Goal: Task Accomplishment & Management: Use online tool/utility

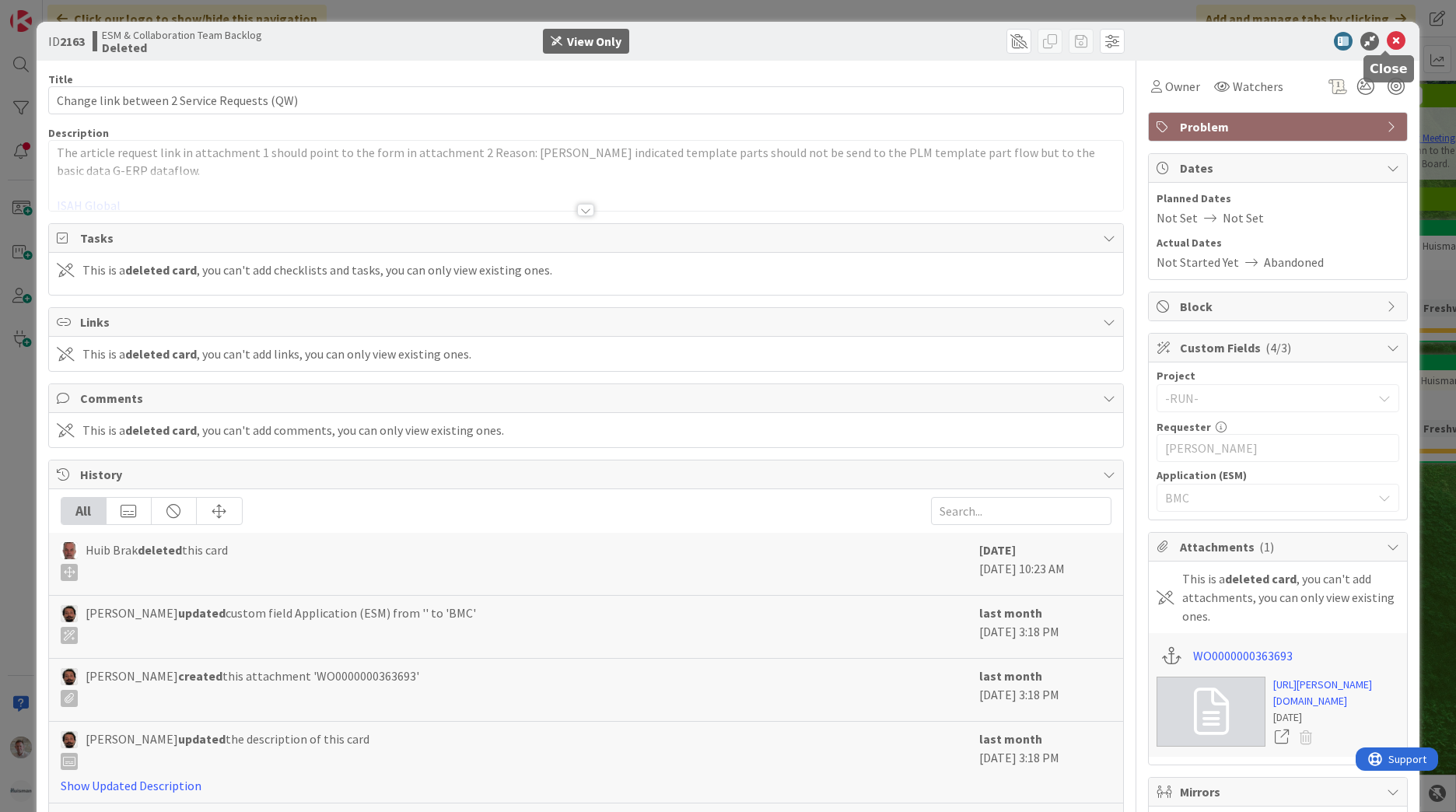
click at [1387, 44] on icon at bounding box center [1396, 40] width 18 height 18
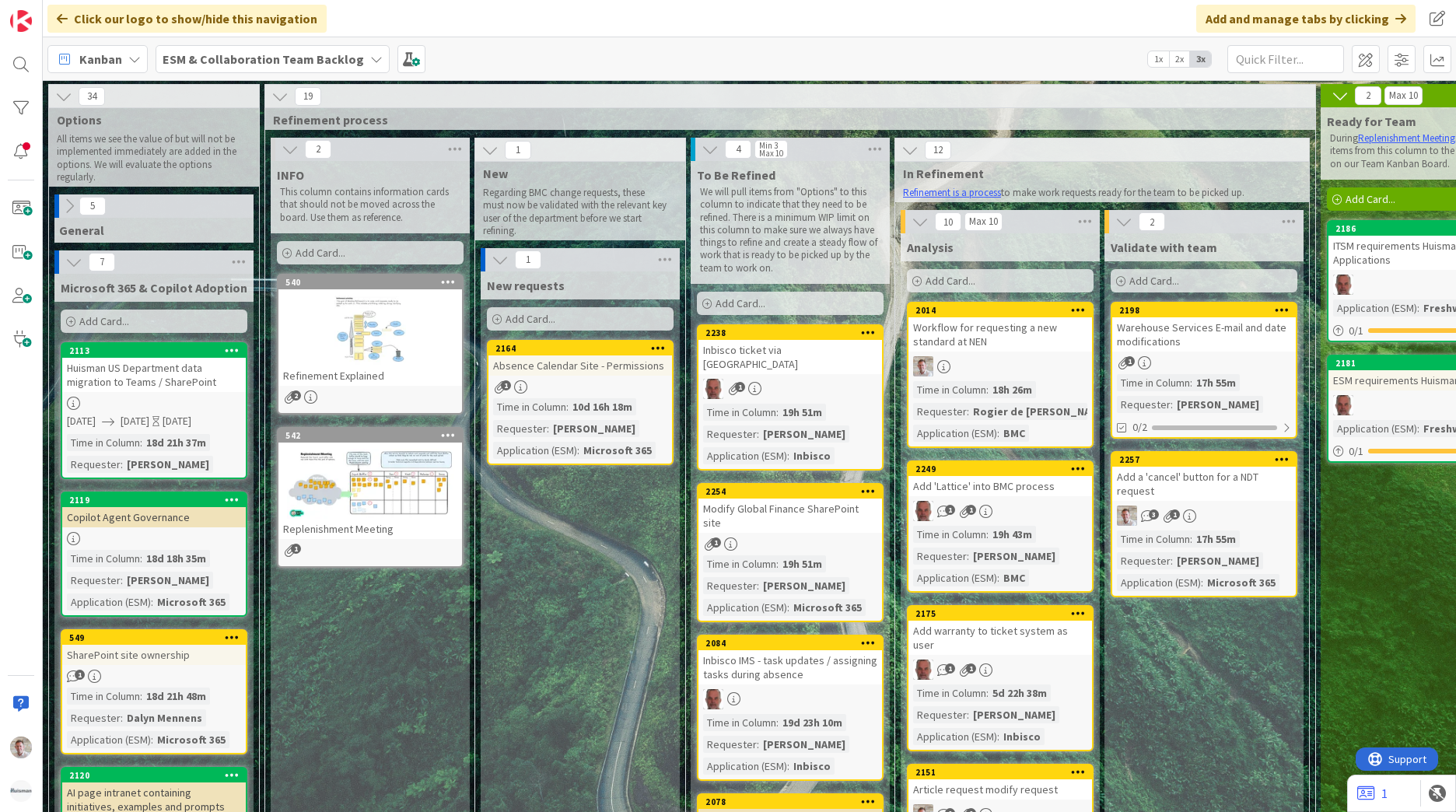
click at [317, 53] on b "ESM & Collaboration Team Backlog" at bounding box center [263, 59] width 201 height 15
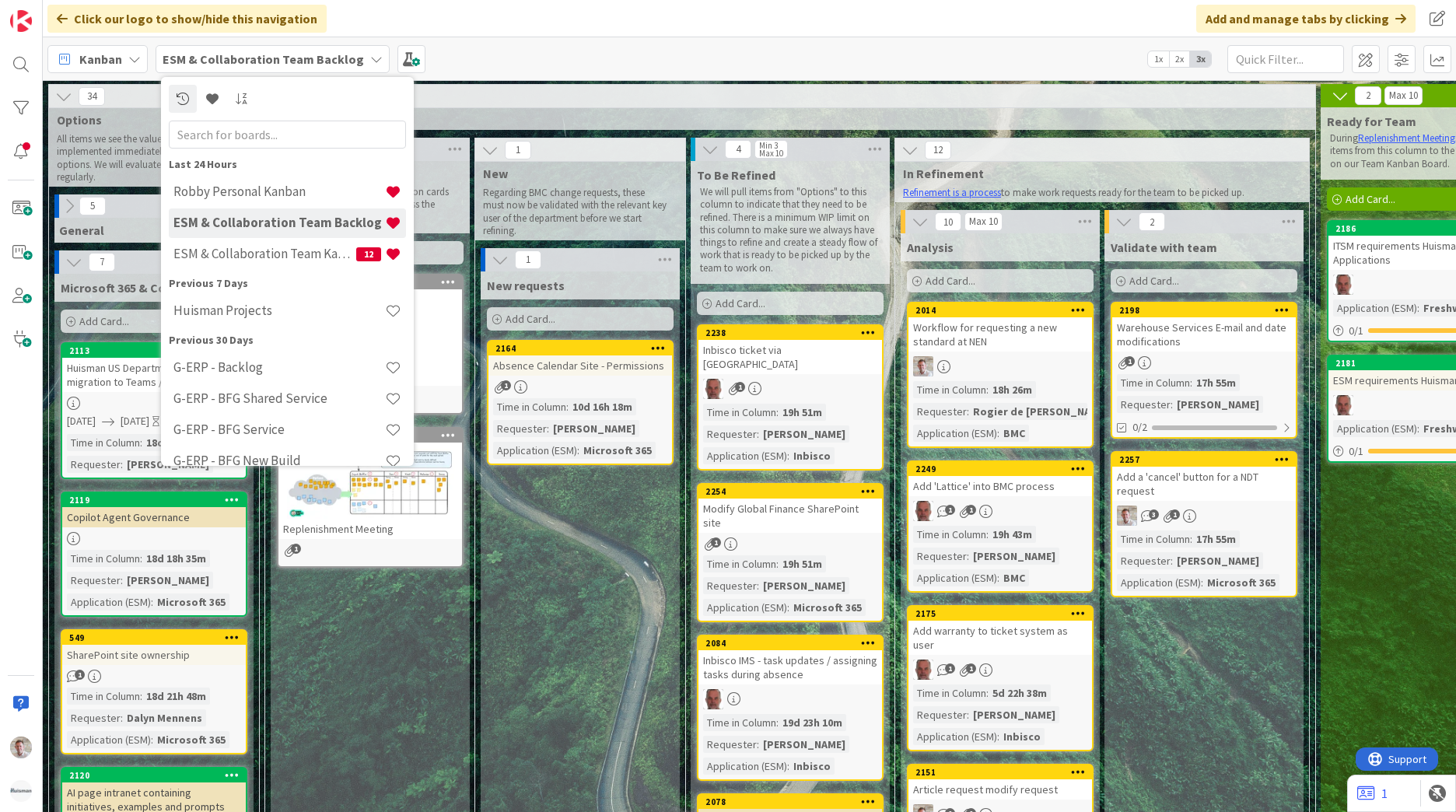
click at [322, 56] on b "ESM & Collaboration Team Backlog" at bounding box center [263, 59] width 201 height 15
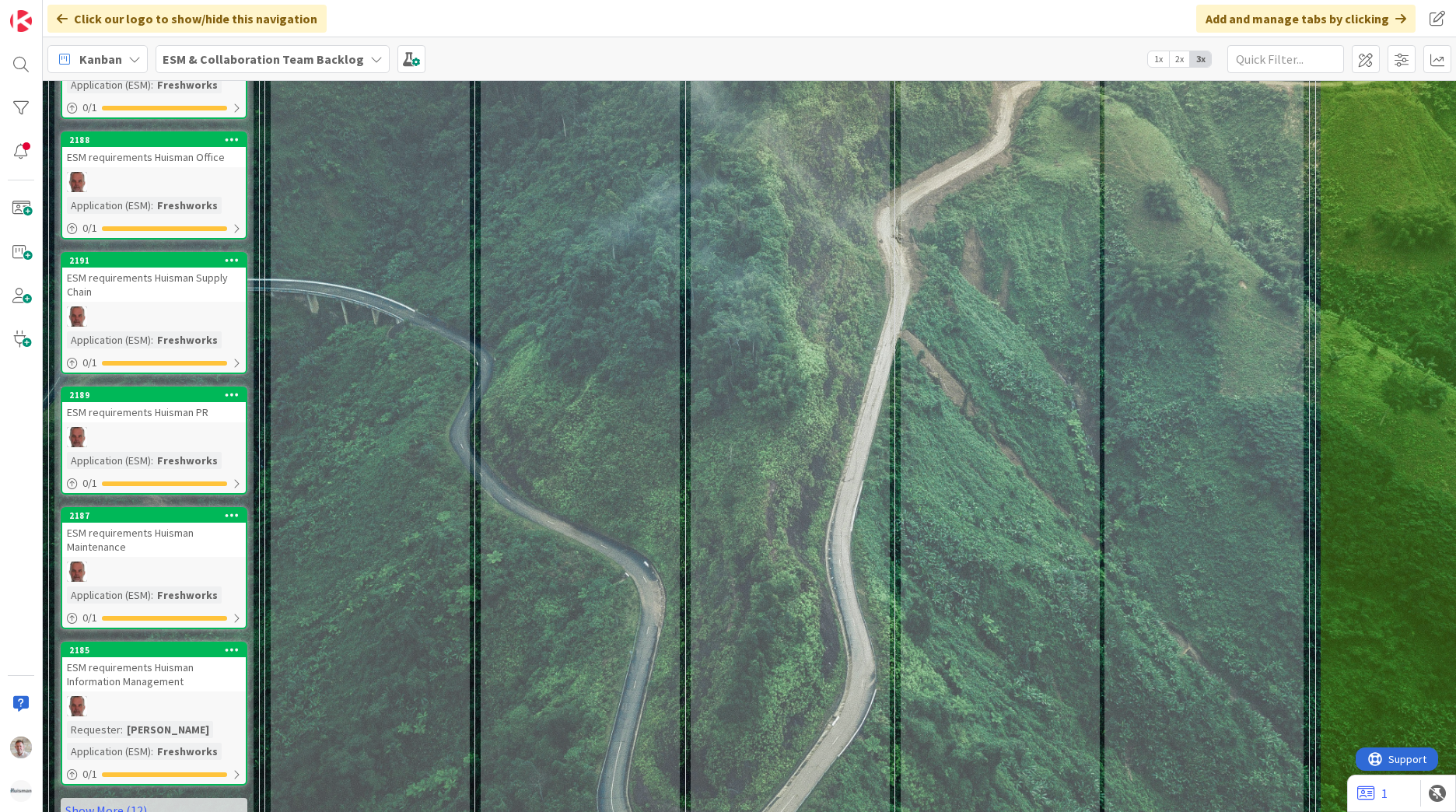
scroll to position [1794, 0]
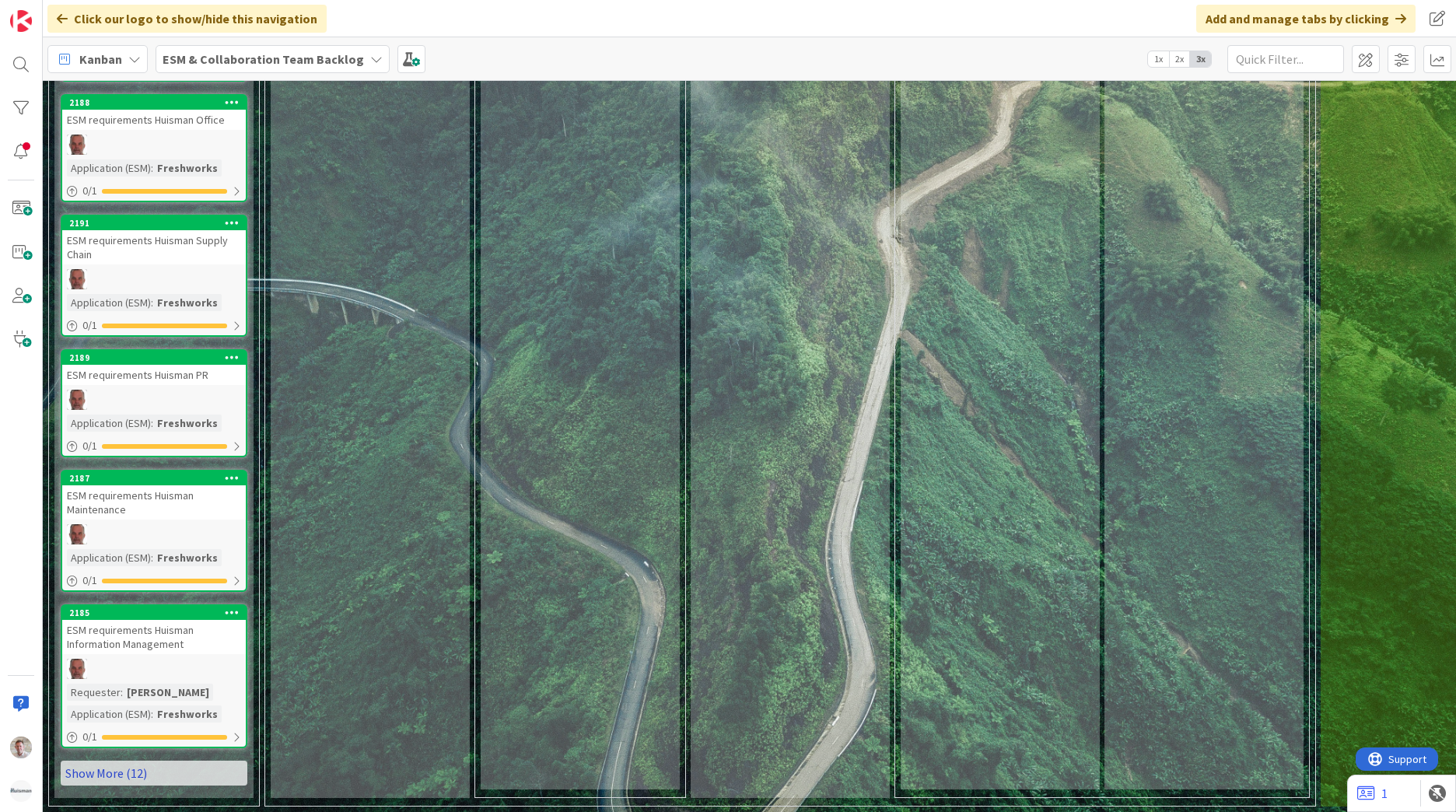
click at [120, 764] on link "Show More (12)" at bounding box center [153, 773] width 187 height 25
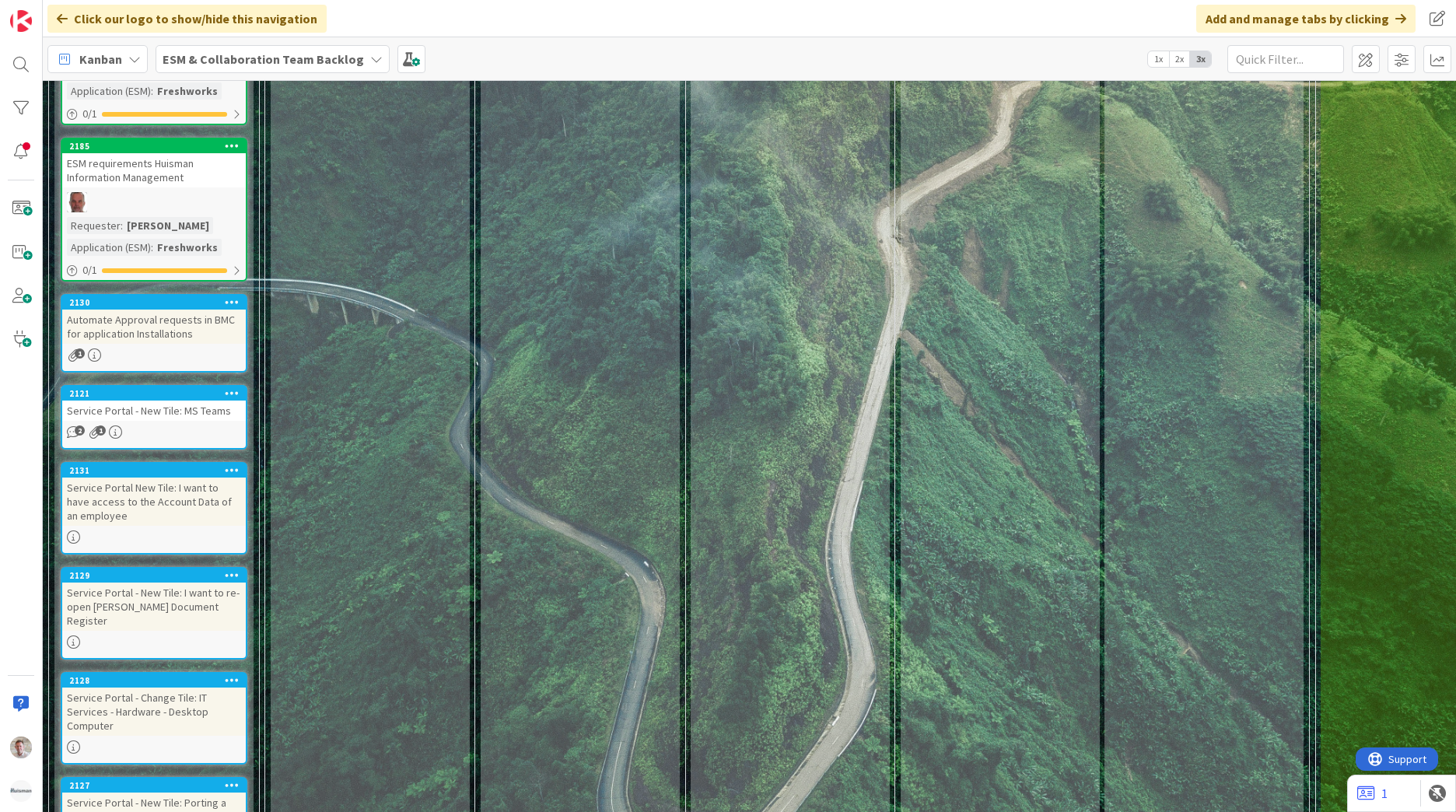
scroll to position [2261, 163]
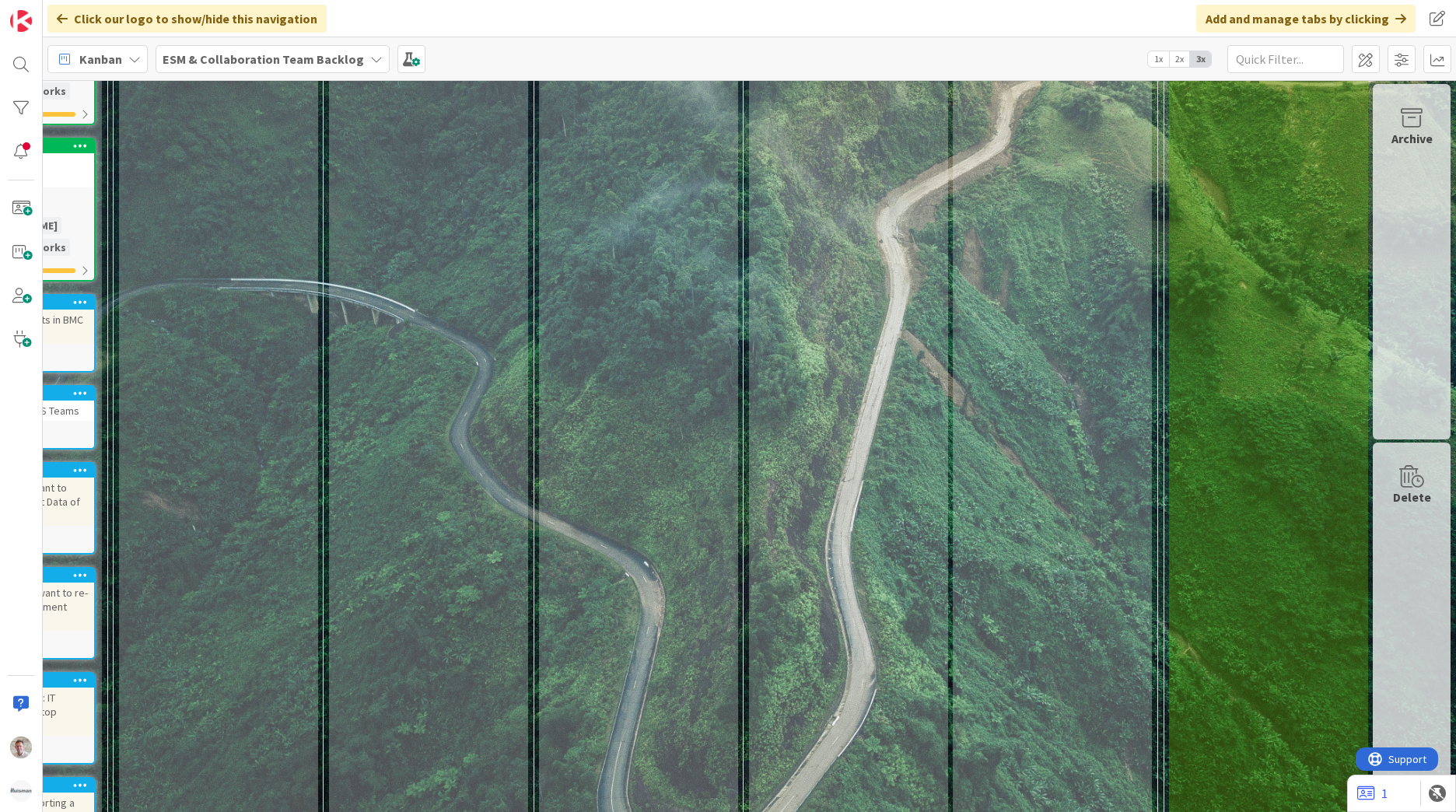
click at [1411, 552] on div "Delete" at bounding box center [1411, 620] width 78 height 355
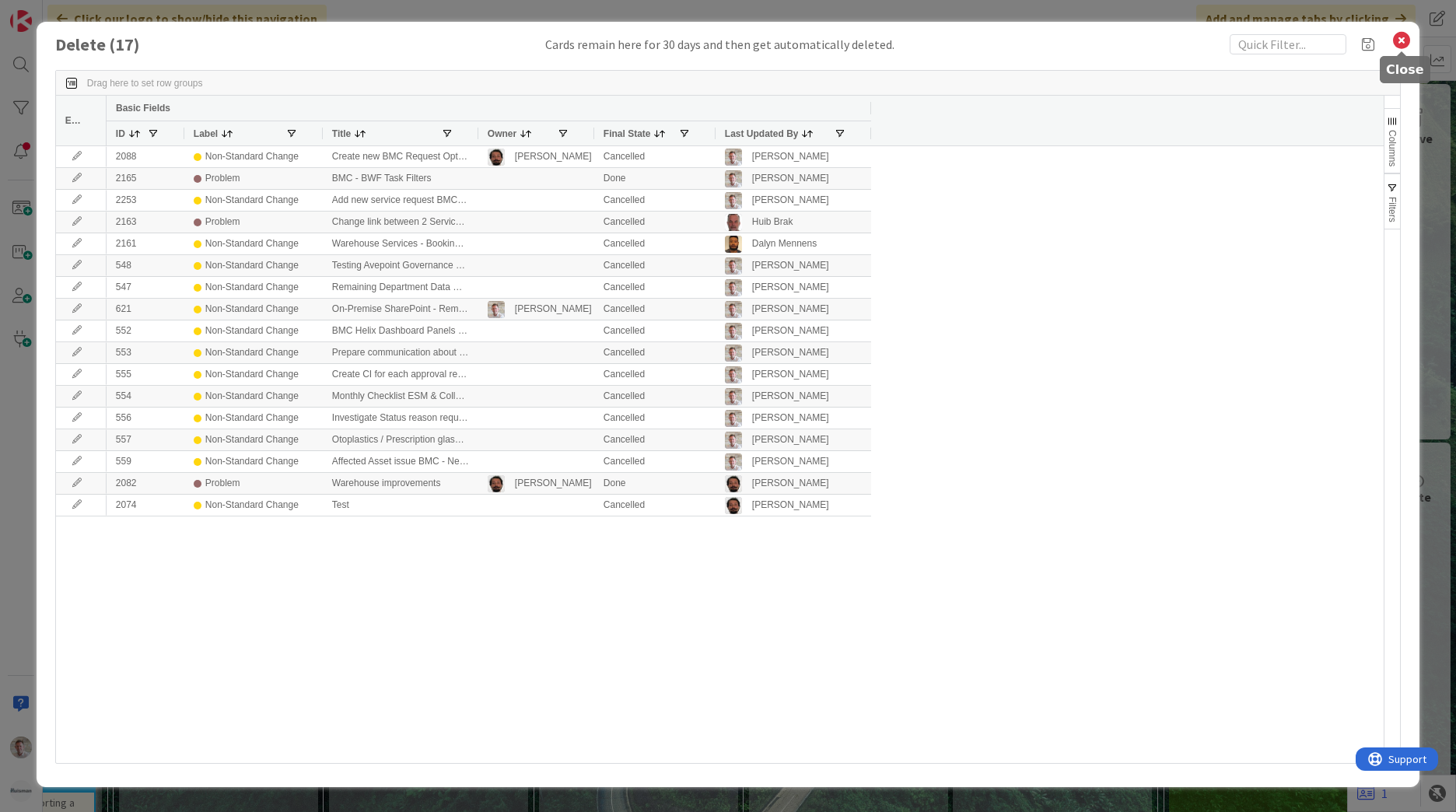
click at [1406, 42] on icon at bounding box center [1400, 40] width 20 height 22
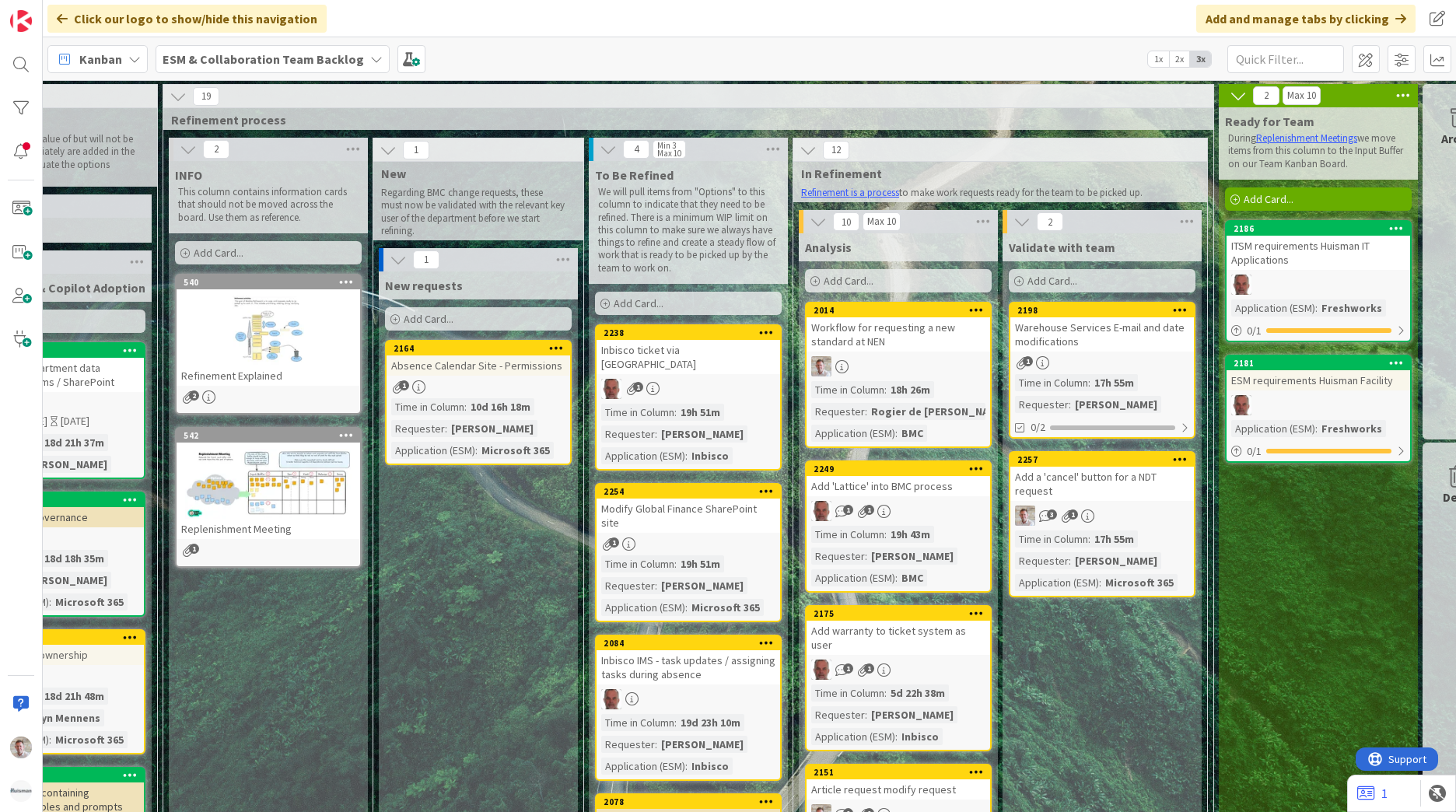
scroll to position [0, 163]
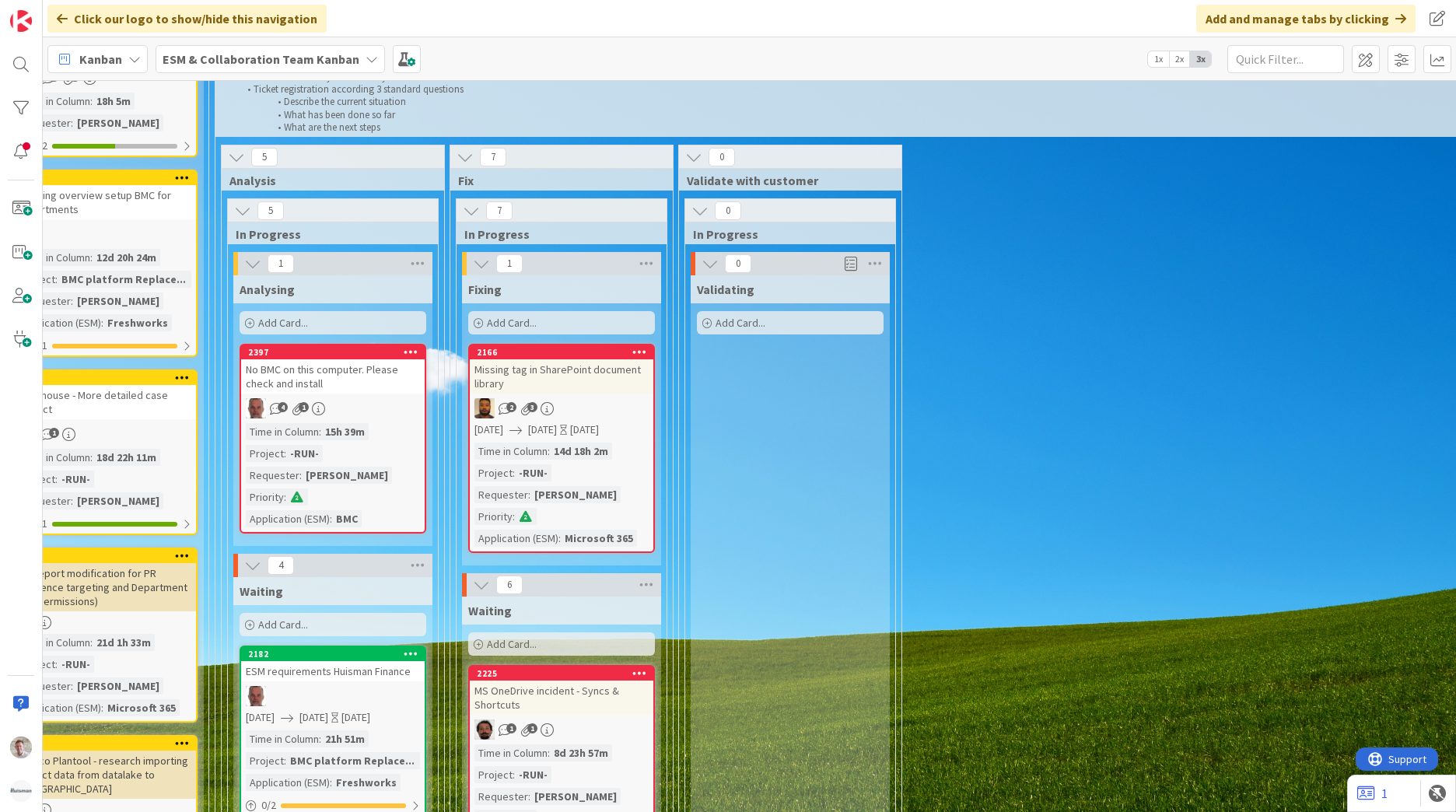
scroll to position [621, 247]
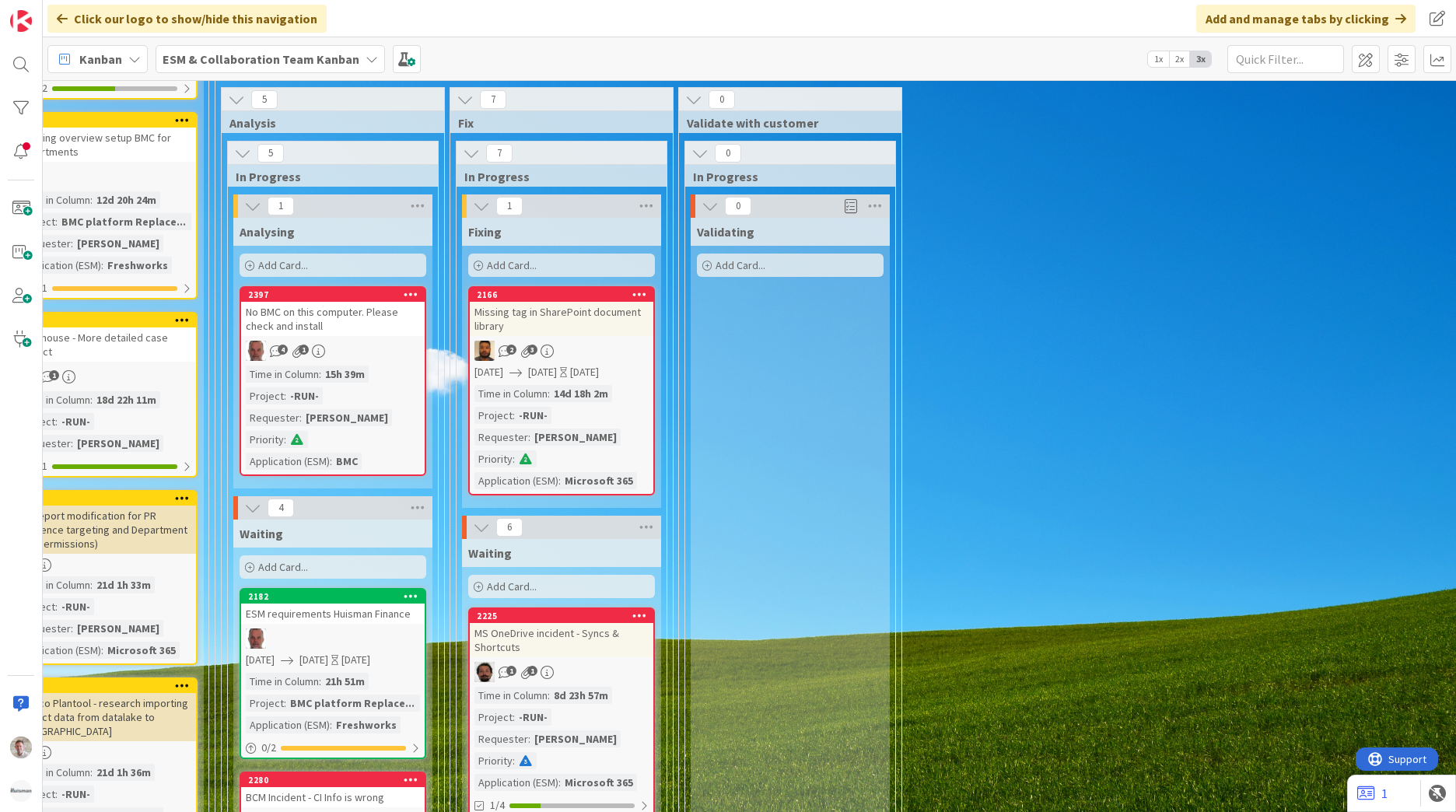
click at [345, 329] on div "No BMC on this computer. Please check and install" at bounding box center [333, 319] width 184 height 34
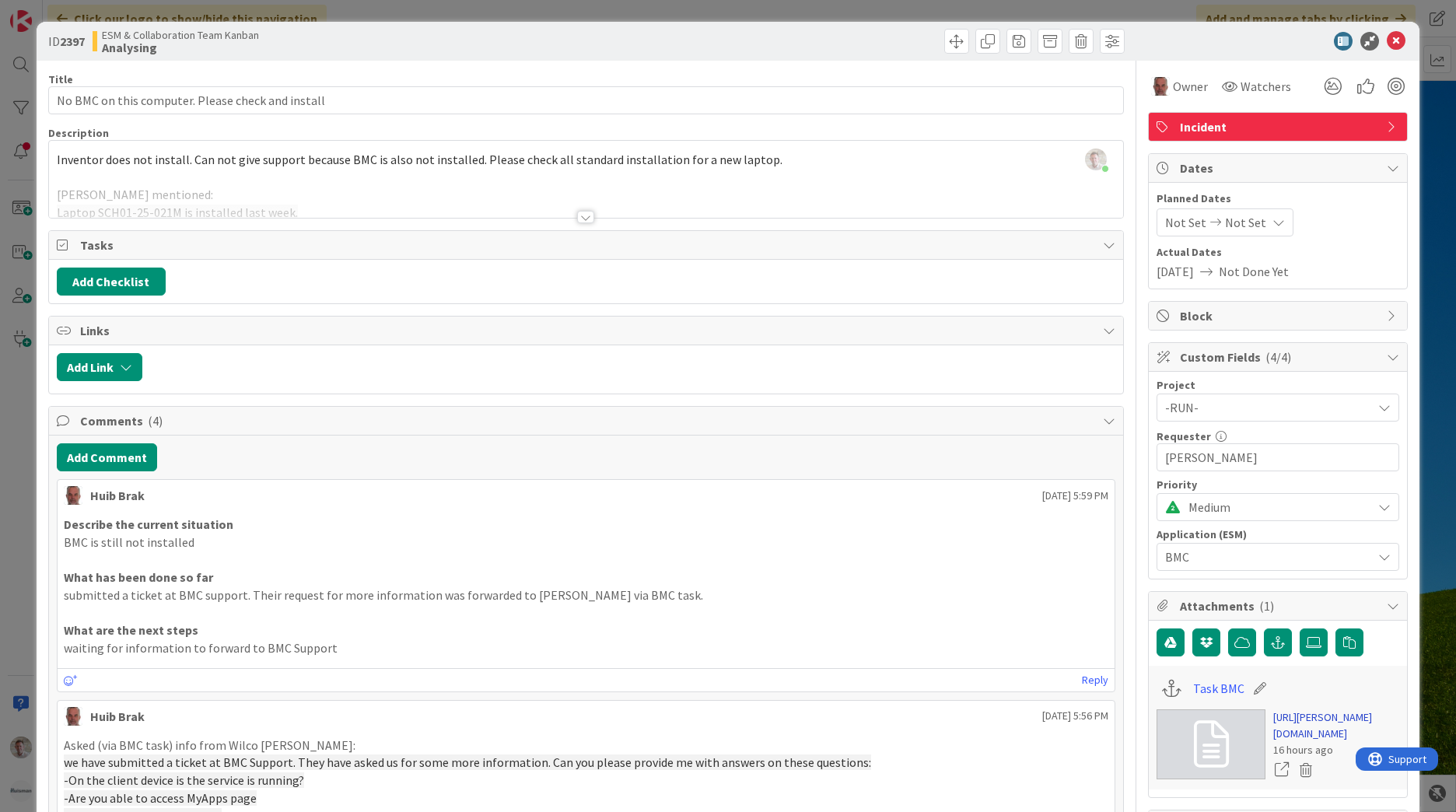
click at [1337, 737] on link "https://huisman-smartit.onbmc.com/smartit/app/#/task/TMGE78O8I4A50ATECR3UTECR3U…" at bounding box center [1336, 725] width 126 height 33
click at [1387, 39] on icon at bounding box center [1396, 40] width 18 height 18
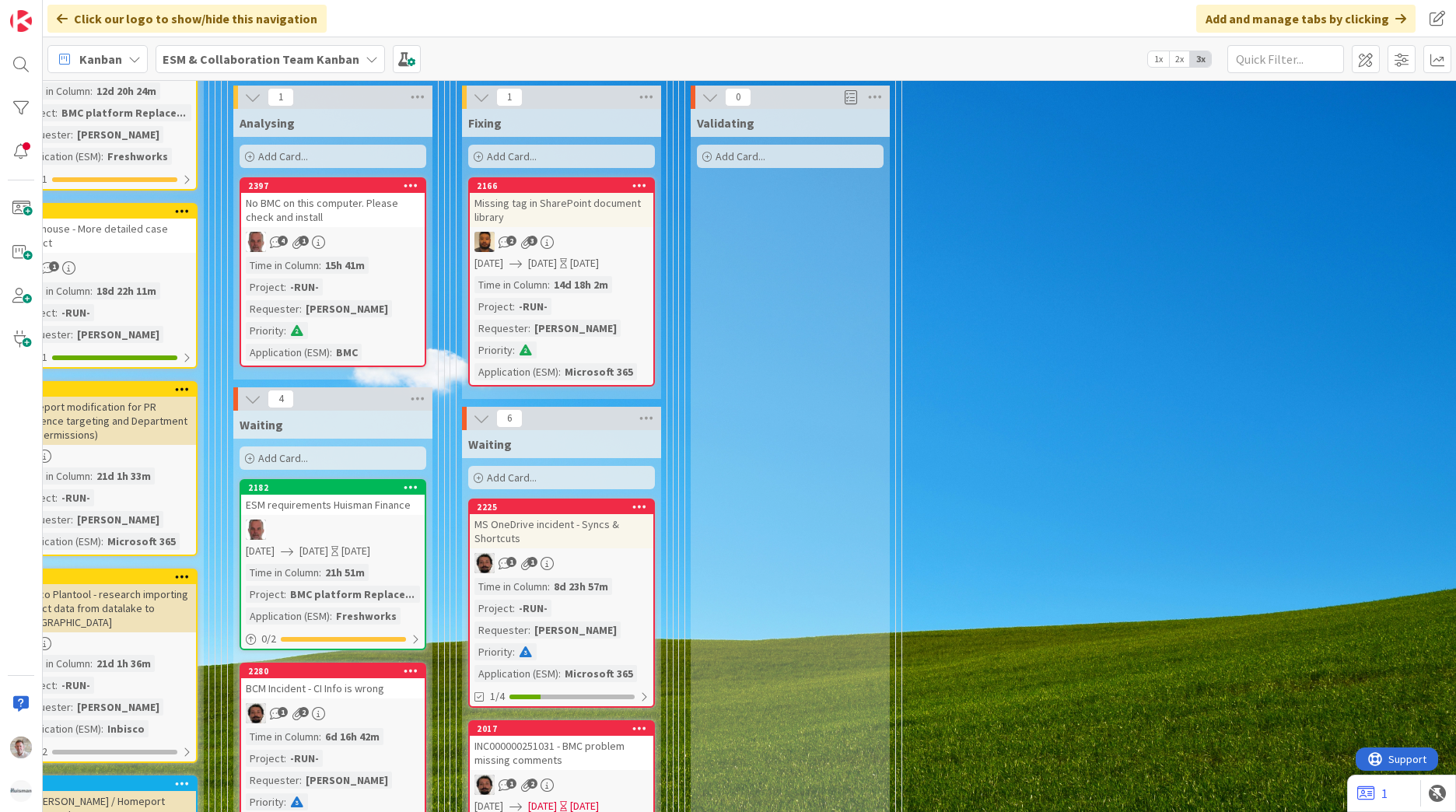
scroll to position [700, 247]
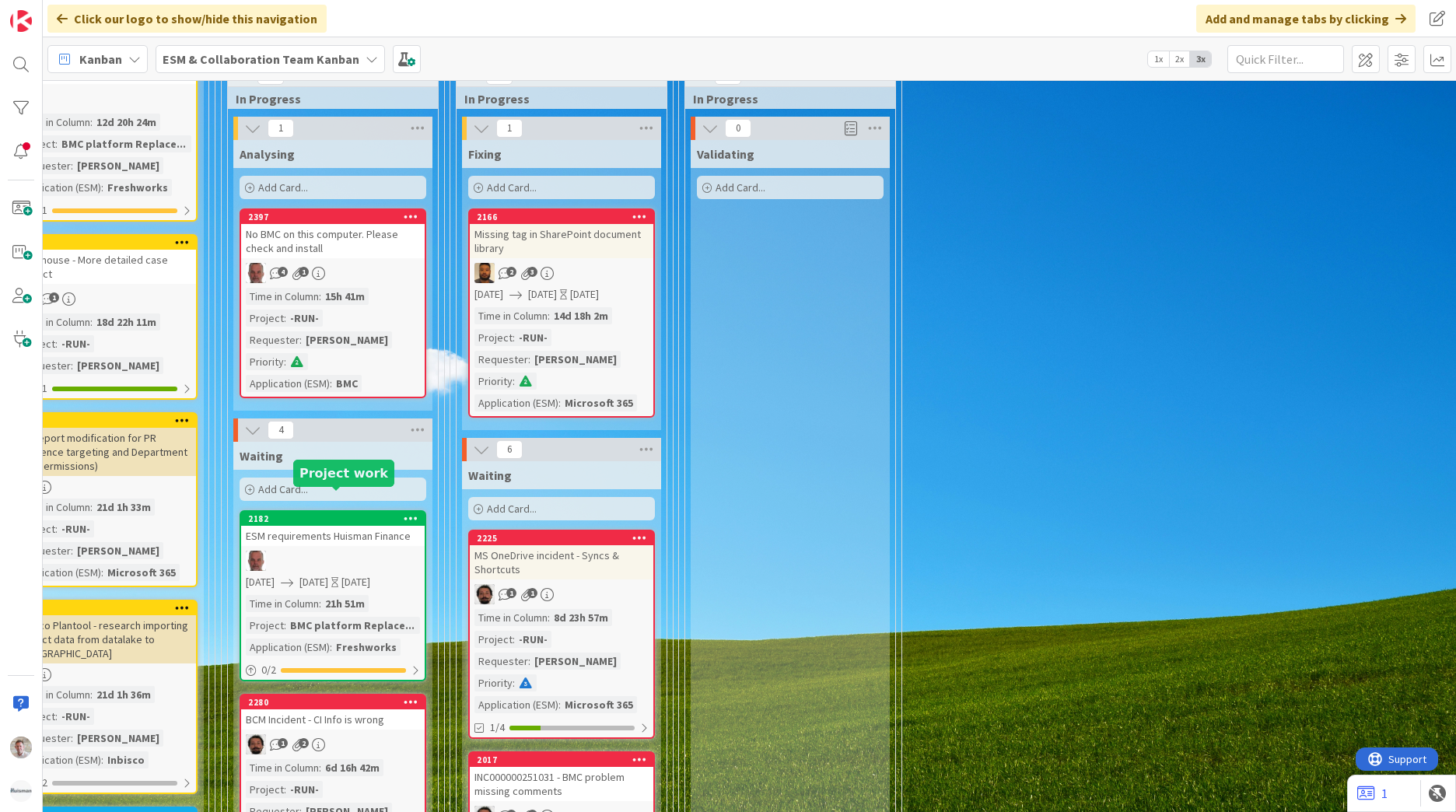
click at [332, 513] on div "2182" at bounding box center [336, 518] width 176 height 11
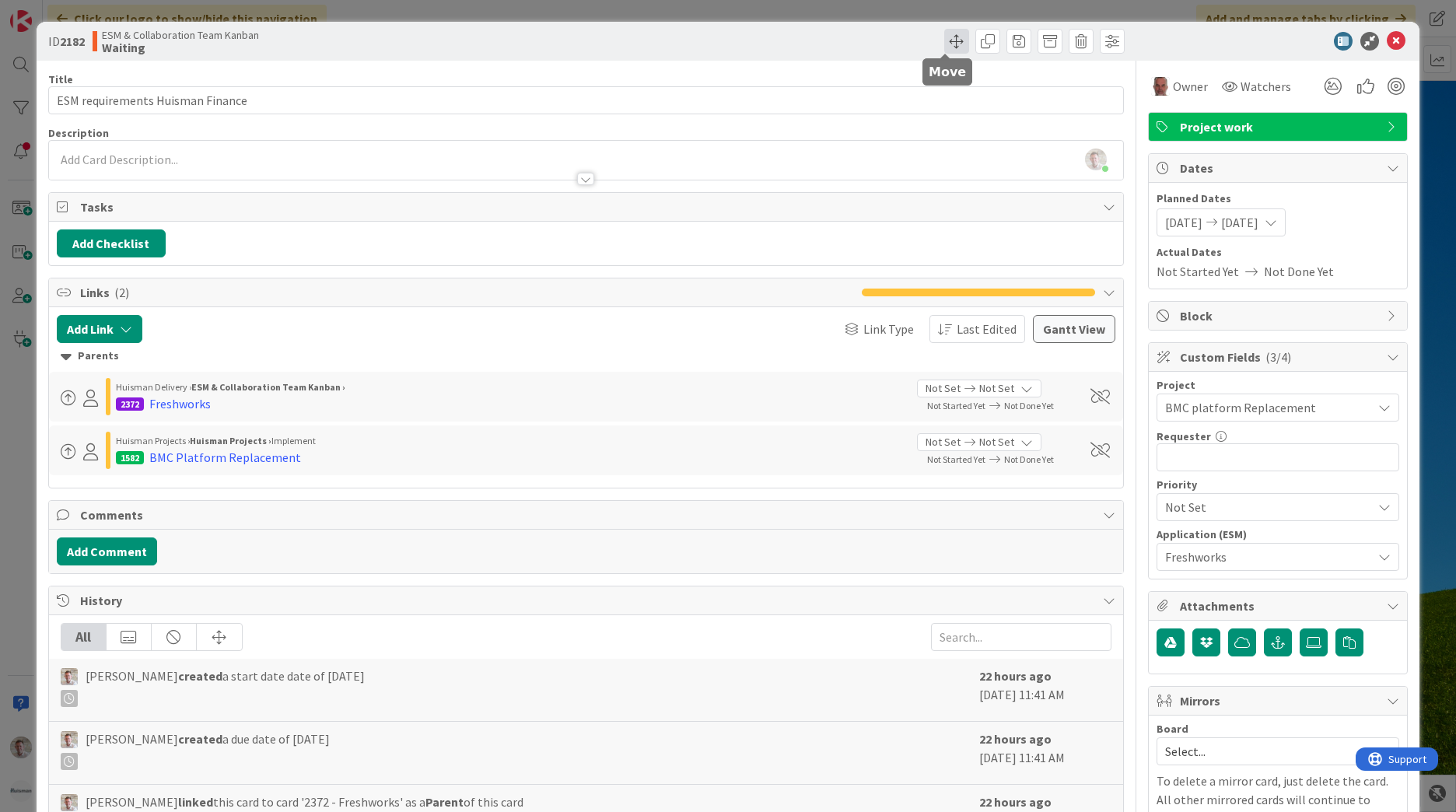
click at [944, 44] on span at bounding box center [957, 41] width 25 height 25
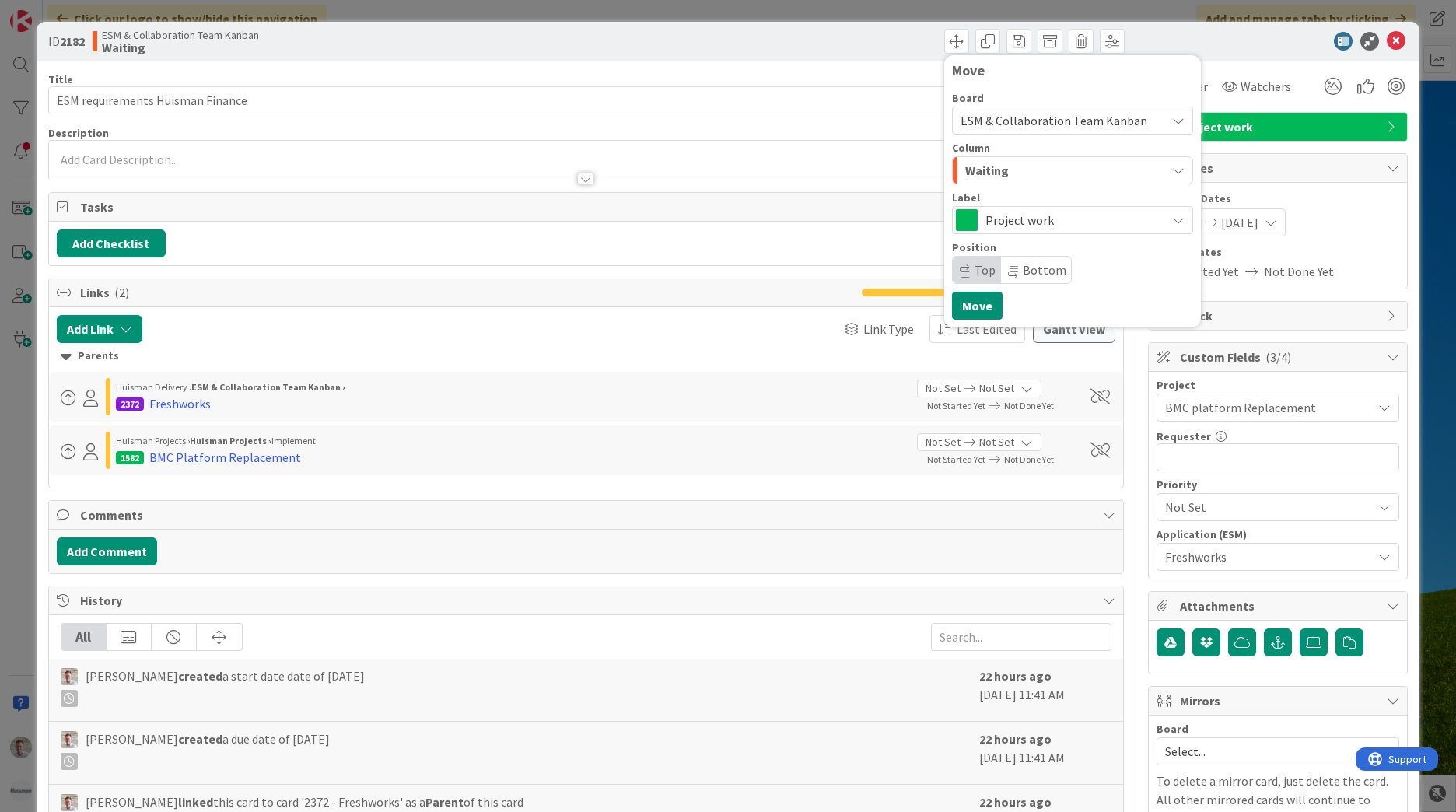
click at [1011, 172] on div "Waiting" at bounding box center [1063, 170] width 205 height 25
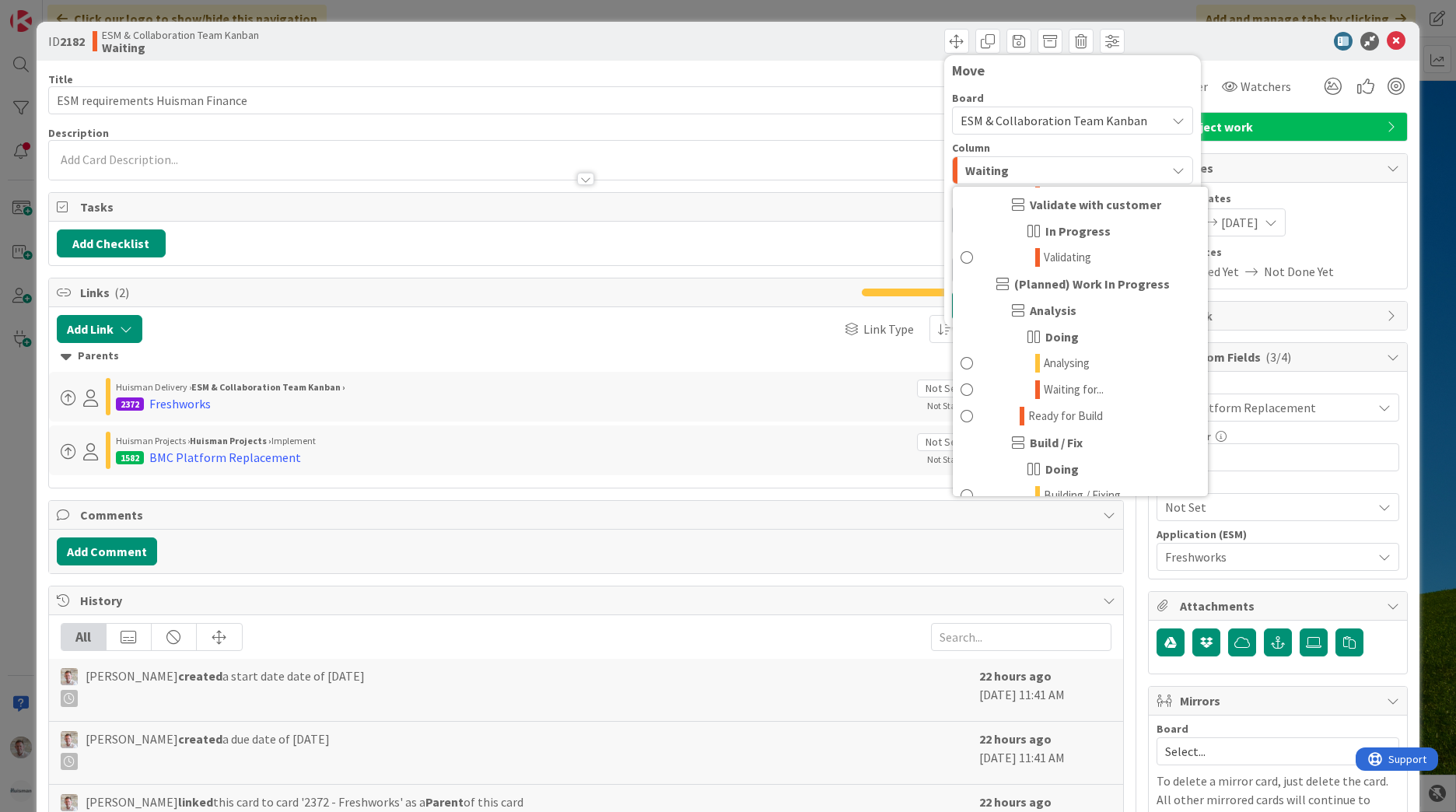
scroll to position [370, 0]
click at [1065, 392] on span "Waiting for..." at bounding box center [1073, 391] width 60 height 18
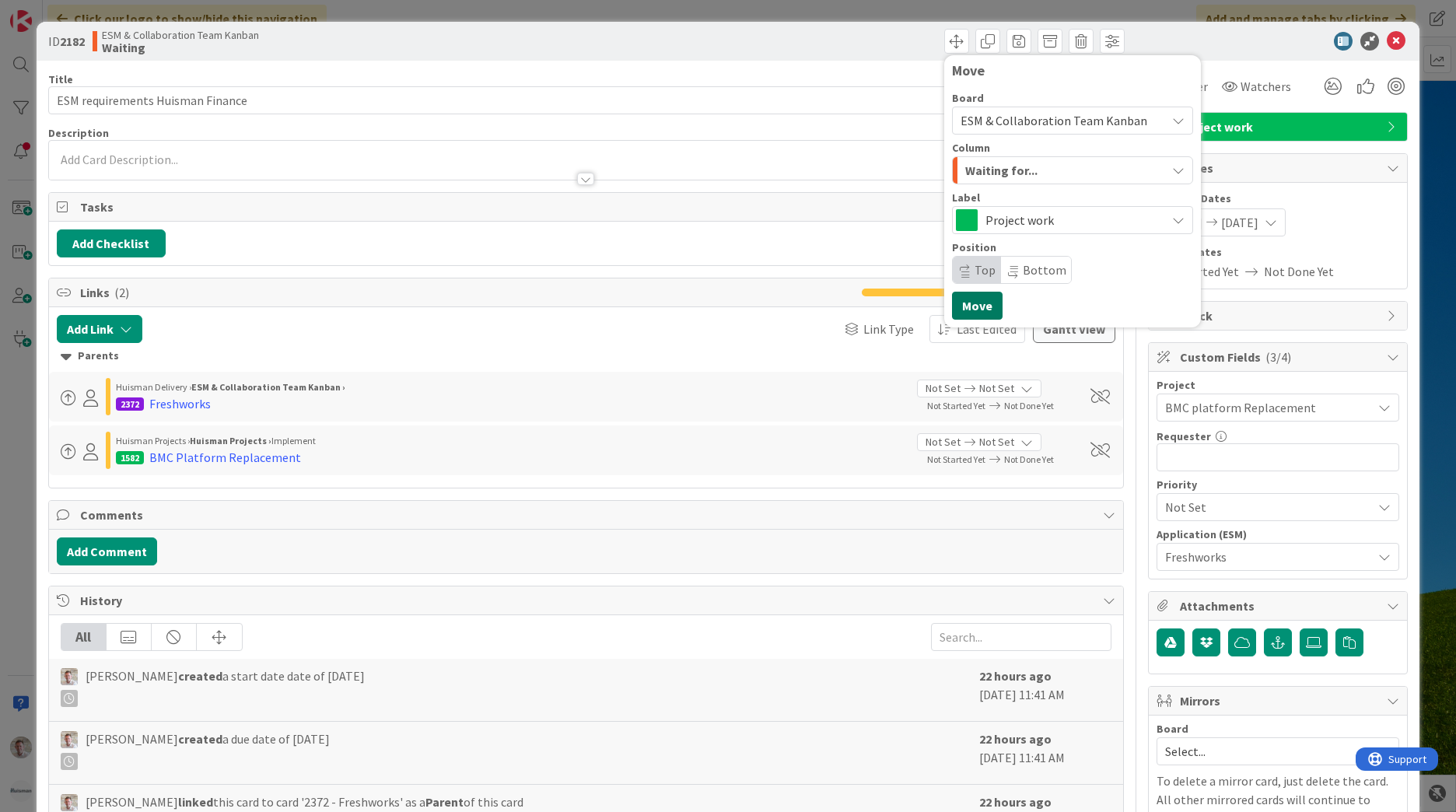
click at [973, 302] on button "Move" at bounding box center [977, 304] width 51 height 28
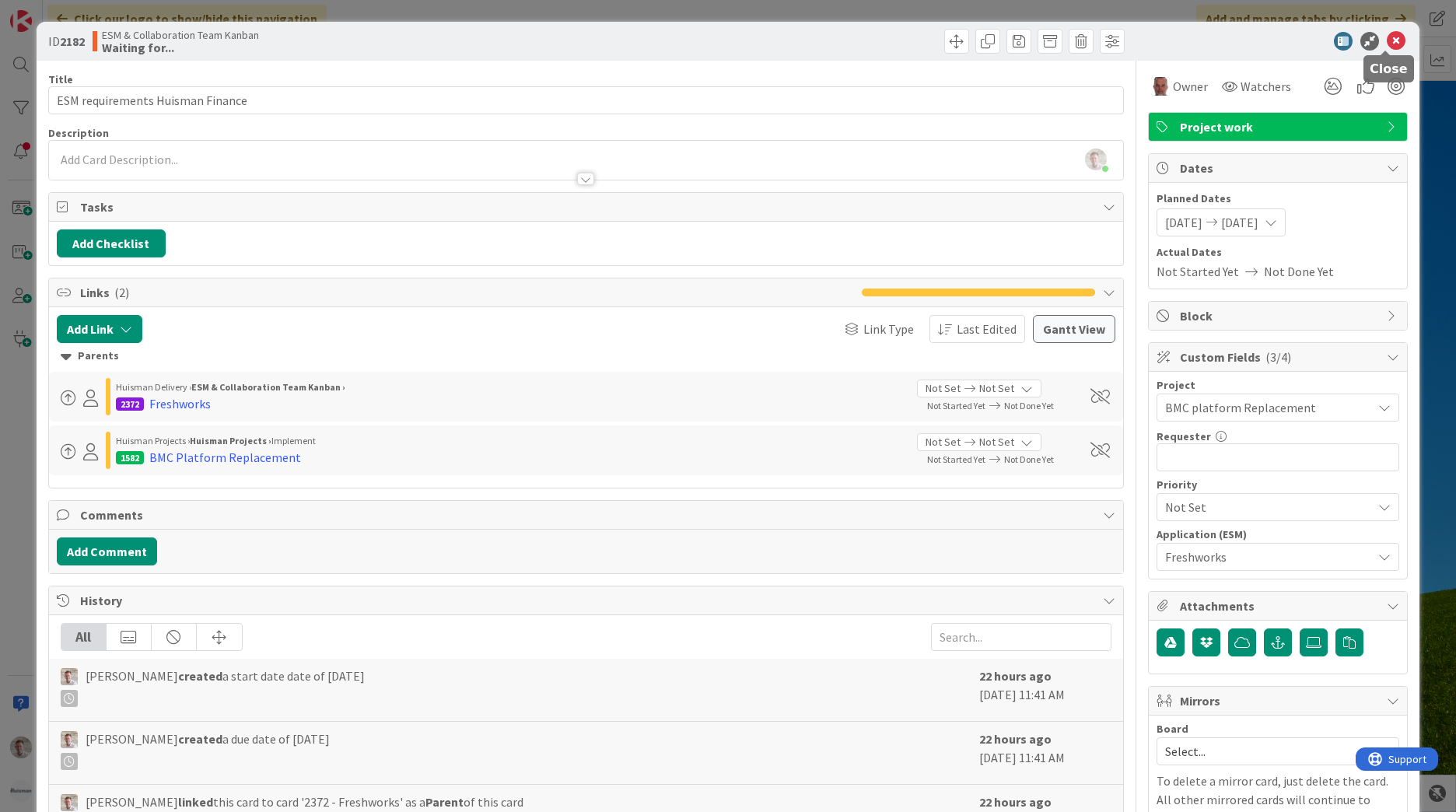
click at [1387, 41] on icon at bounding box center [1396, 40] width 18 height 18
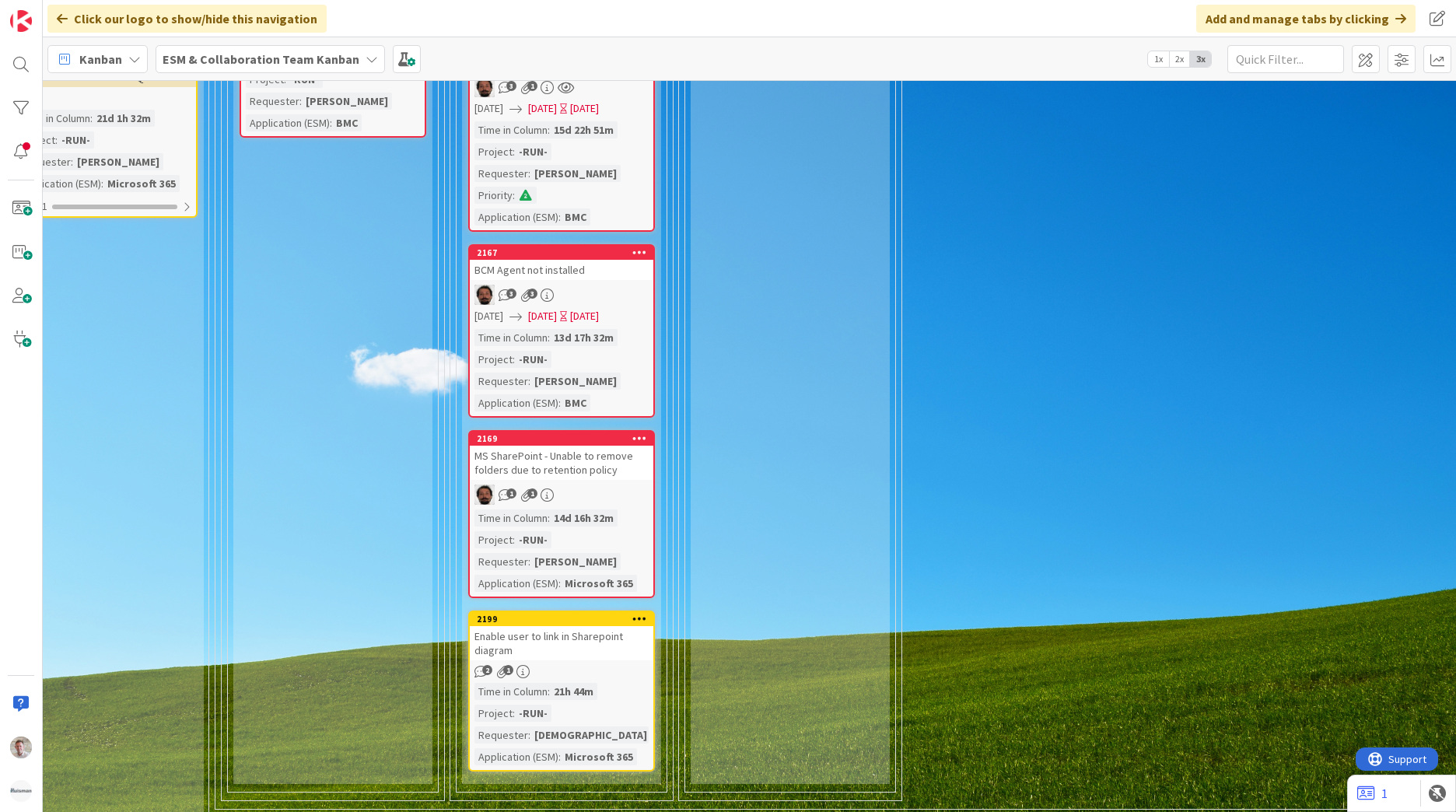
scroll to position [1710, 247]
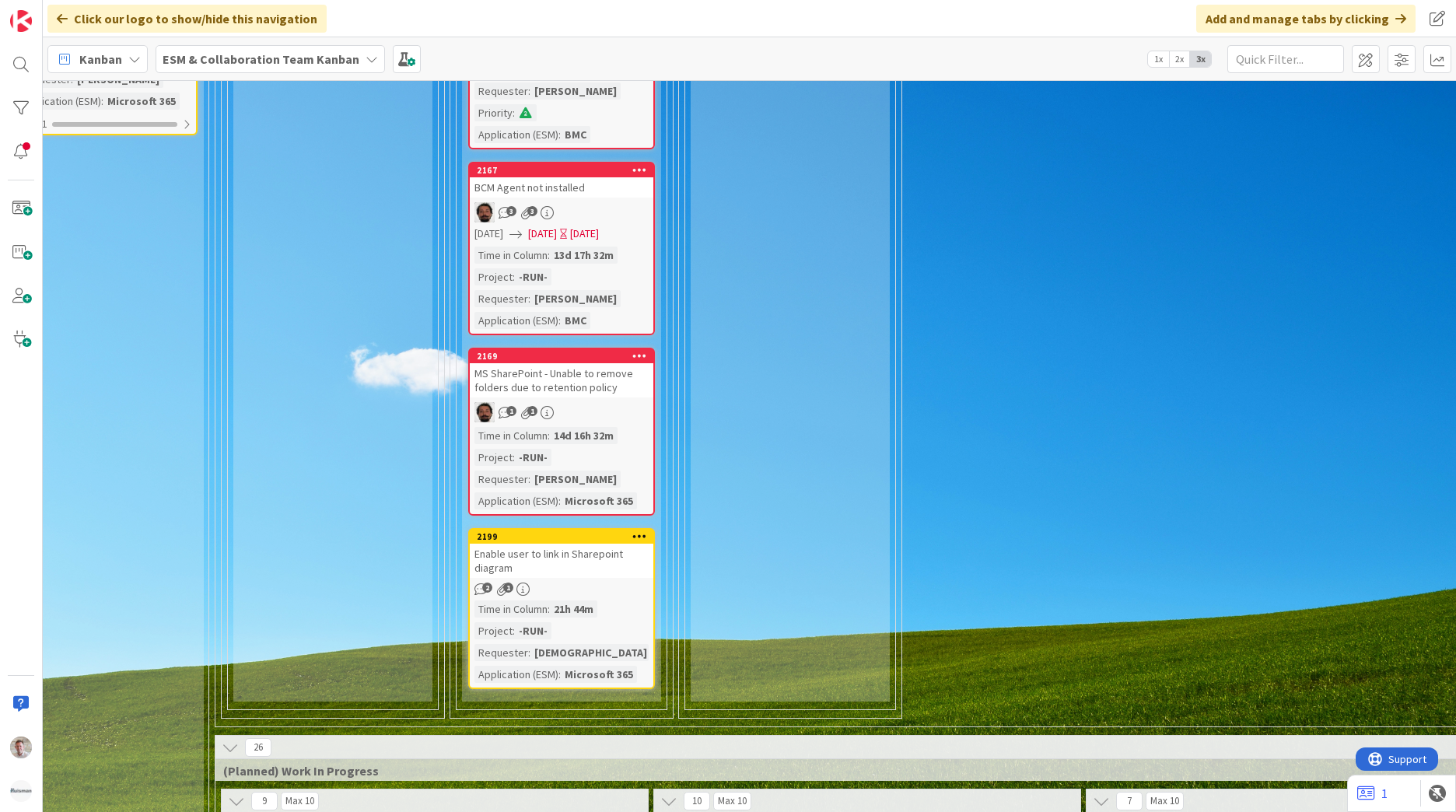
click at [580, 543] on div "Enable user to link in Sharepoint diagram" at bounding box center [561, 560] width 184 height 34
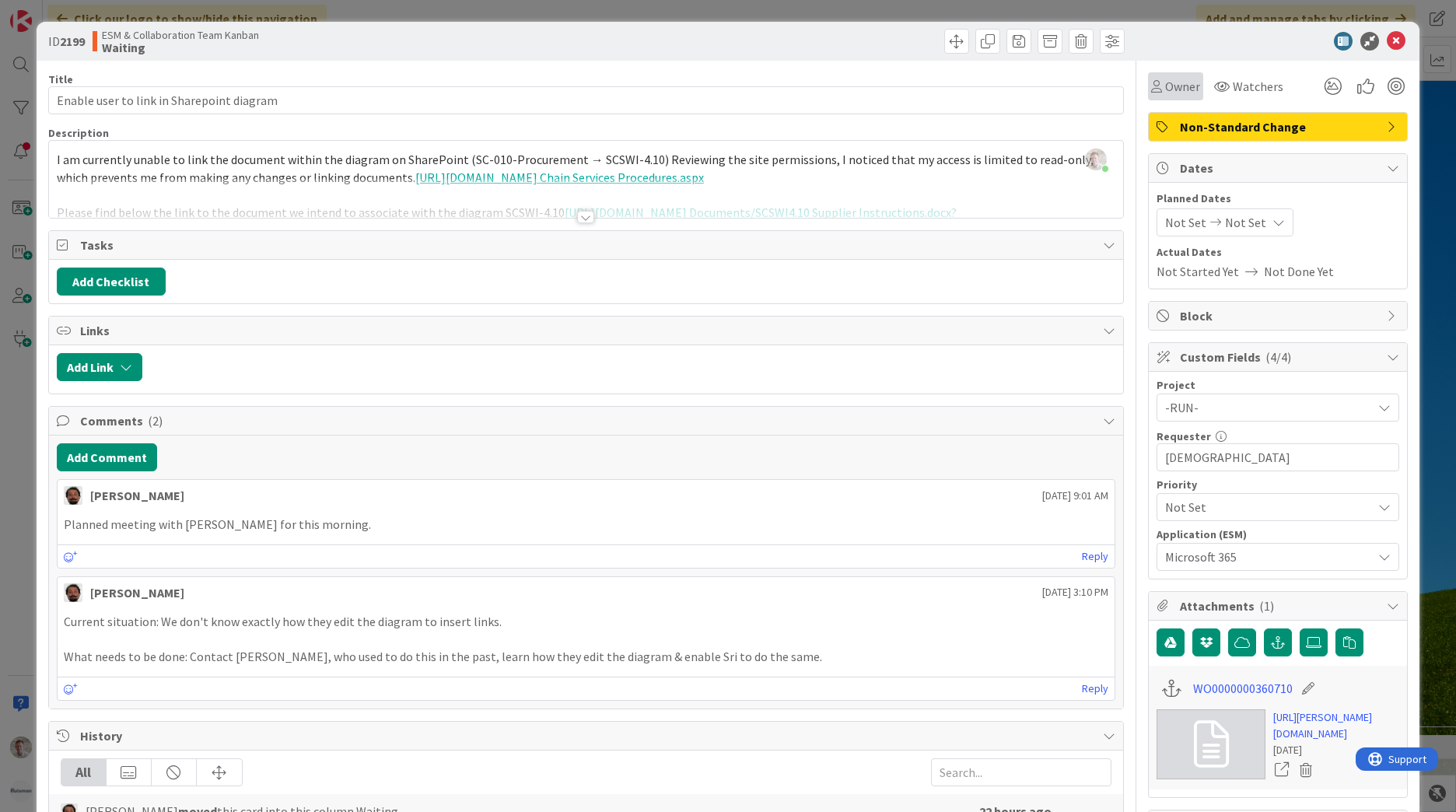
click at [1168, 91] on span "Owner" at bounding box center [1182, 85] width 35 height 18
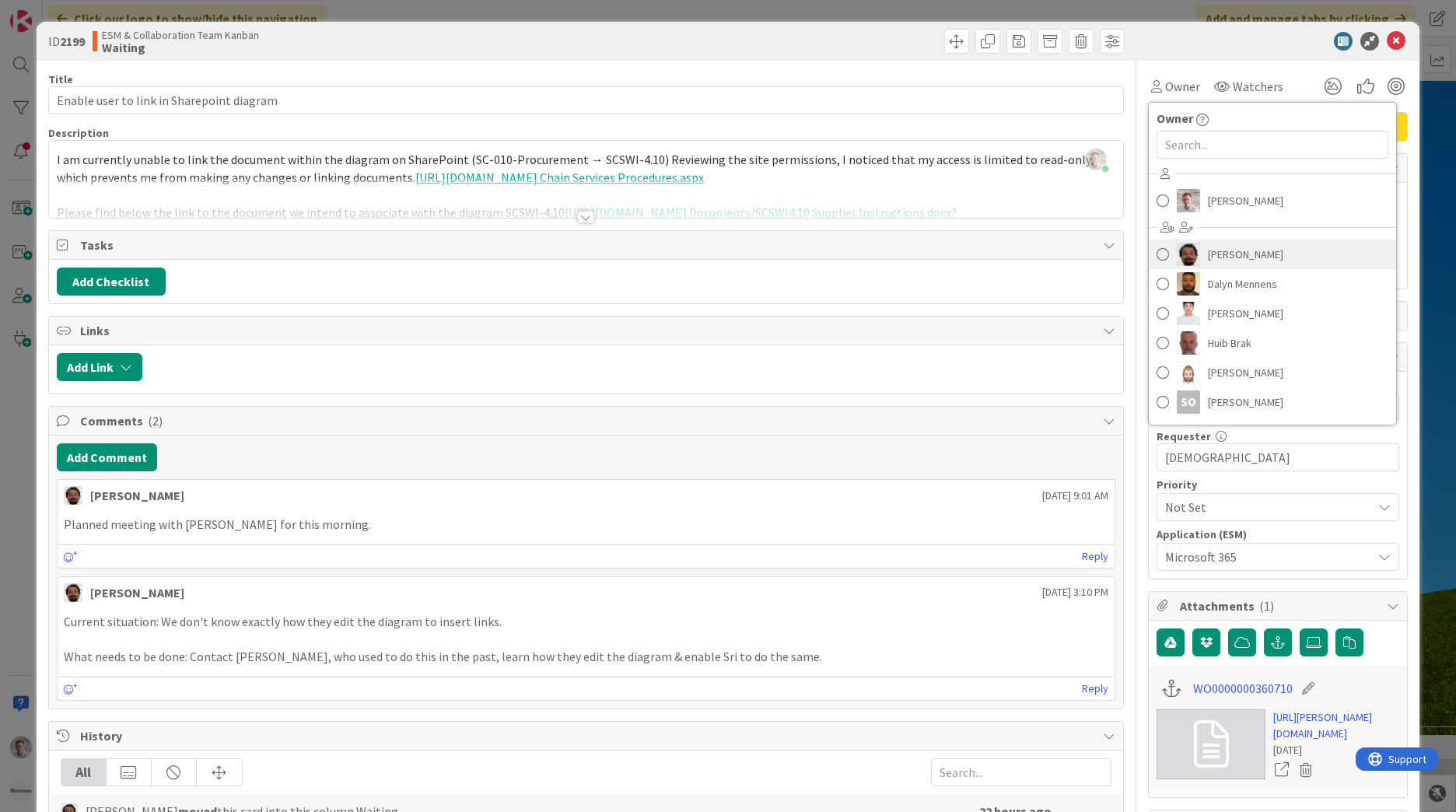
click at [1215, 254] on span "Akif Cevik" at bounding box center [1245, 254] width 76 height 23
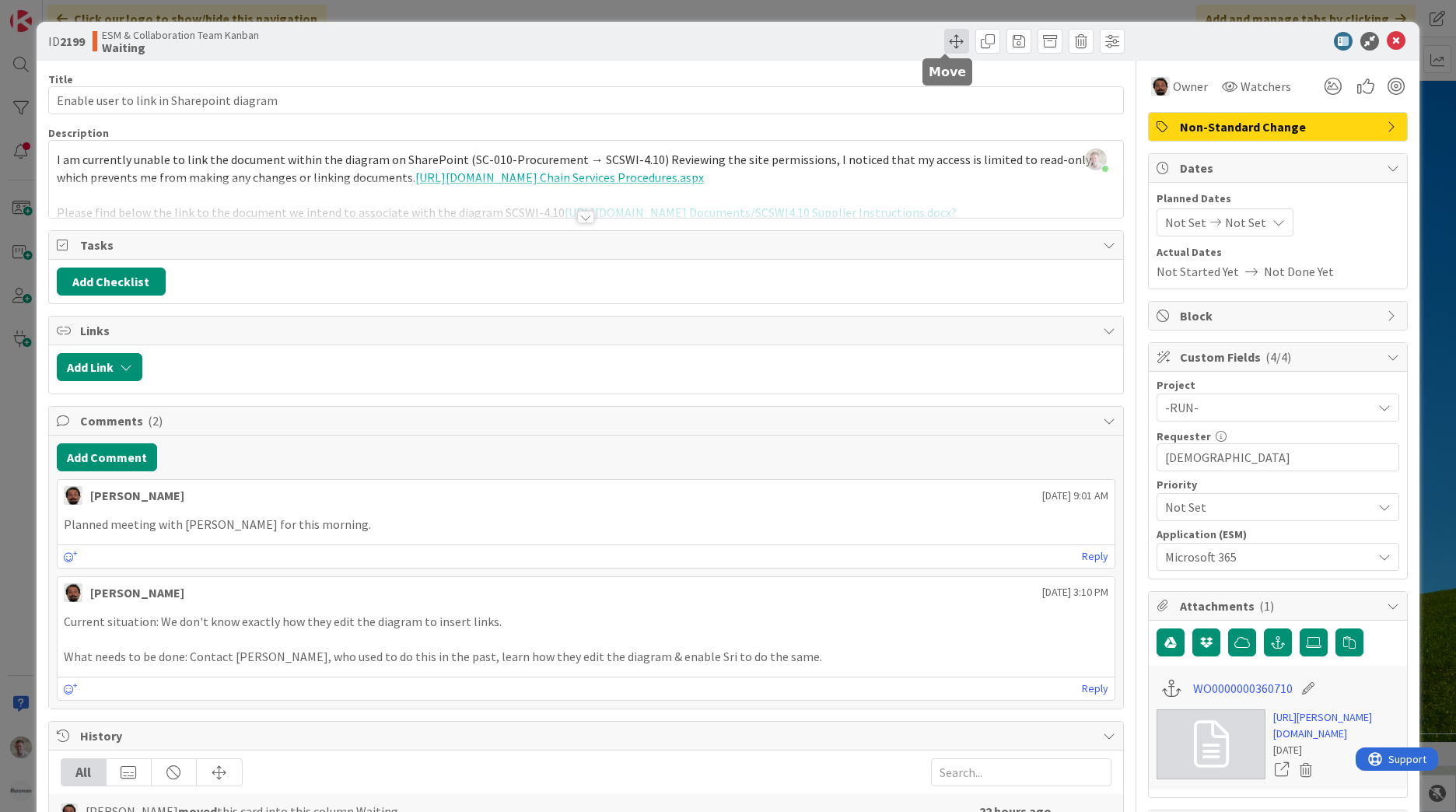
click at [951, 43] on span at bounding box center [957, 41] width 25 height 25
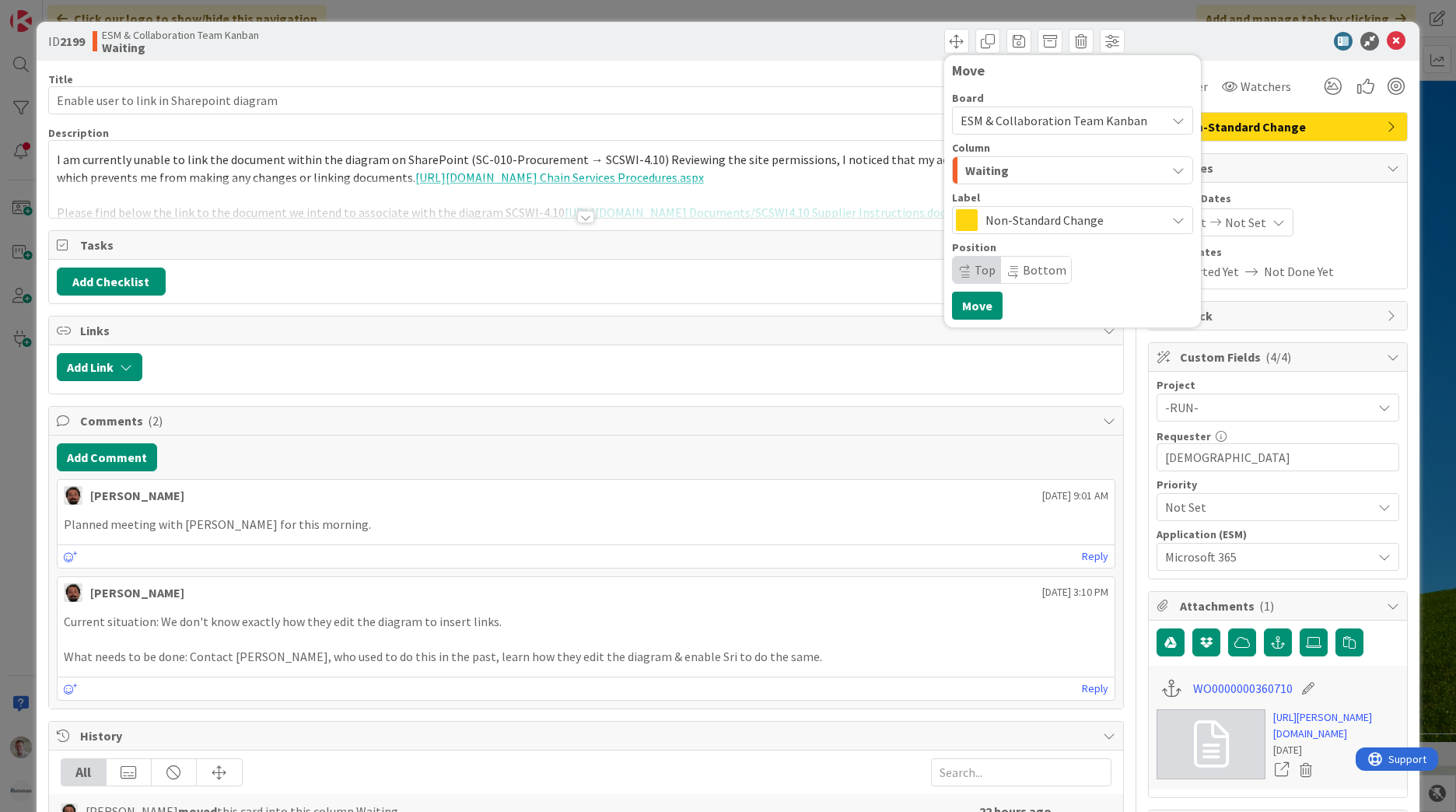
click at [1002, 164] on div "Waiting" at bounding box center [1063, 170] width 205 height 25
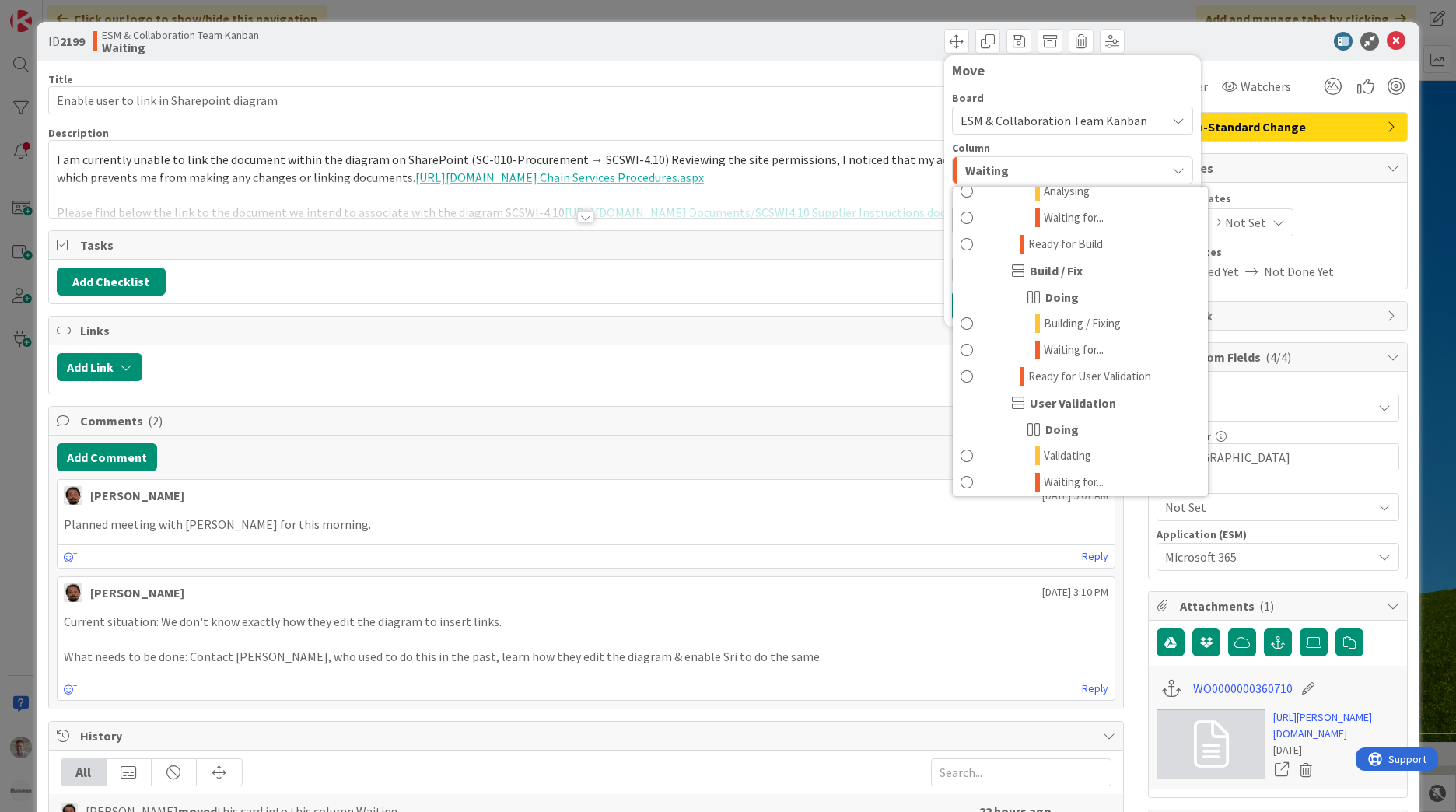
scroll to position [544, 0]
click at [1062, 352] on span "Waiting for..." at bounding box center [1073, 349] width 60 height 18
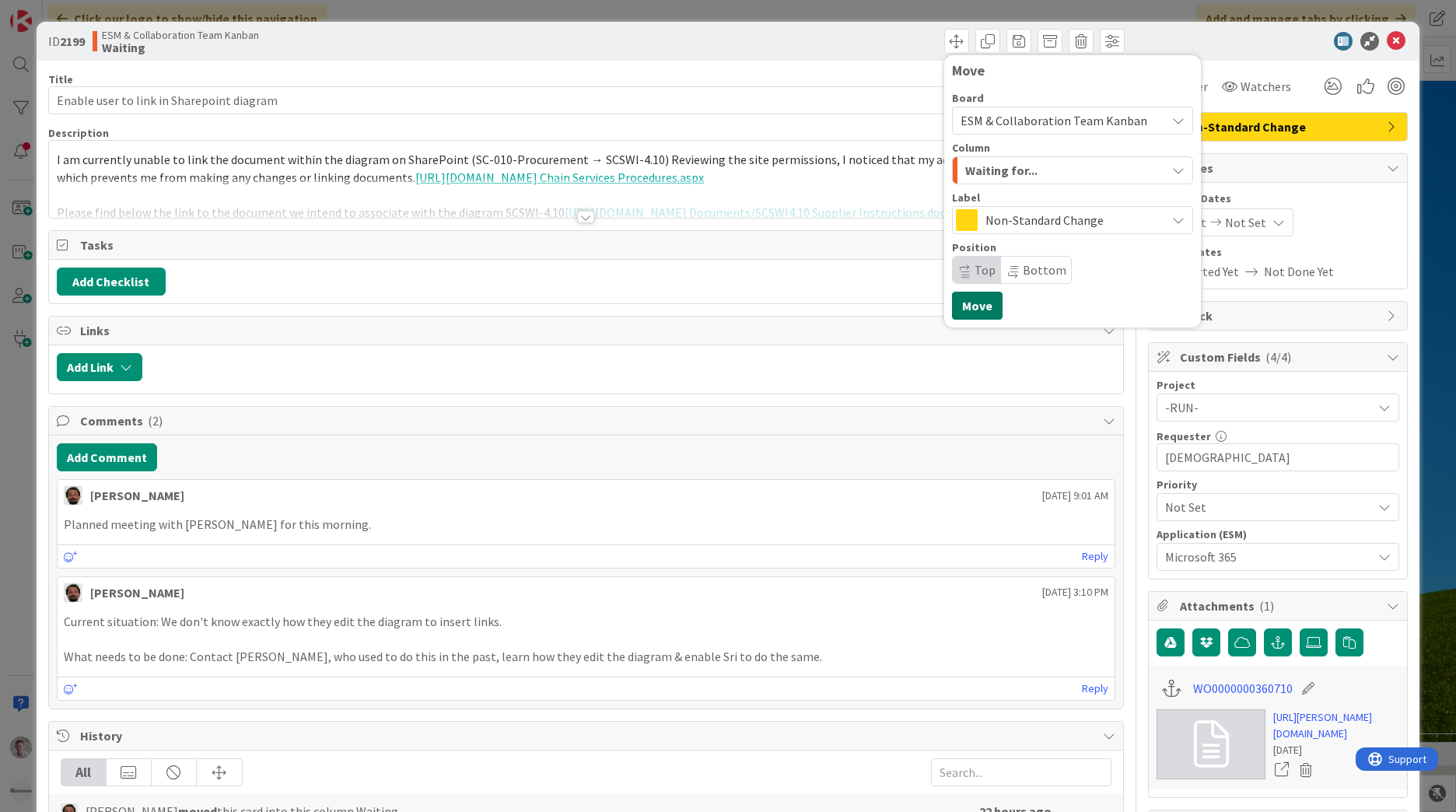
click at [971, 304] on button "Move" at bounding box center [977, 304] width 51 height 28
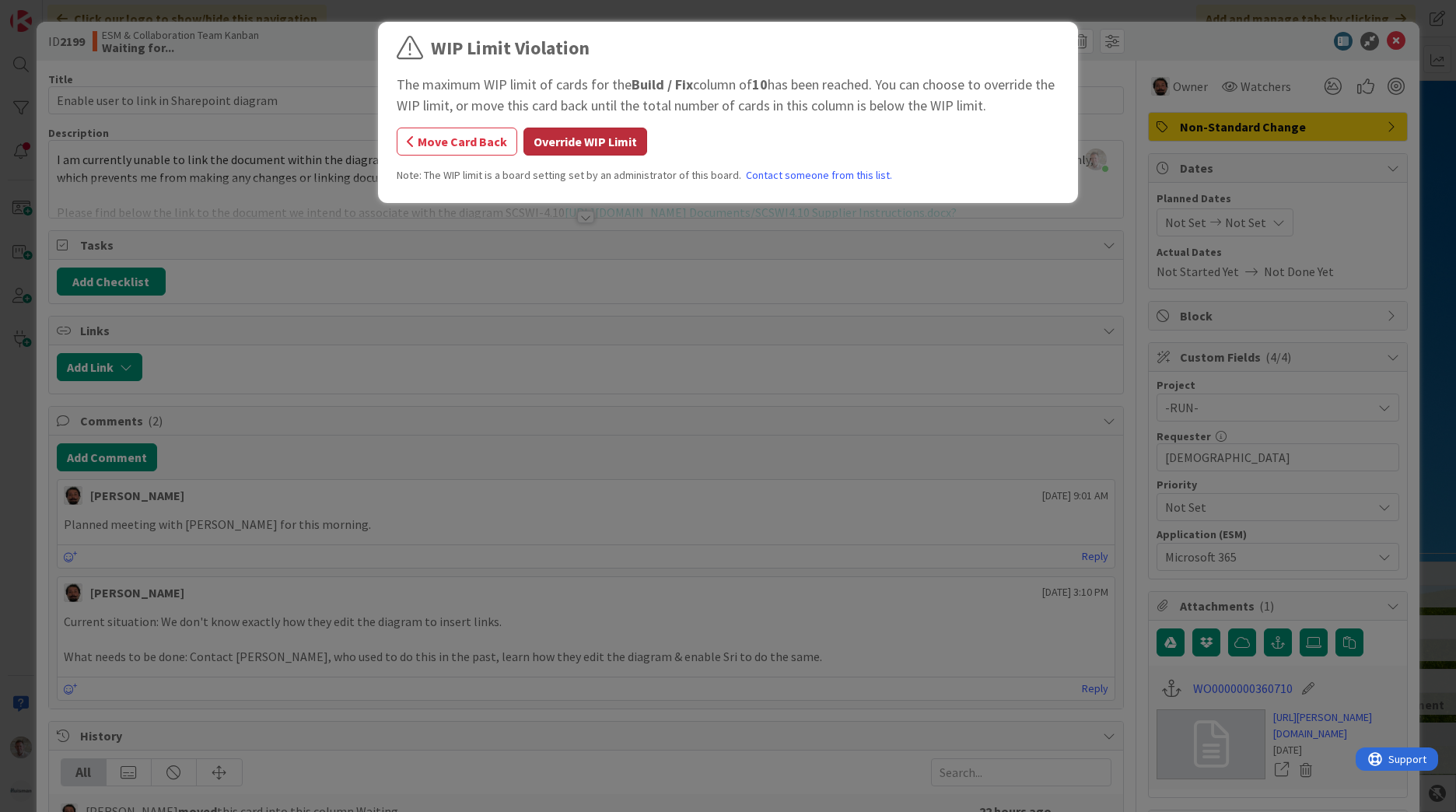
click at [607, 139] on button "Override WIP Limit" at bounding box center [584, 141] width 124 height 28
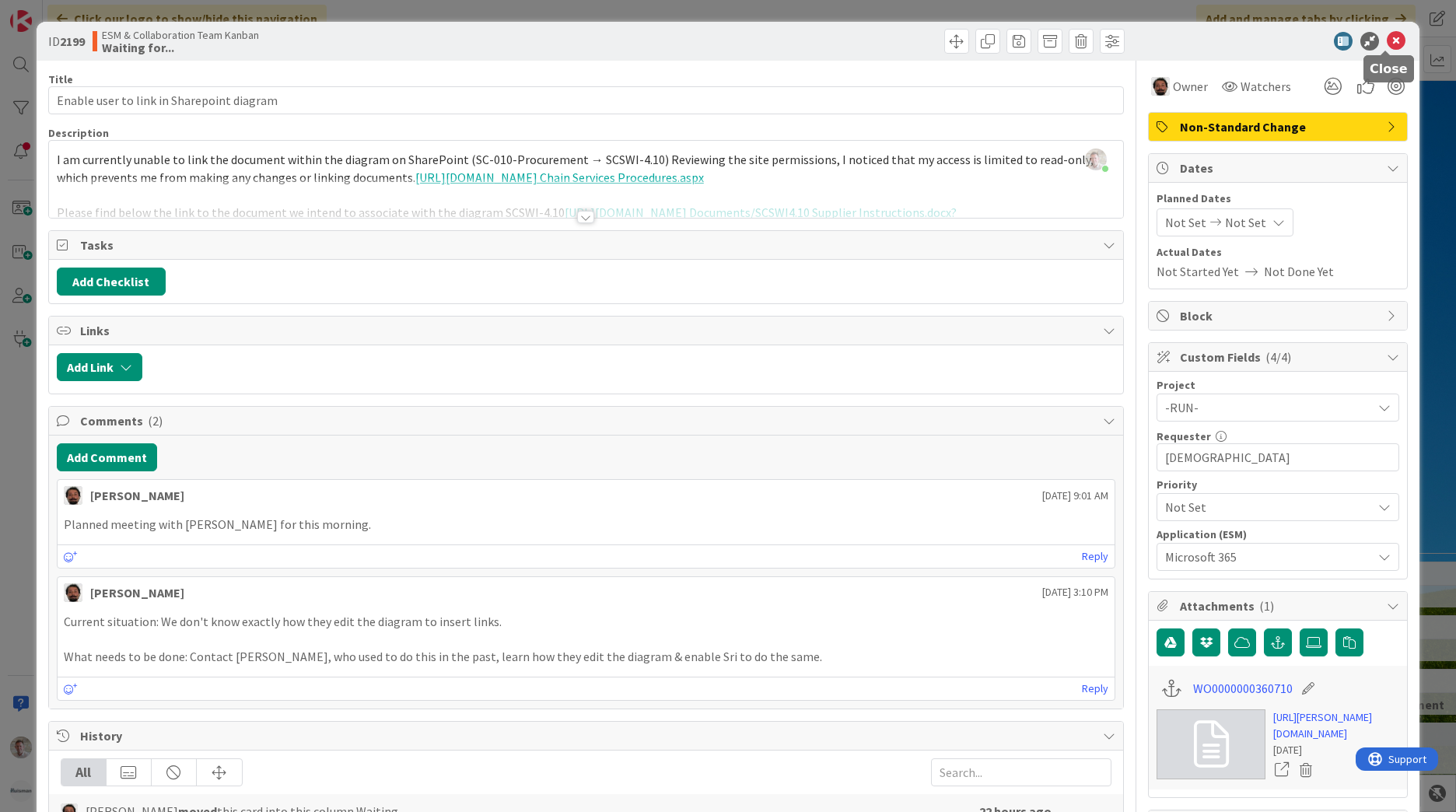
click at [1387, 44] on icon at bounding box center [1396, 40] width 18 height 18
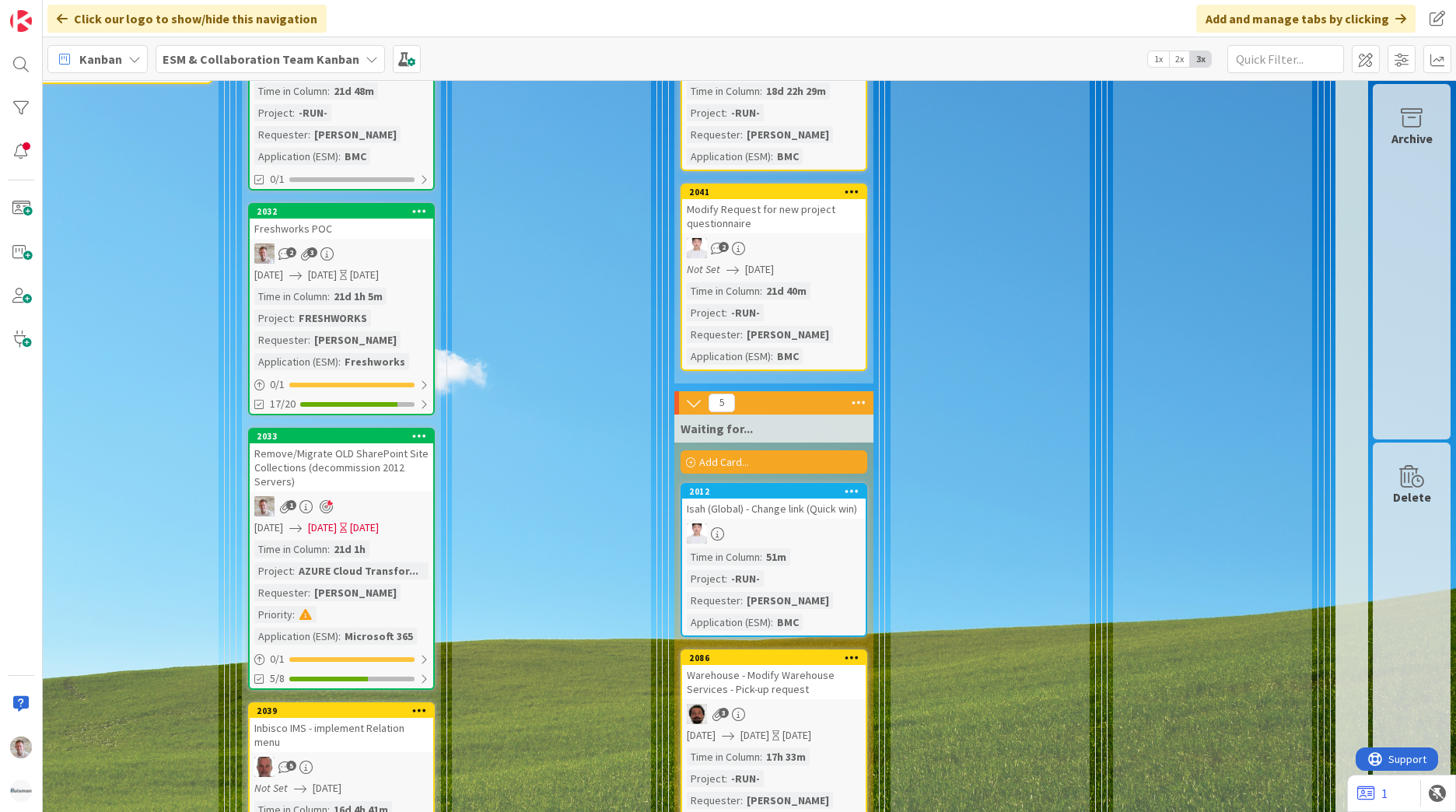
scroll to position [2565, 683]
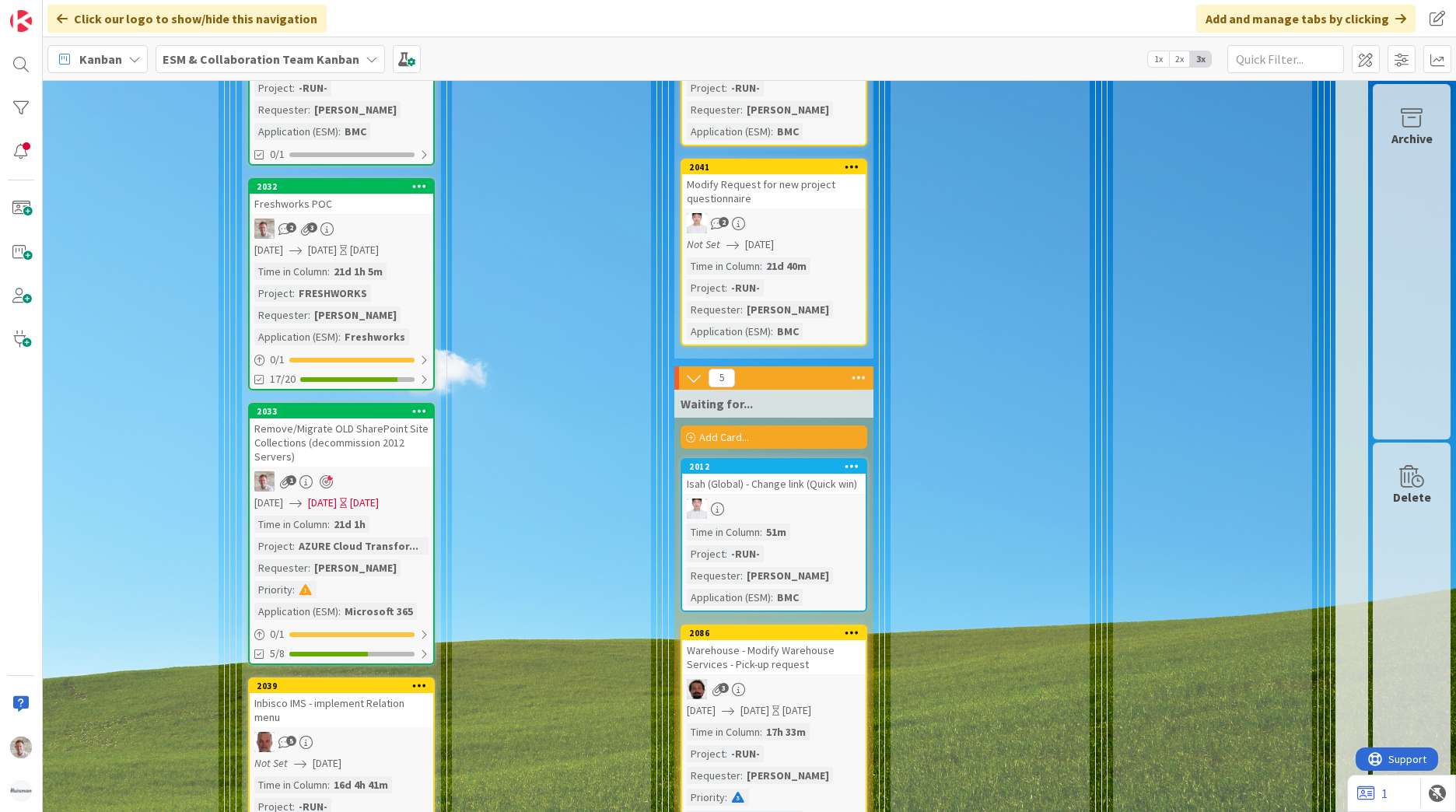
click at [802, 475] on div "2012 Isah (Global) - Change link (Quick win) Time in Column : 51m Project : -RU…" at bounding box center [773, 534] width 187 height 154
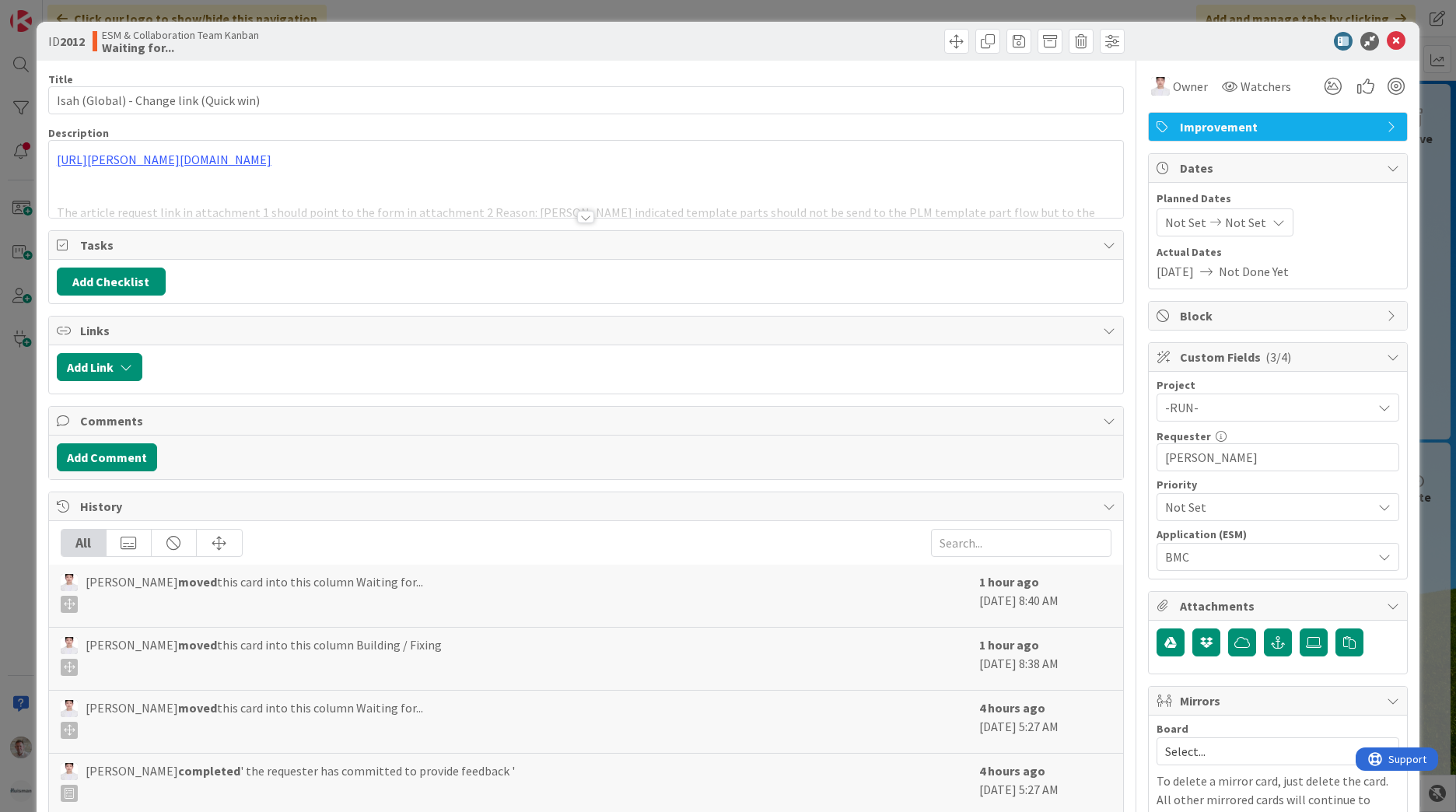
click at [580, 218] on div at bounding box center [585, 216] width 17 height 12
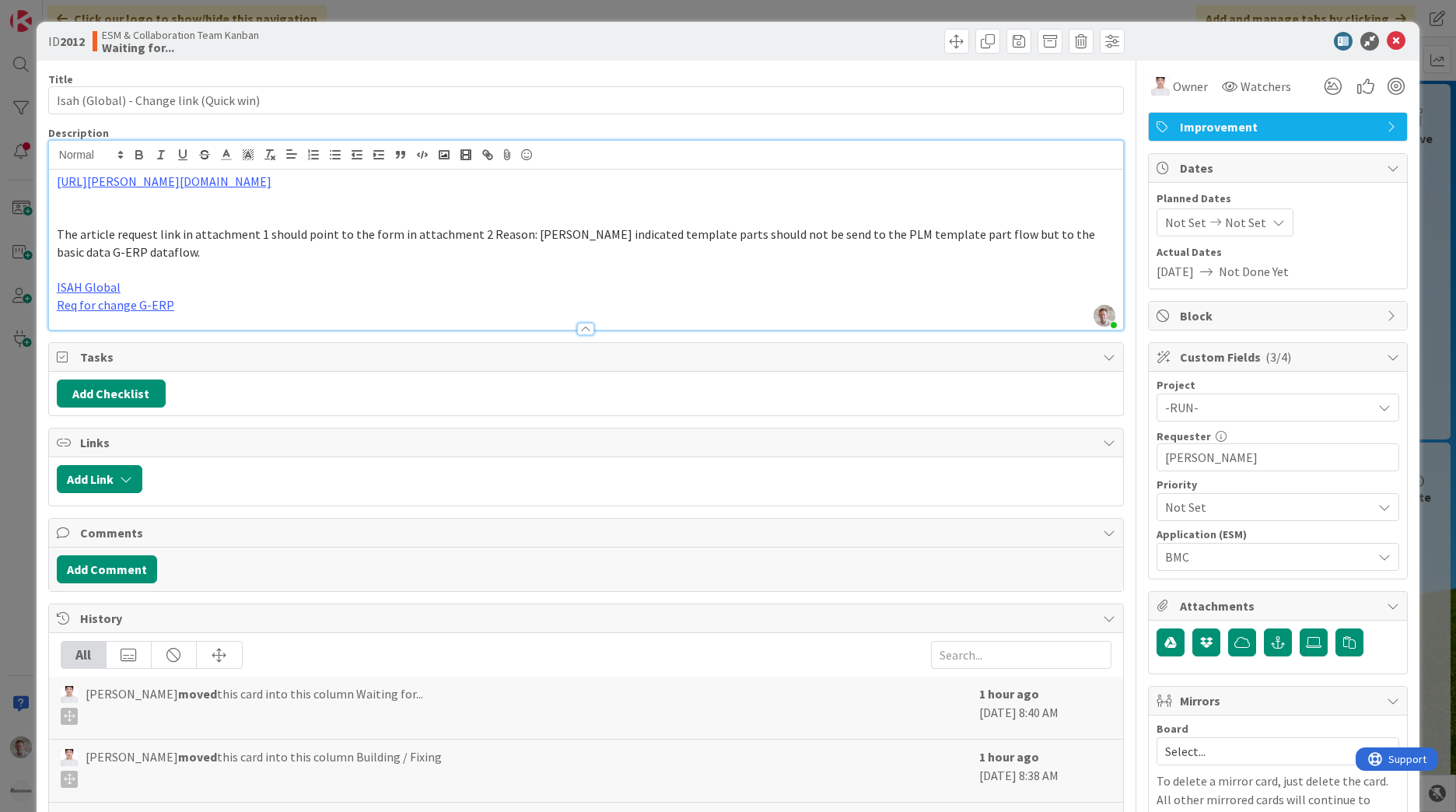
click at [1174, 271] on span "[DATE]" at bounding box center [1174, 271] width 37 height 18
click at [1191, 223] on span "Not Set" at bounding box center [1185, 221] width 41 height 18
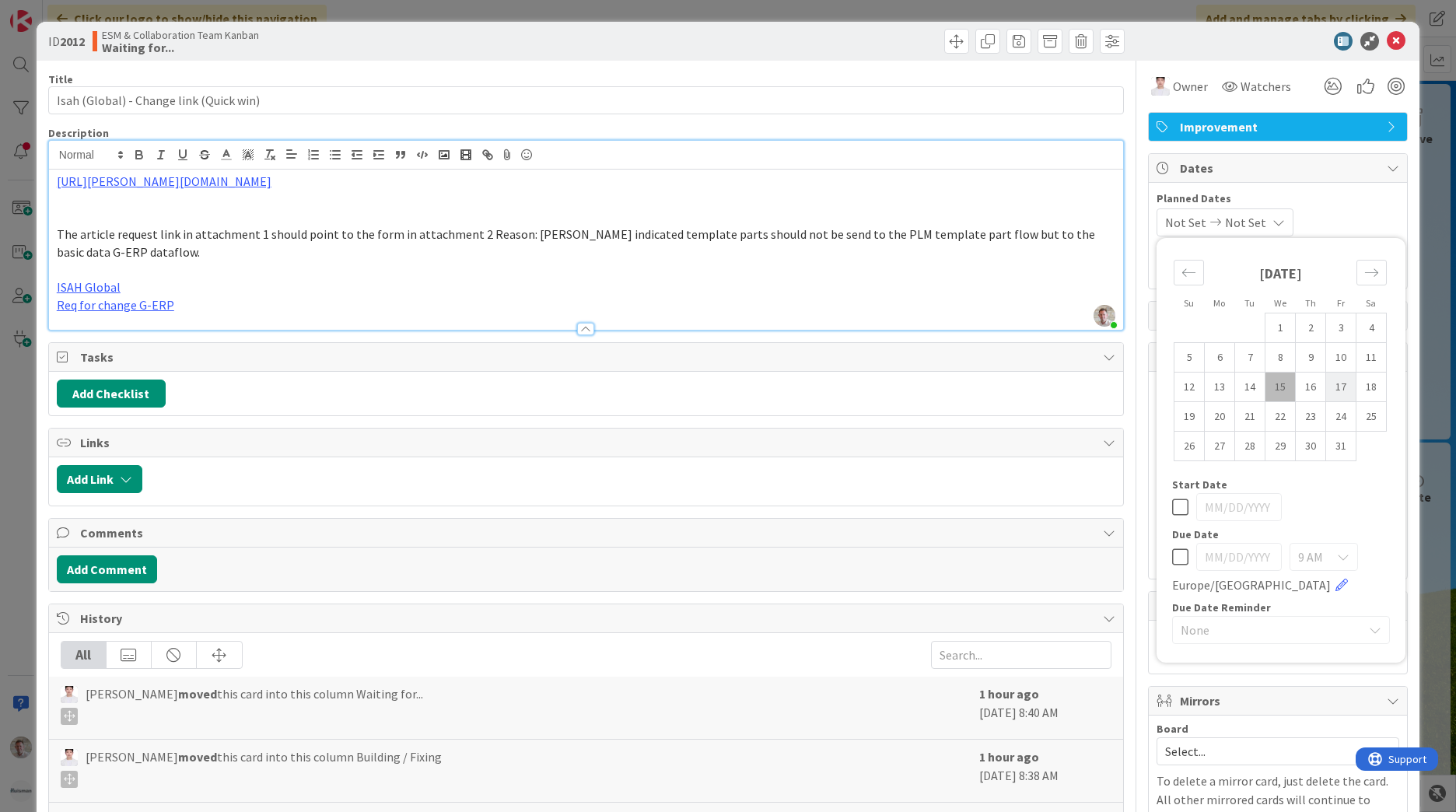
click at [1332, 386] on td "17" at bounding box center [1341, 387] width 31 height 30
type input "[DATE]"
click at [1332, 386] on td "17" at bounding box center [1341, 387] width 31 height 30
type input "[DATE]"
click at [1331, 386] on td "17" at bounding box center [1341, 387] width 31 height 30
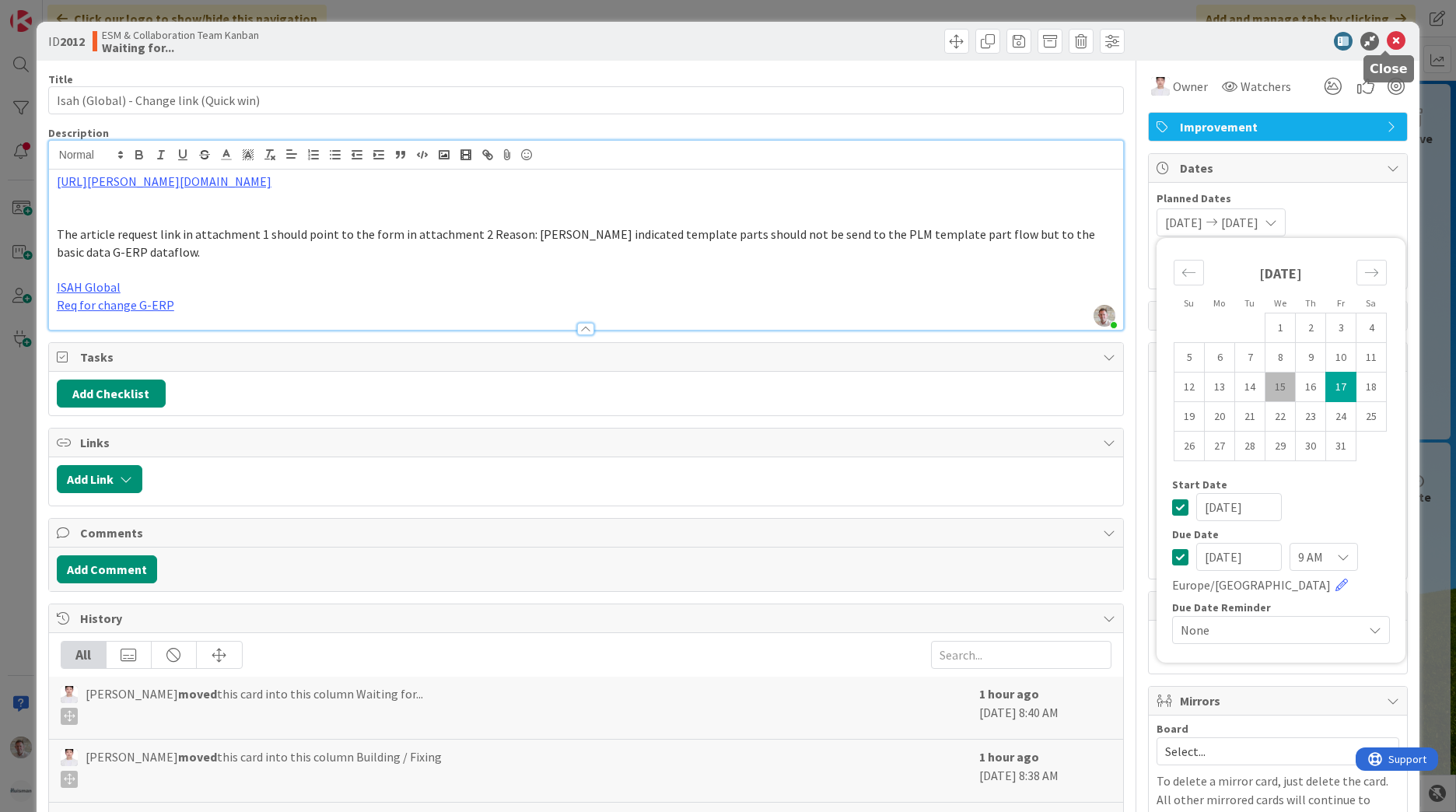
click at [1387, 44] on icon at bounding box center [1396, 40] width 18 height 18
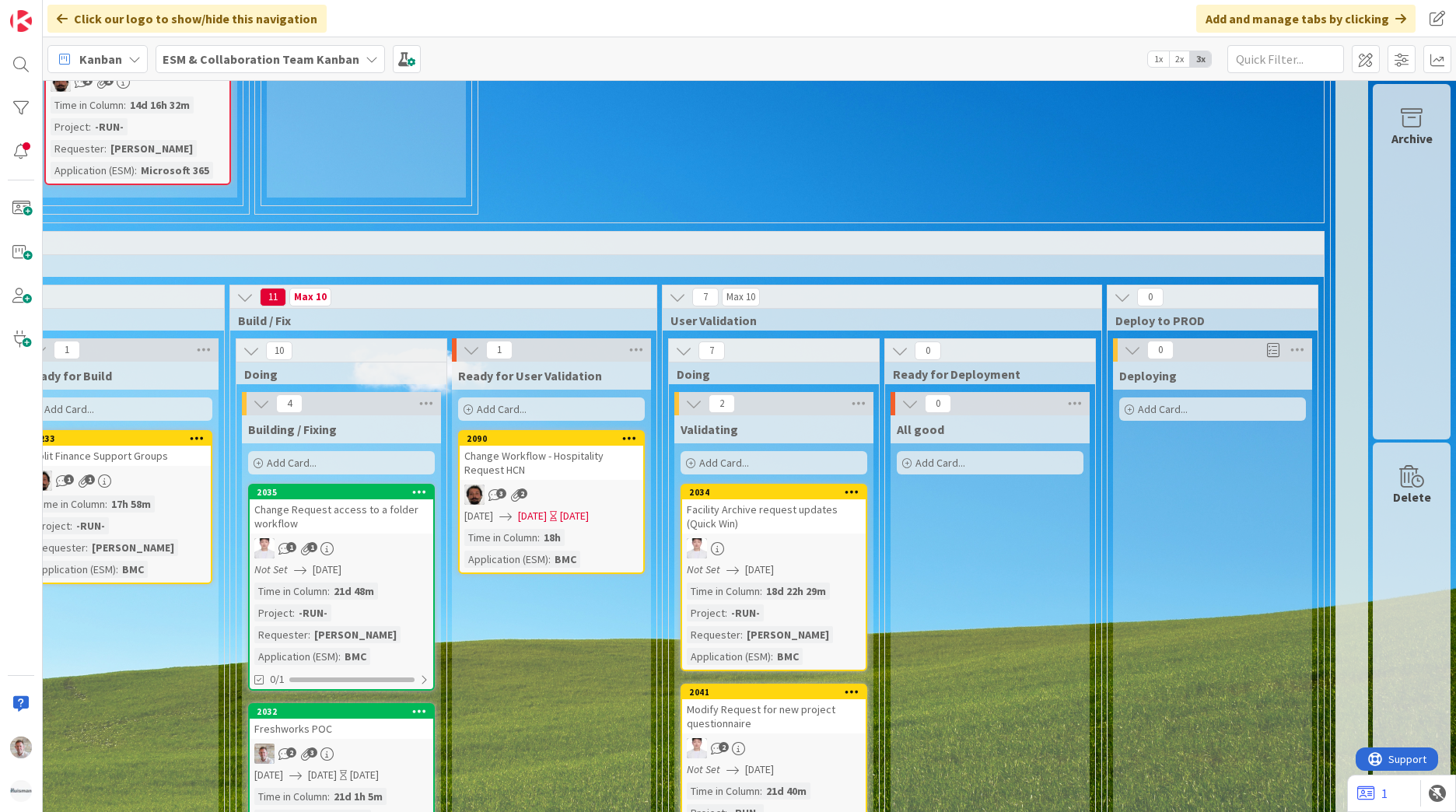
scroll to position [2177, 683]
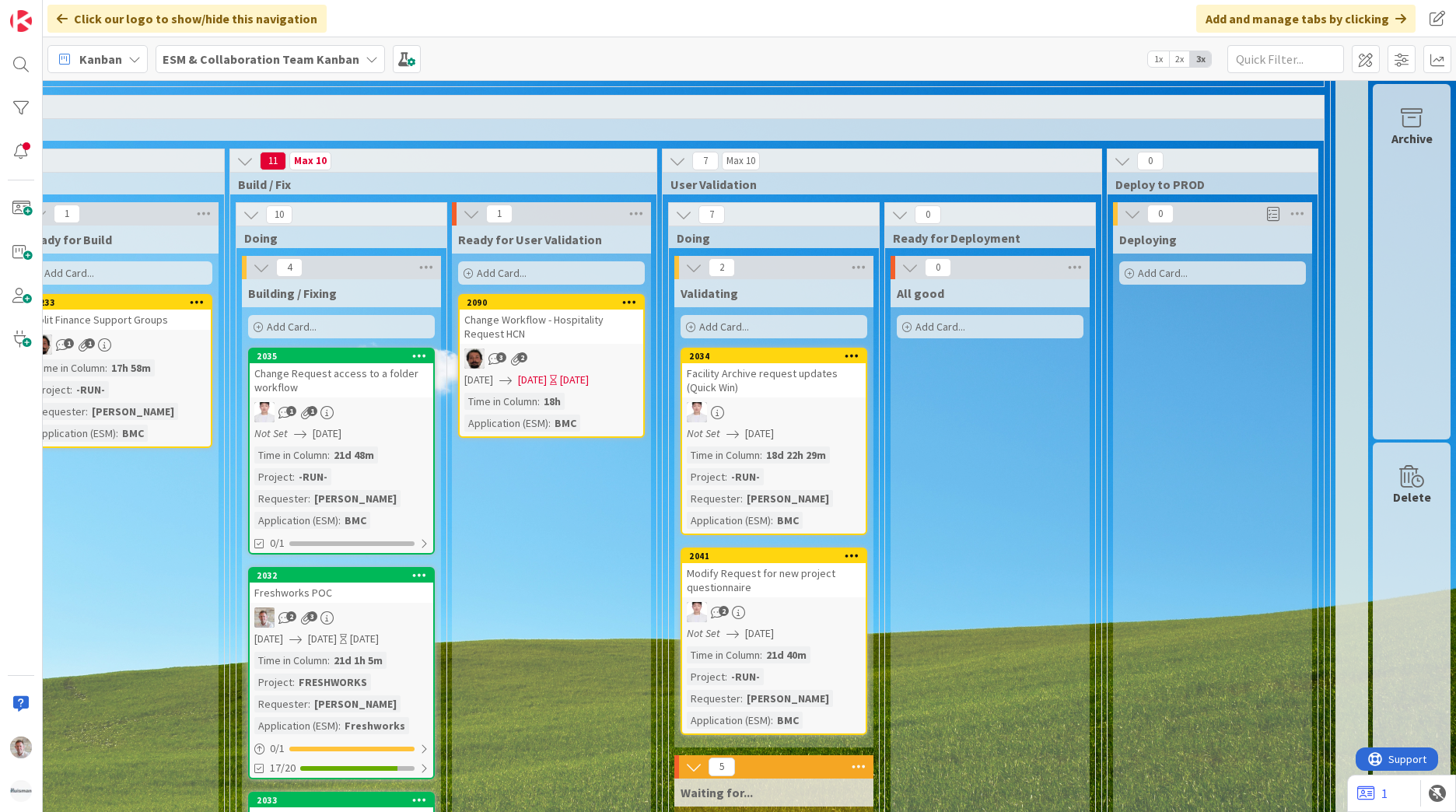
click at [567, 316] on div "Change Workflow - Hospitality Request HCN" at bounding box center [552, 327] width 184 height 34
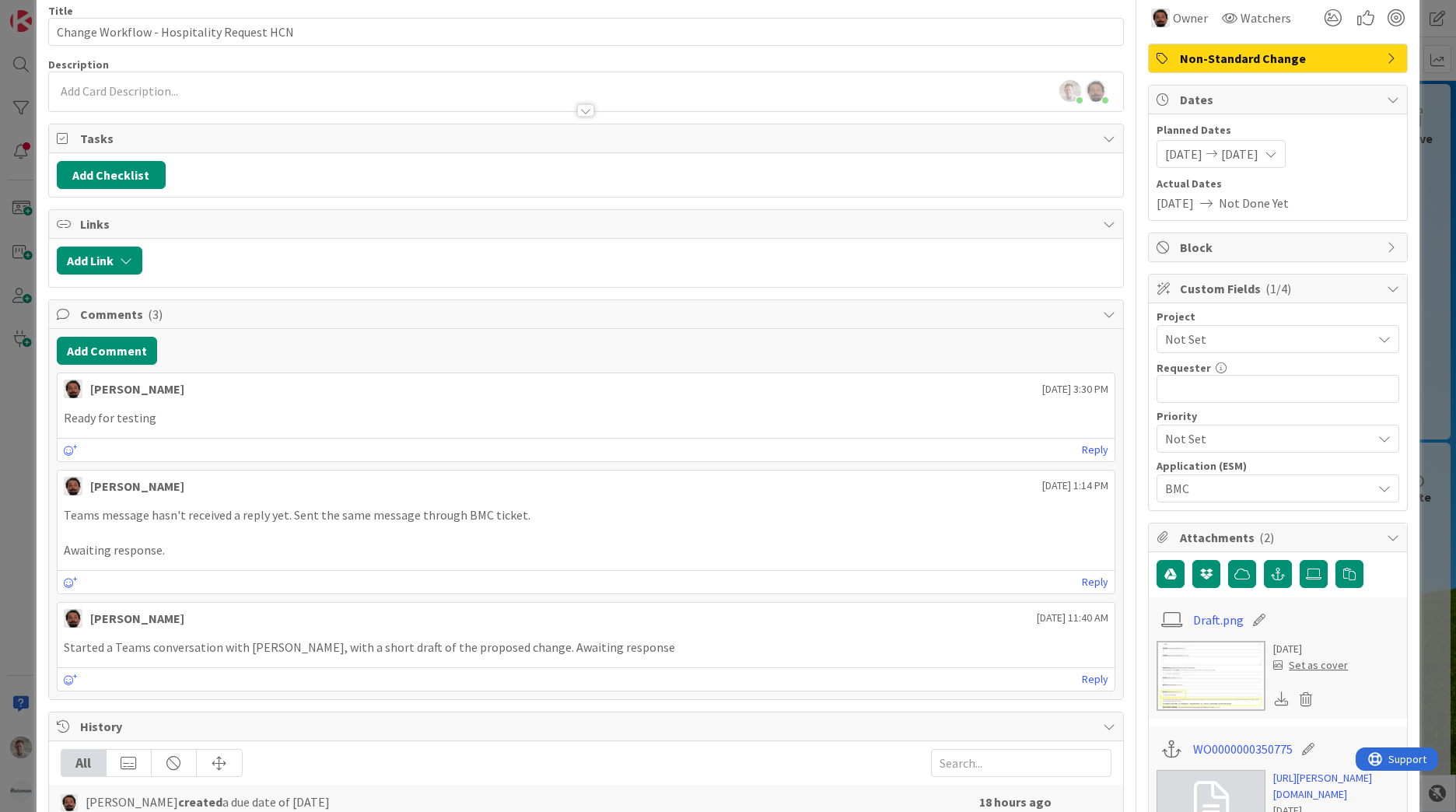
scroll to position [155, 0]
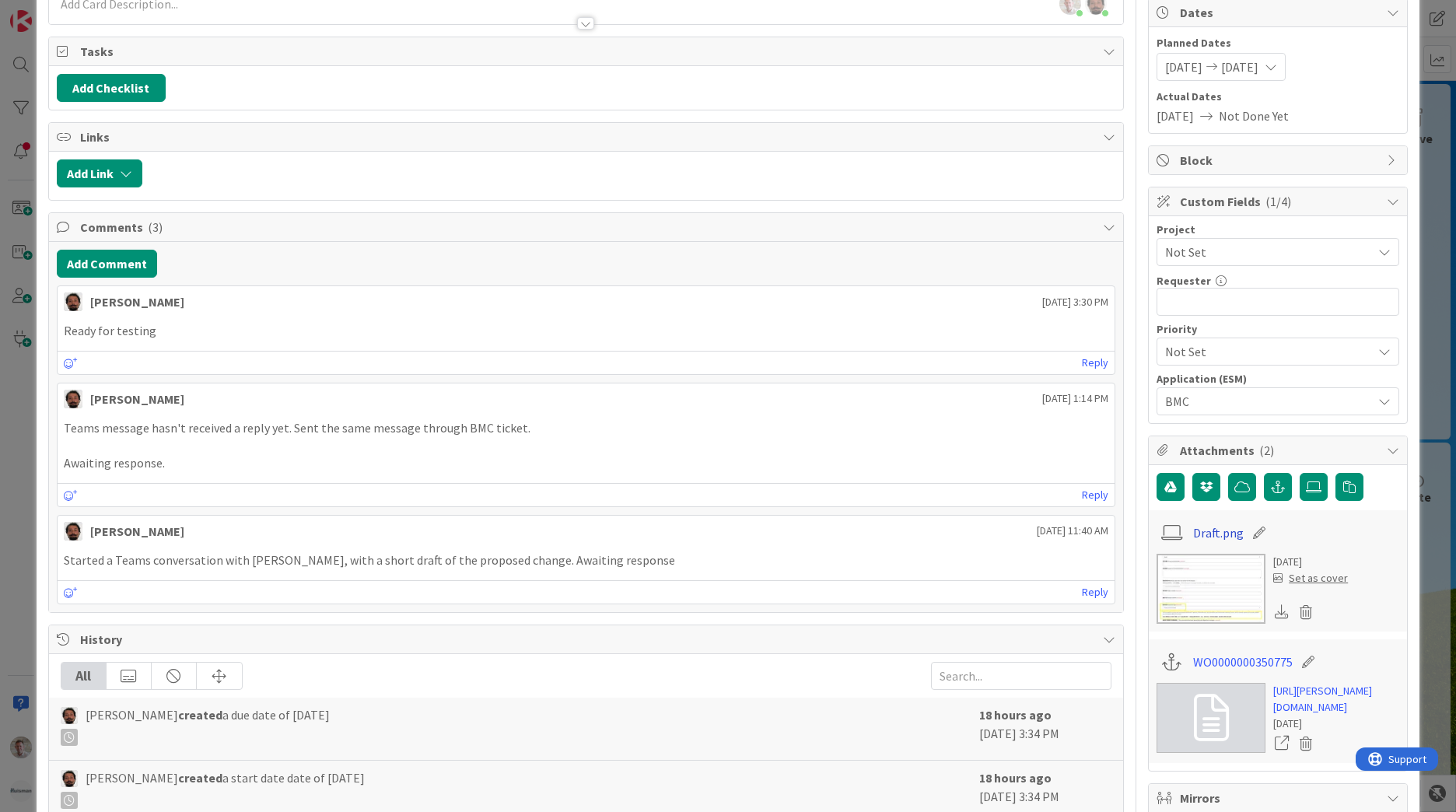
click at [1218, 535] on link "Draft.png" at bounding box center [1217, 531] width 51 height 18
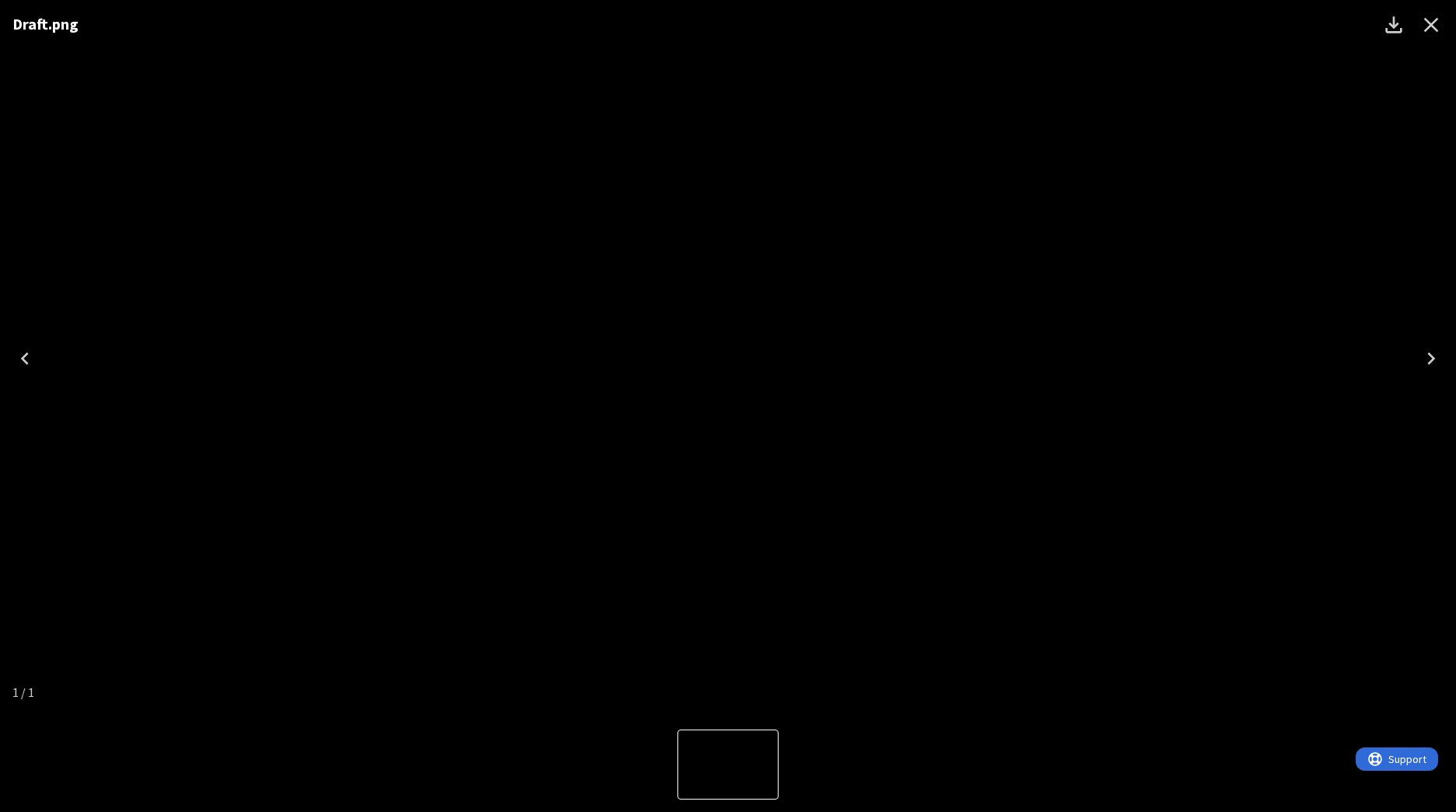
click at [1338, 308] on div "Draft.png" at bounding box center [728, 358] width 1456 height 717
click at [1430, 28] on icon "Close" at bounding box center [1431, 25] width 25 height 25
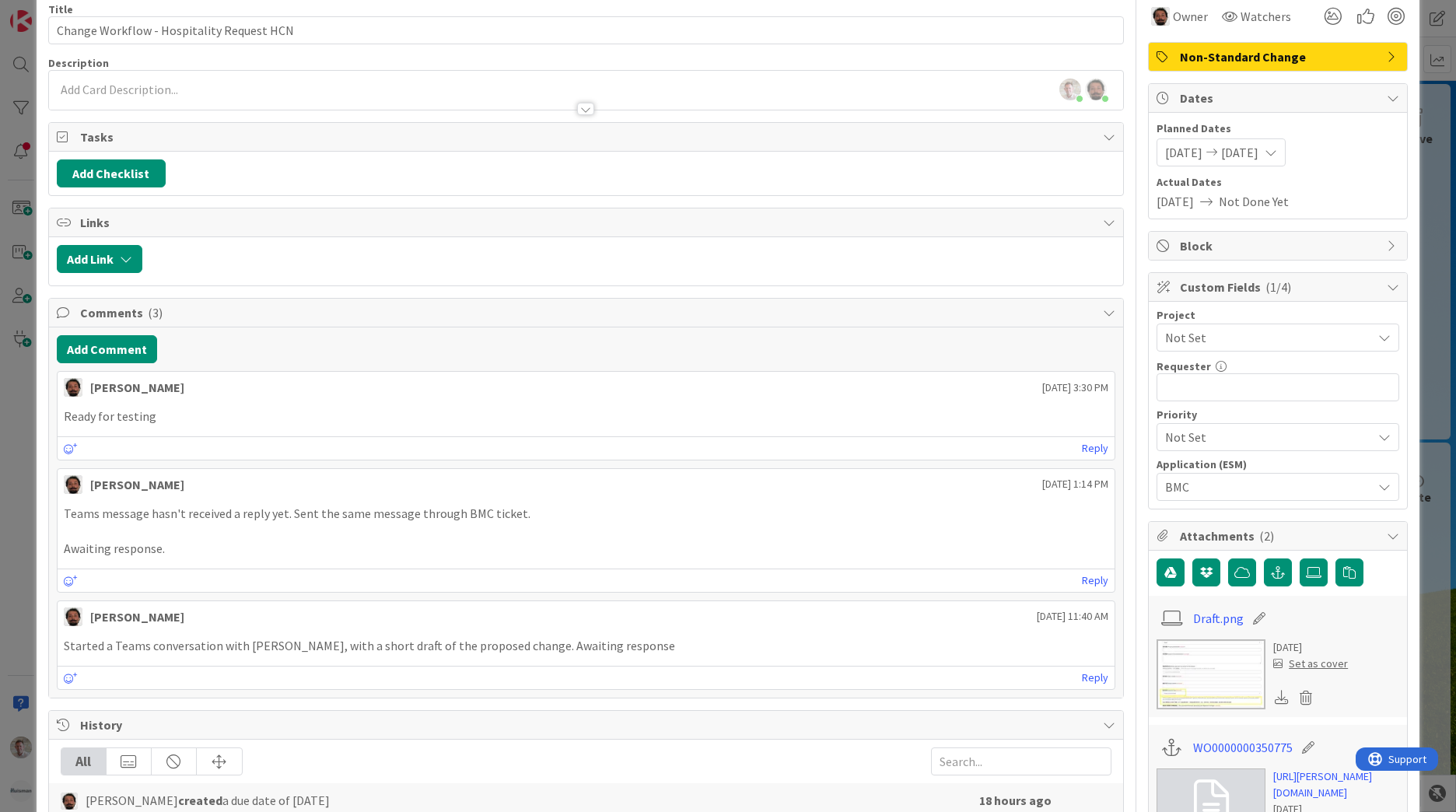
scroll to position [0, 0]
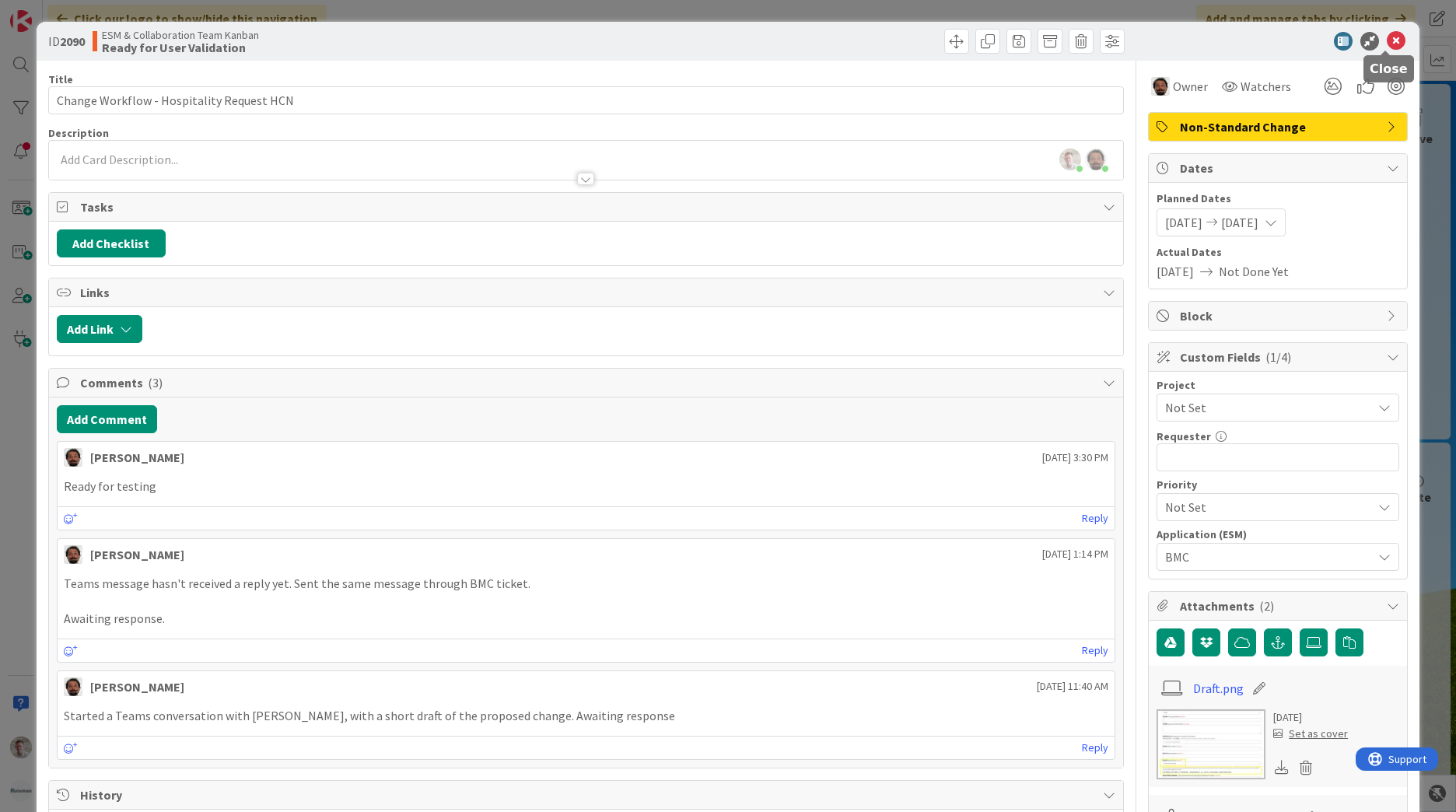
click at [1387, 42] on icon at bounding box center [1396, 40] width 18 height 18
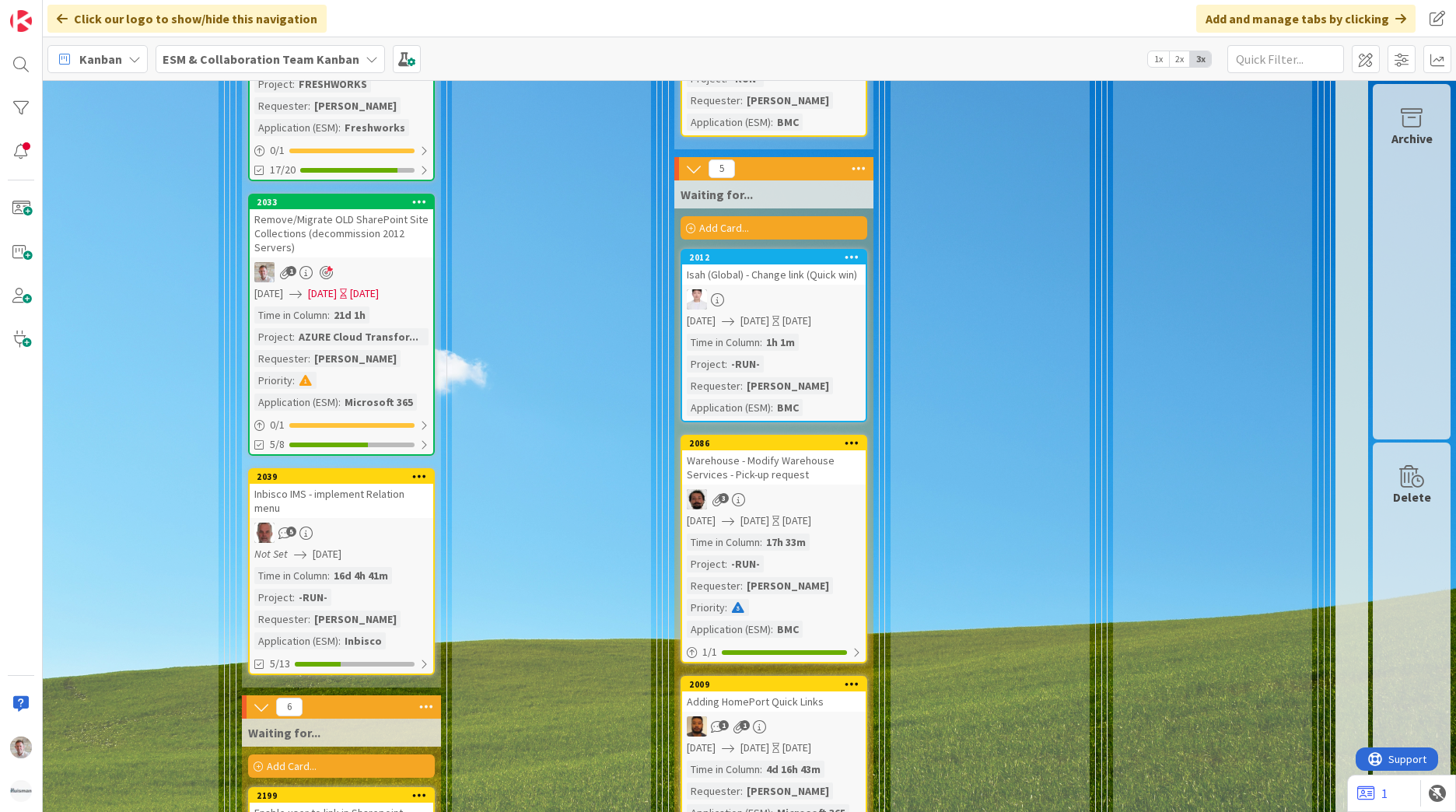
scroll to position [2799, 683]
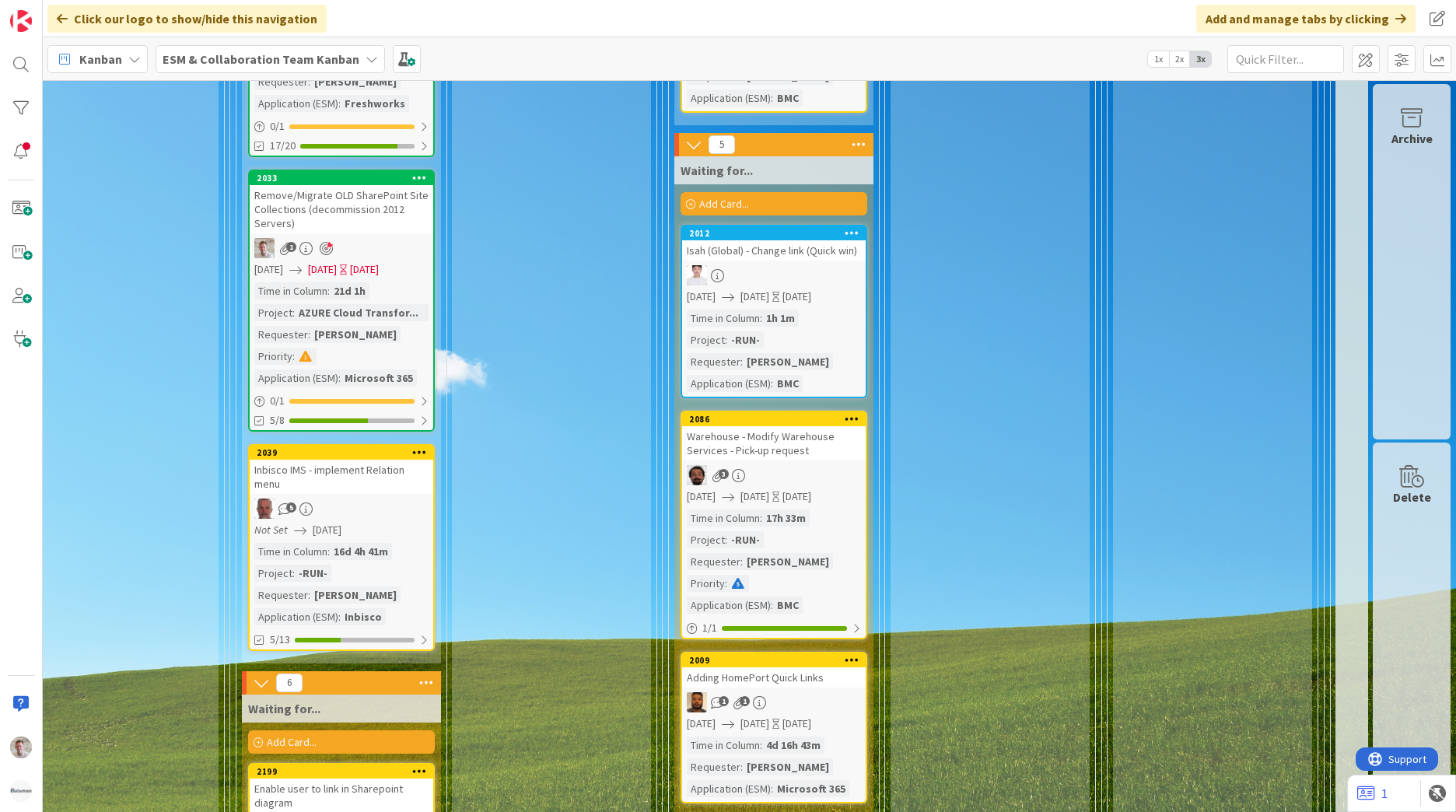
click at [337, 261] on span "[DATE]" at bounding box center [322, 269] width 29 height 16
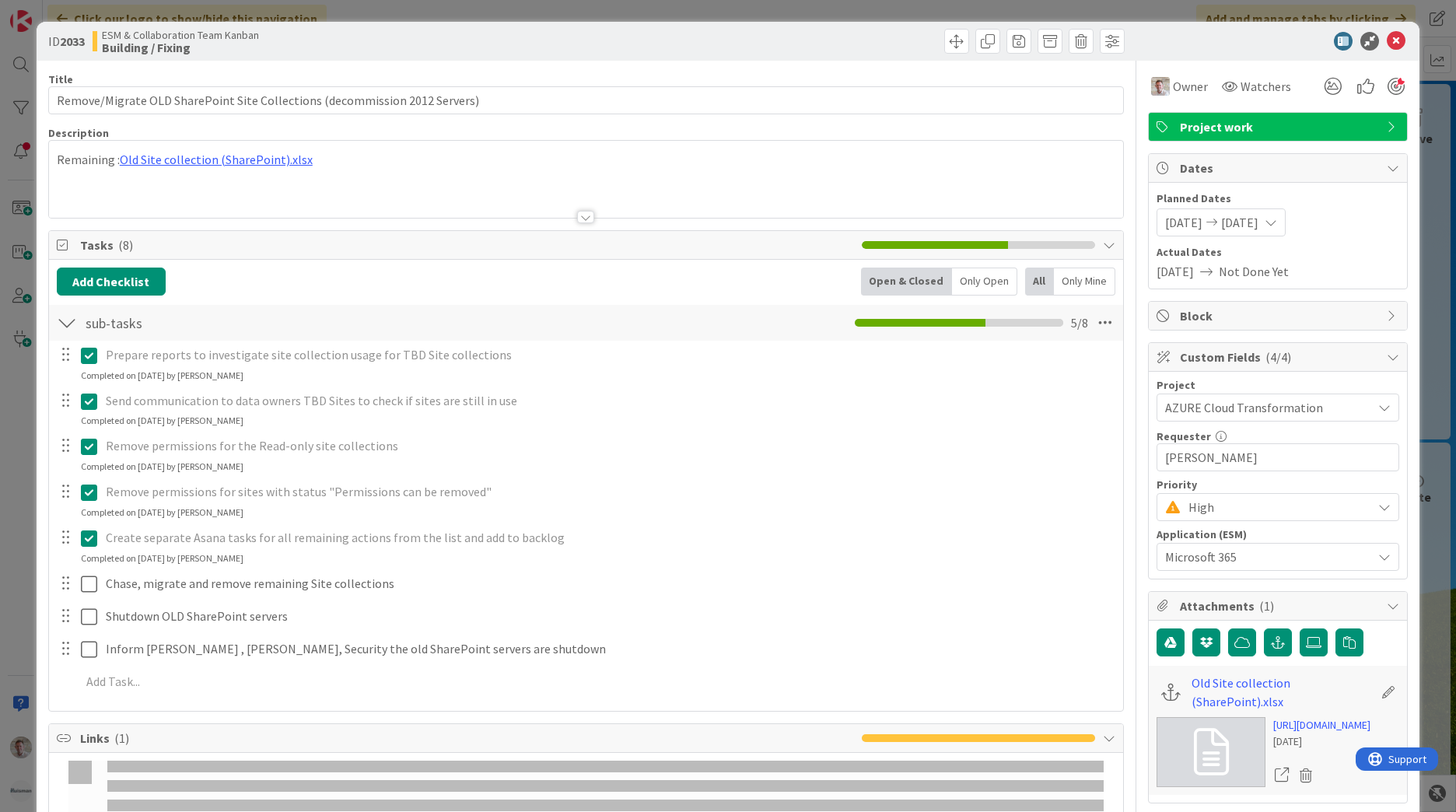
click at [1192, 224] on span "[DATE]" at bounding box center [1183, 221] width 37 height 18
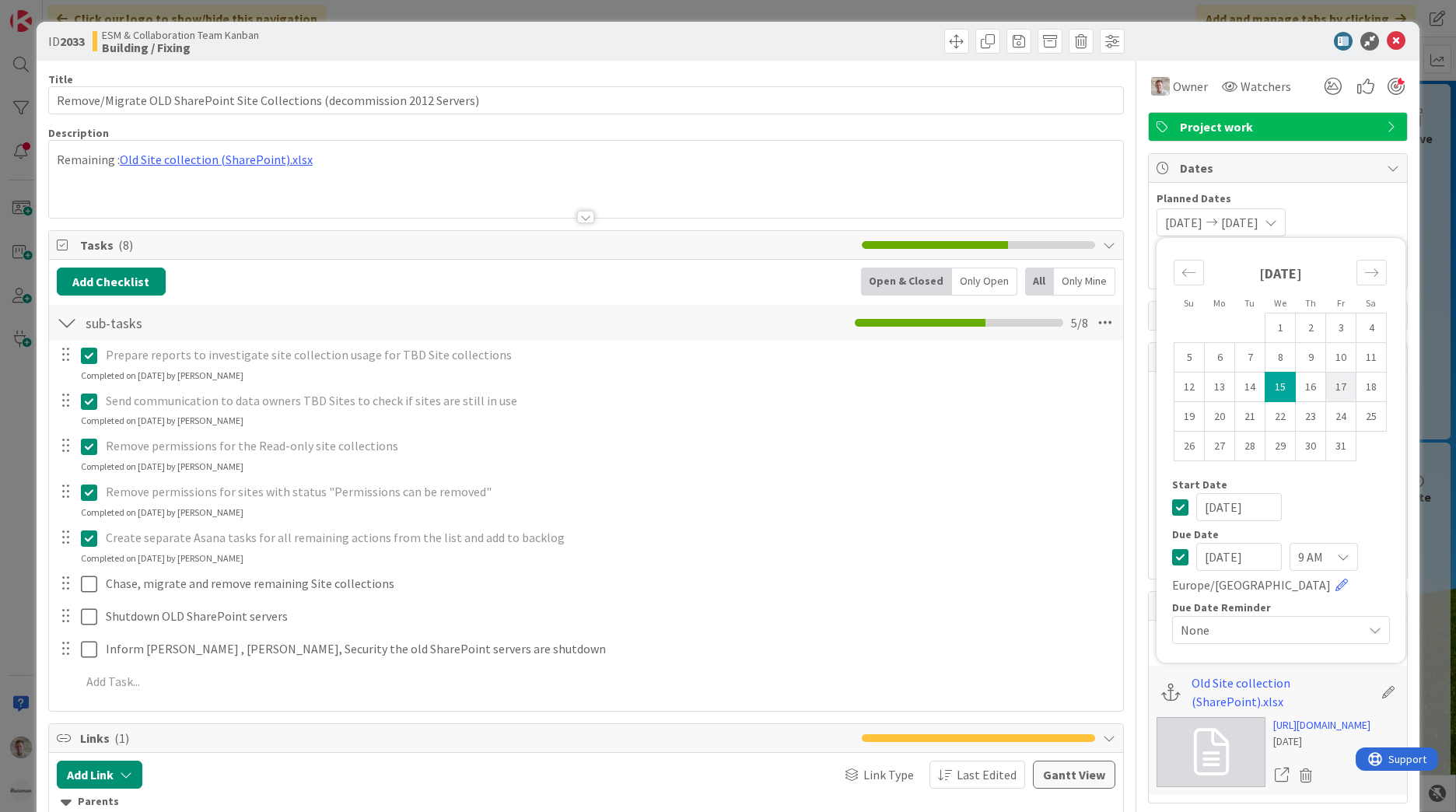
click at [1326, 383] on td "17" at bounding box center [1341, 387] width 31 height 30
type input "[DATE]"
click at [1326, 386] on td "17" at bounding box center [1341, 387] width 31 height 30
type input "[DATE]"
click at [1375, 41] on div at bounding box center [1269, 40] width 275 height 18
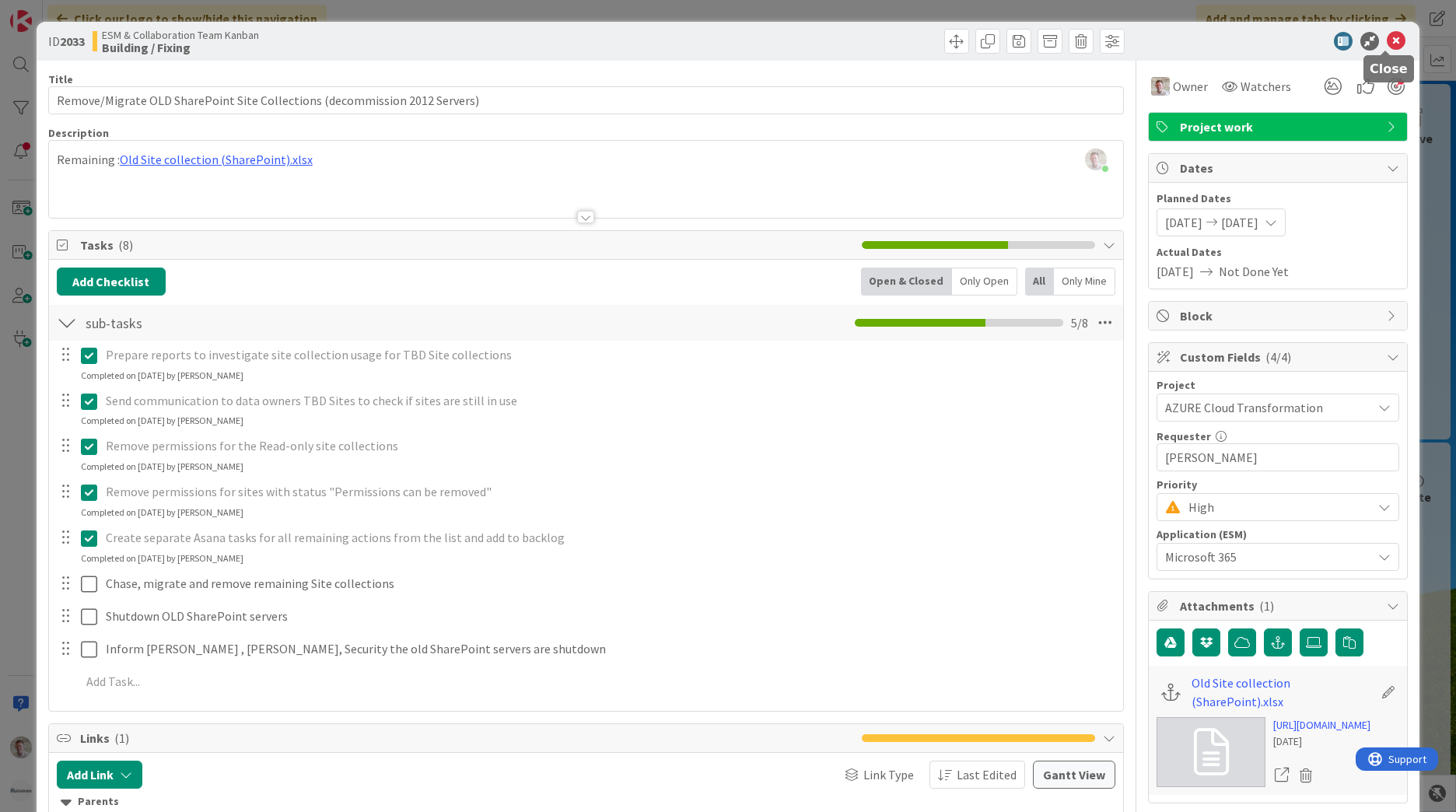
click at [1390, 41] on icon at bounding box center [1396, 40] width 18 height 18
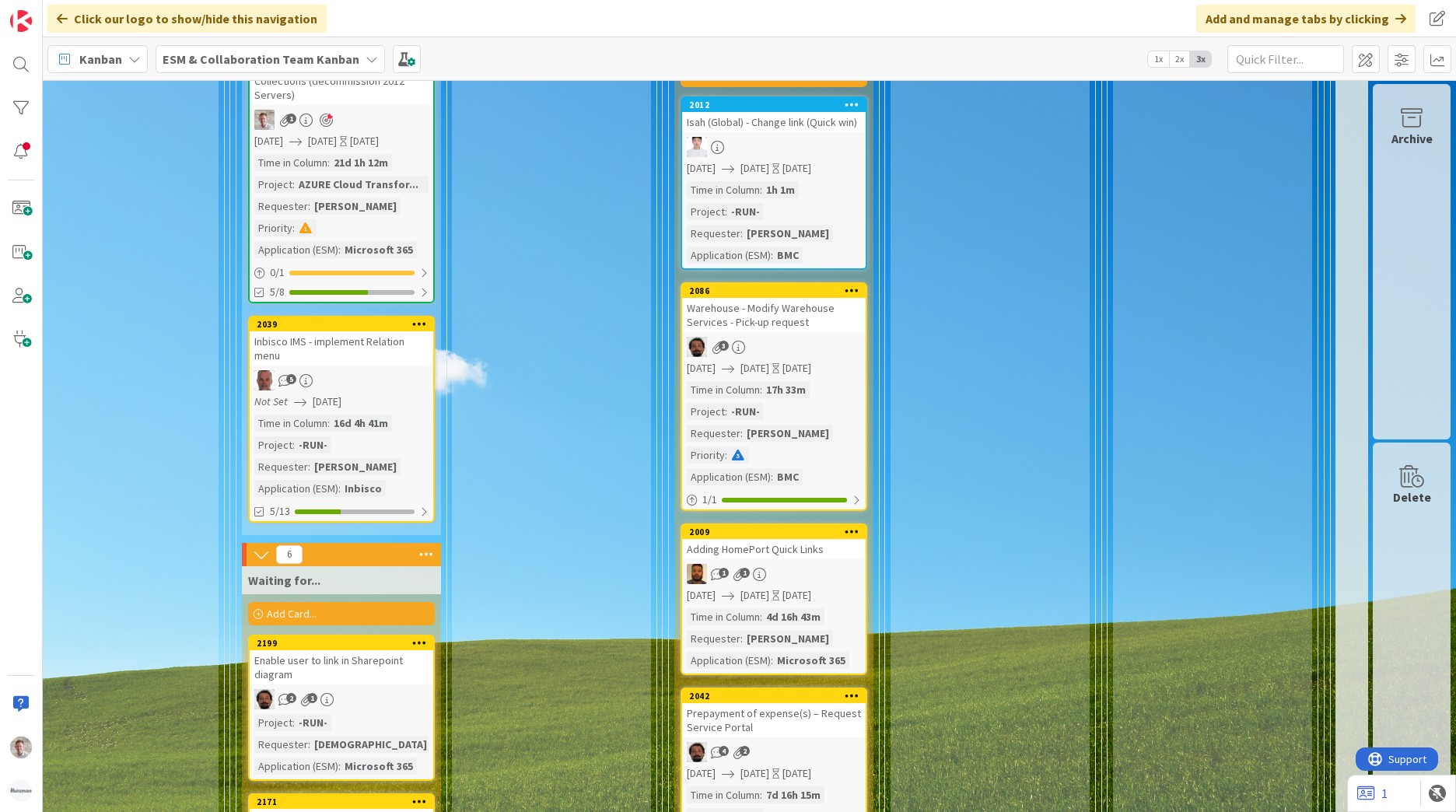
scroll to position [2954, 683]
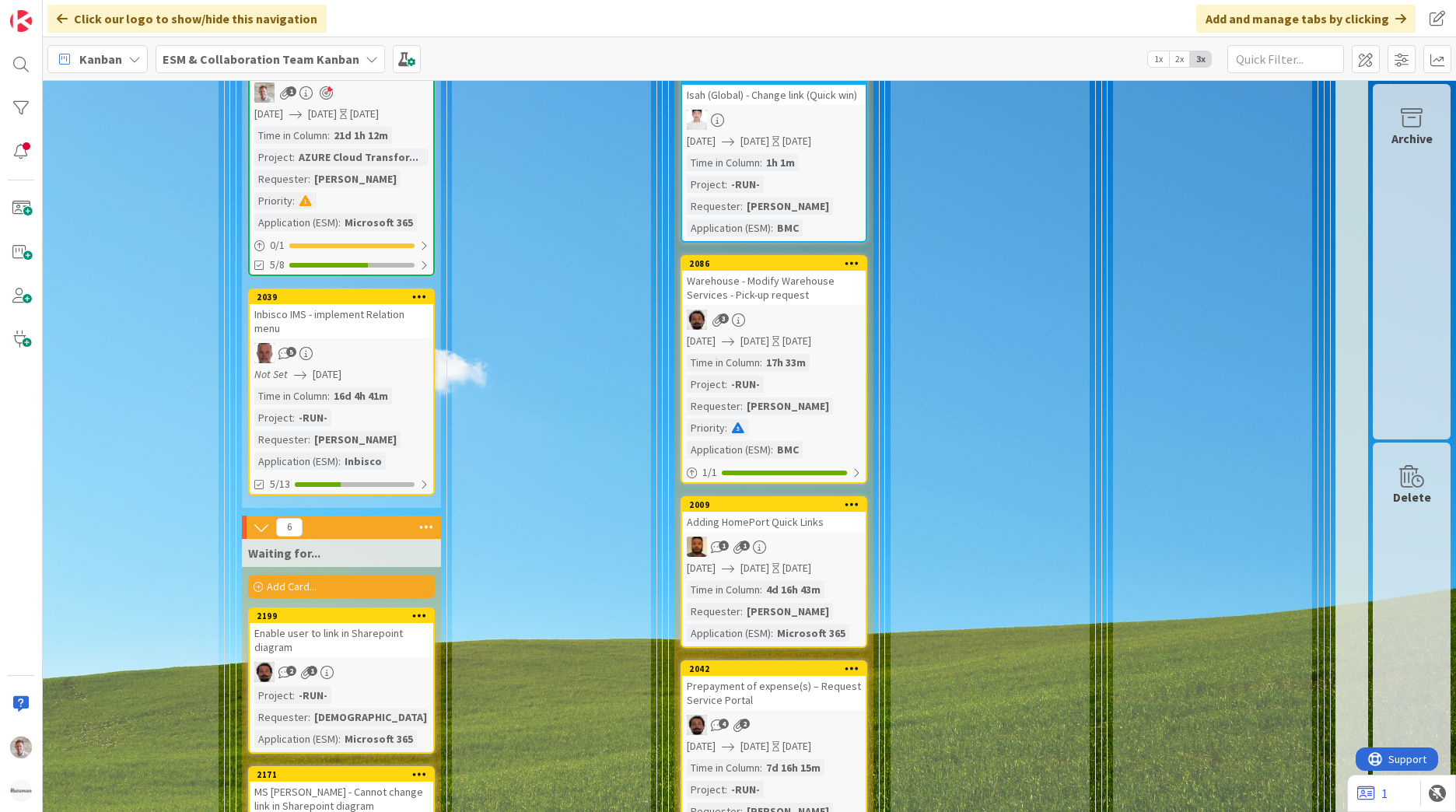
click at [334, 366] on span "[DATE]" at bounding box center [327, 373] width 29 height 16
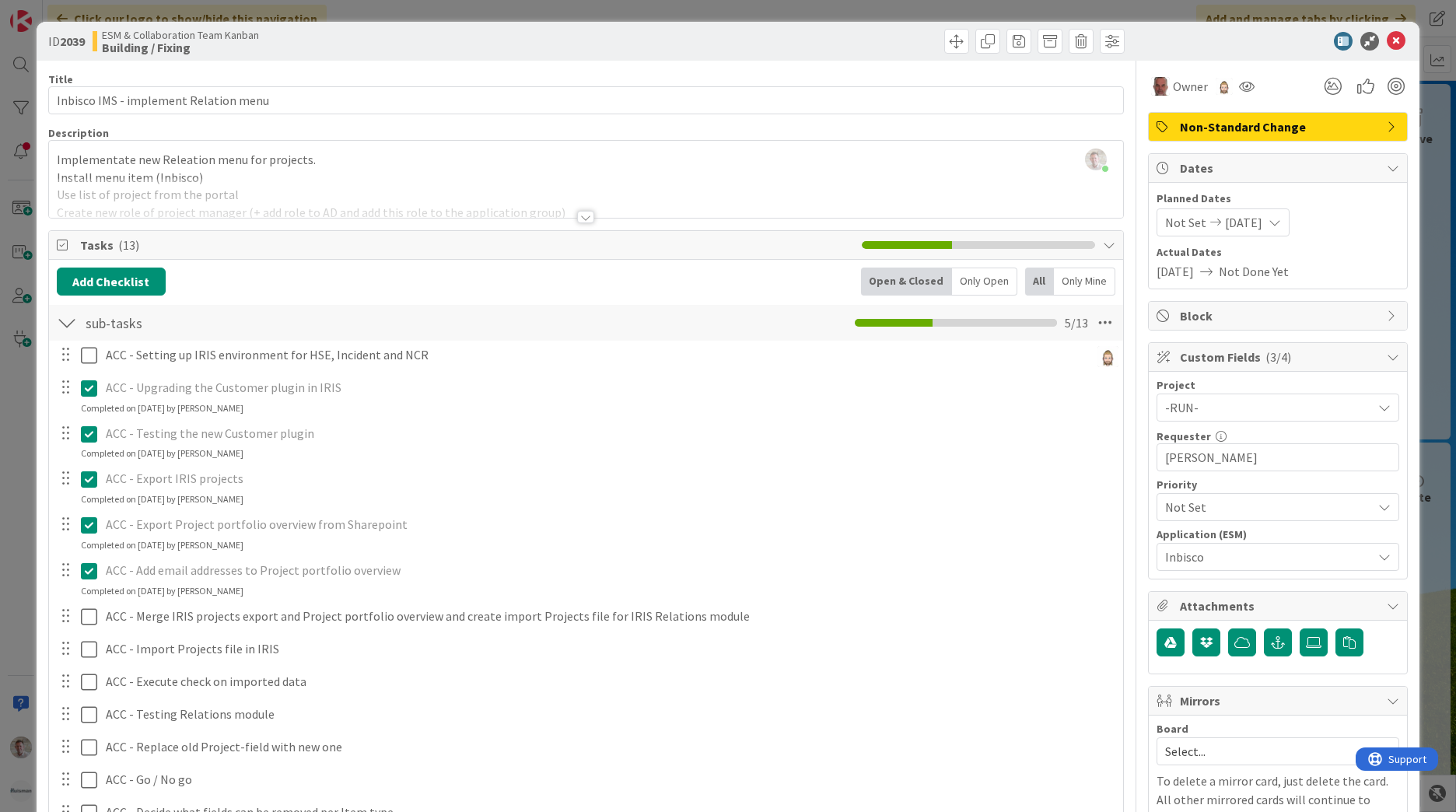
click at [580, 221] on div at bounding box center [585, 216] width 17 height 12
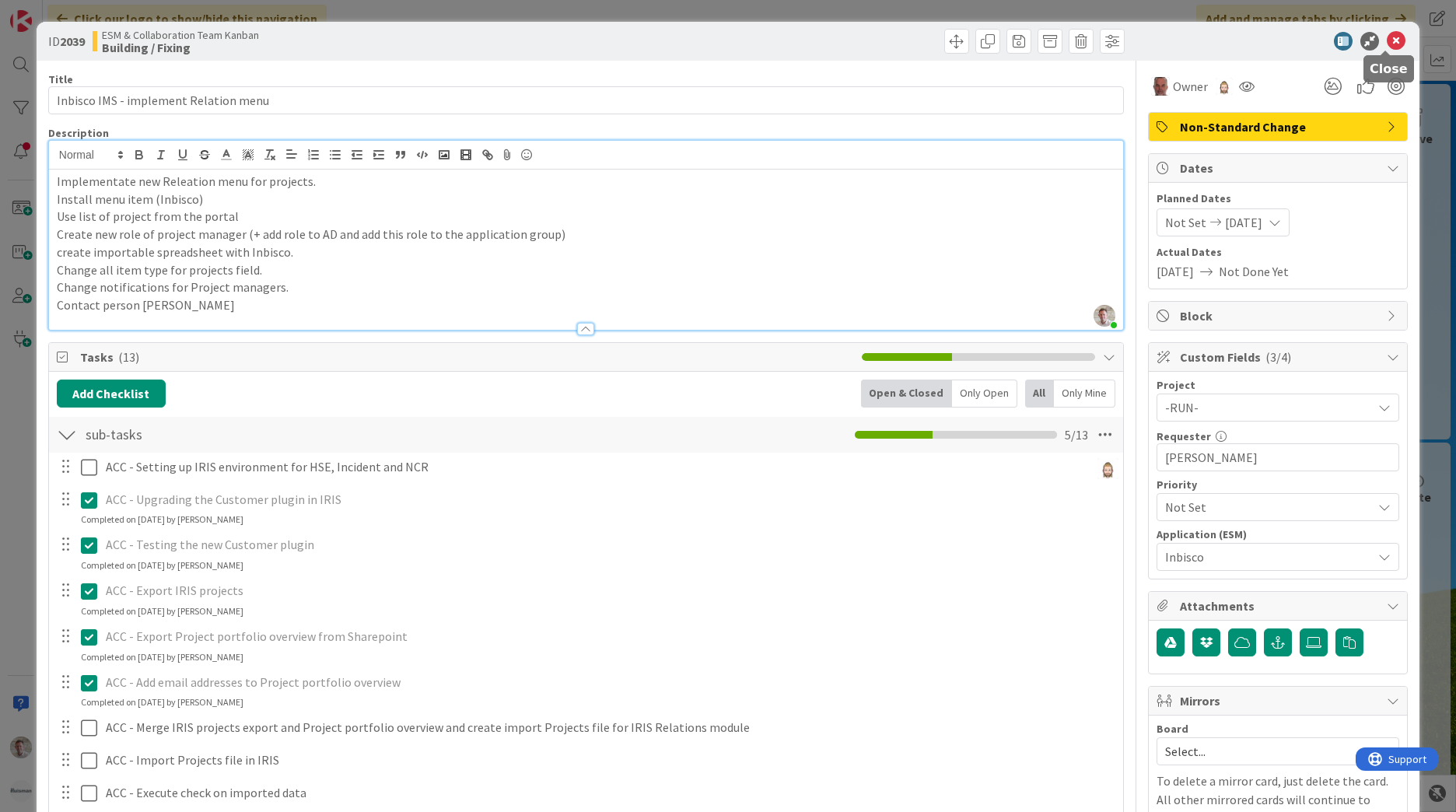
click at [1387, 41] on icon at bounding box center [1396, 40] width 18 height 18
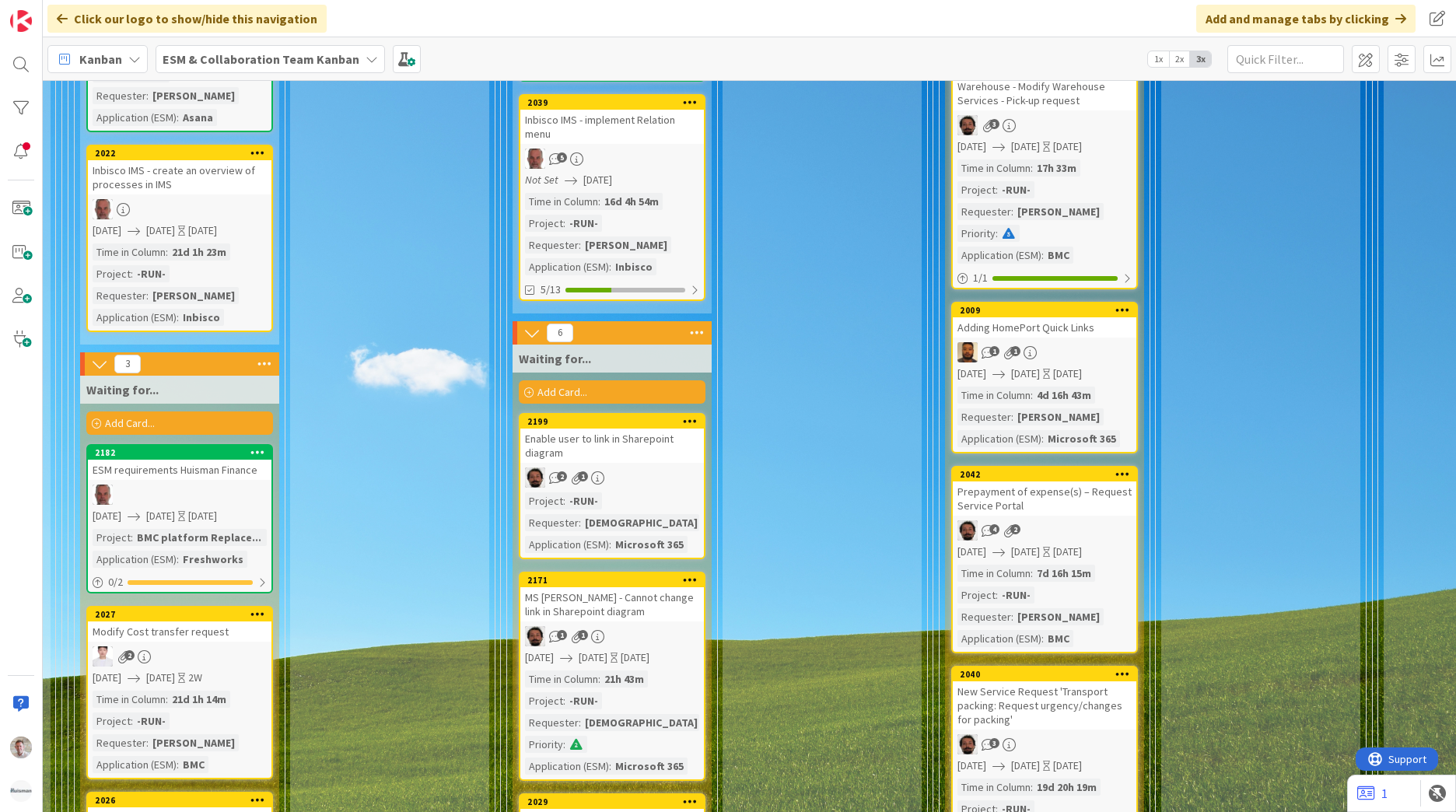
scroll to position [3205, 400]
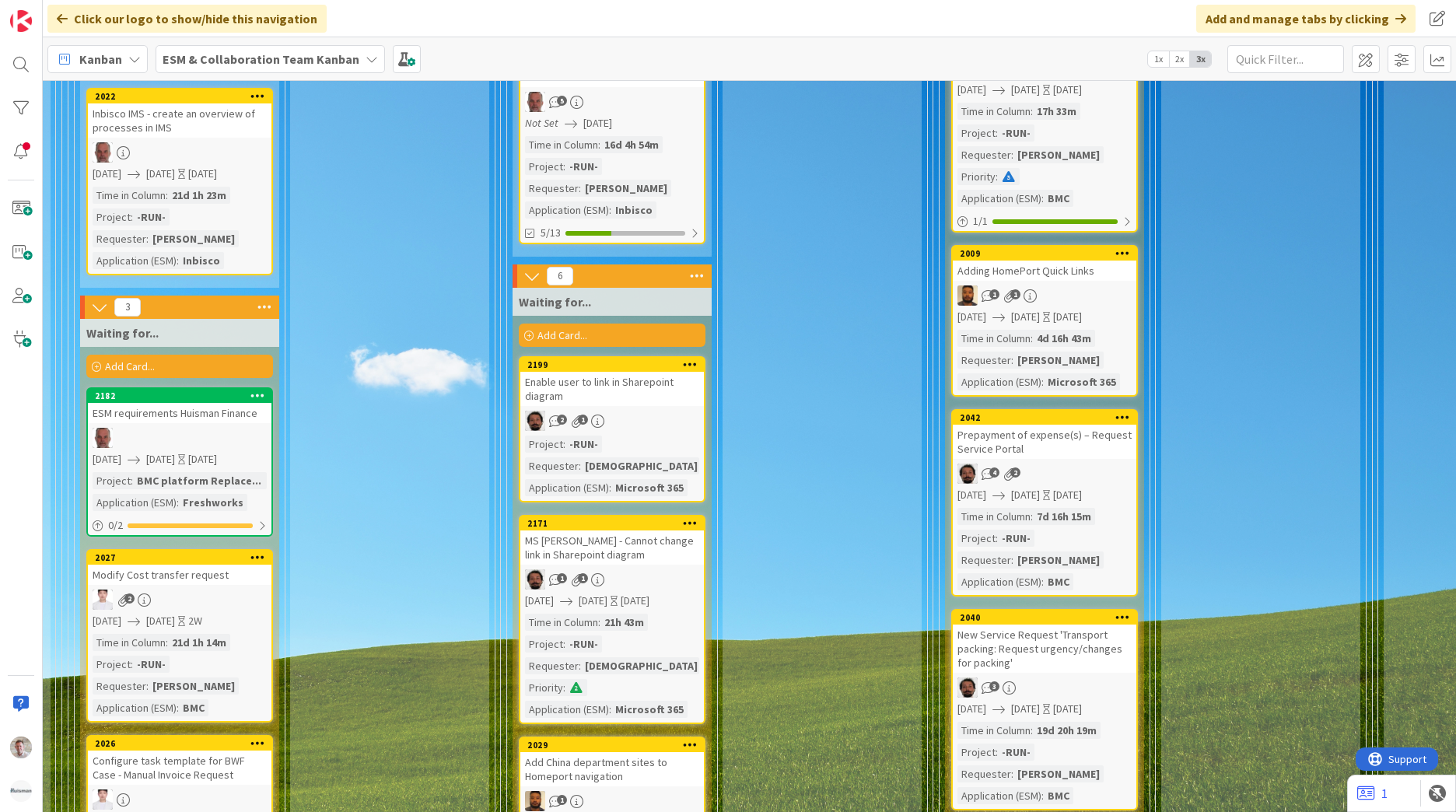
click at [654, 378] on div "Enable user to link in Sharepoint diagram" at bounding box center [612, 389] width 184 height 34
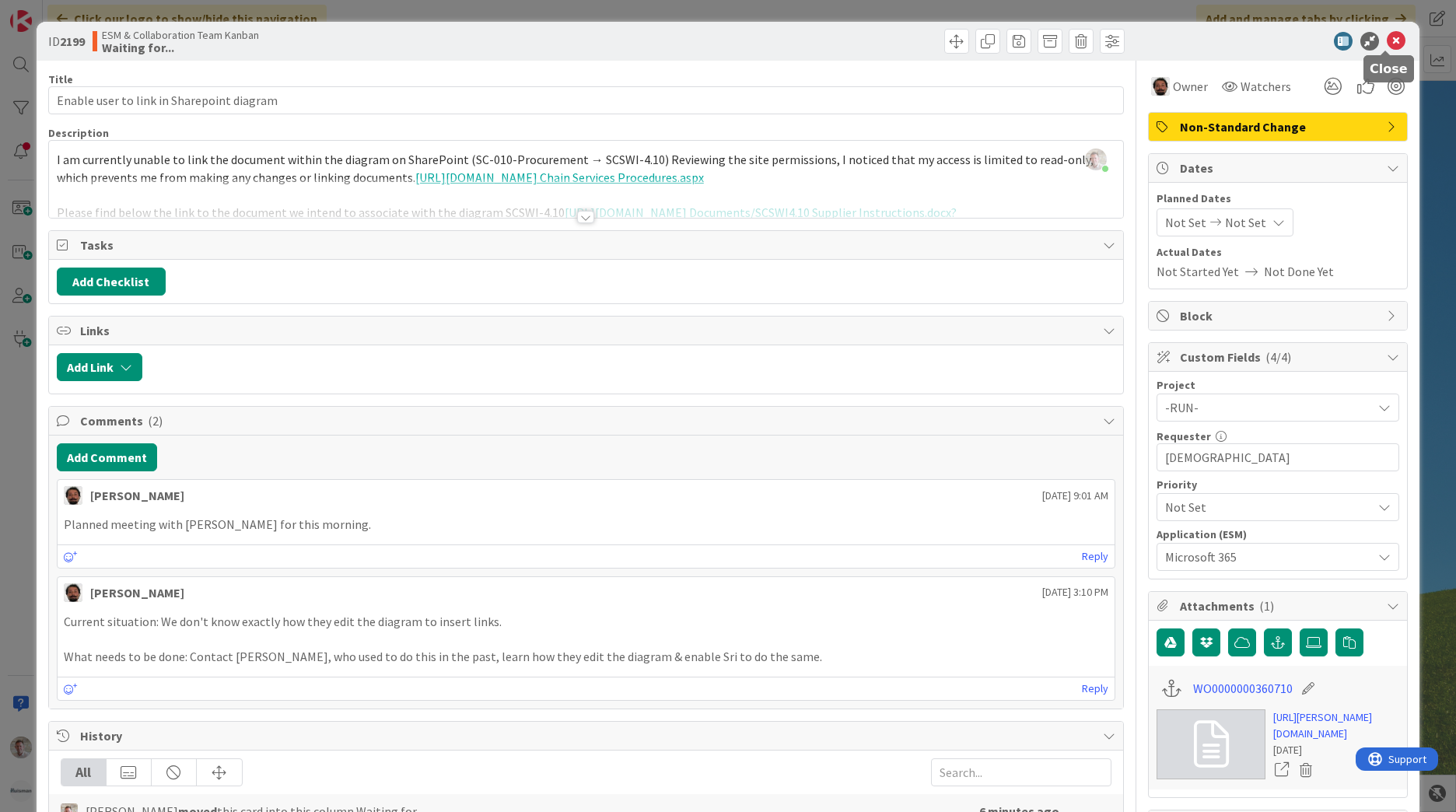
click at [1387, 39] on icon at bounding box center [1396, 40] width 18 height 18
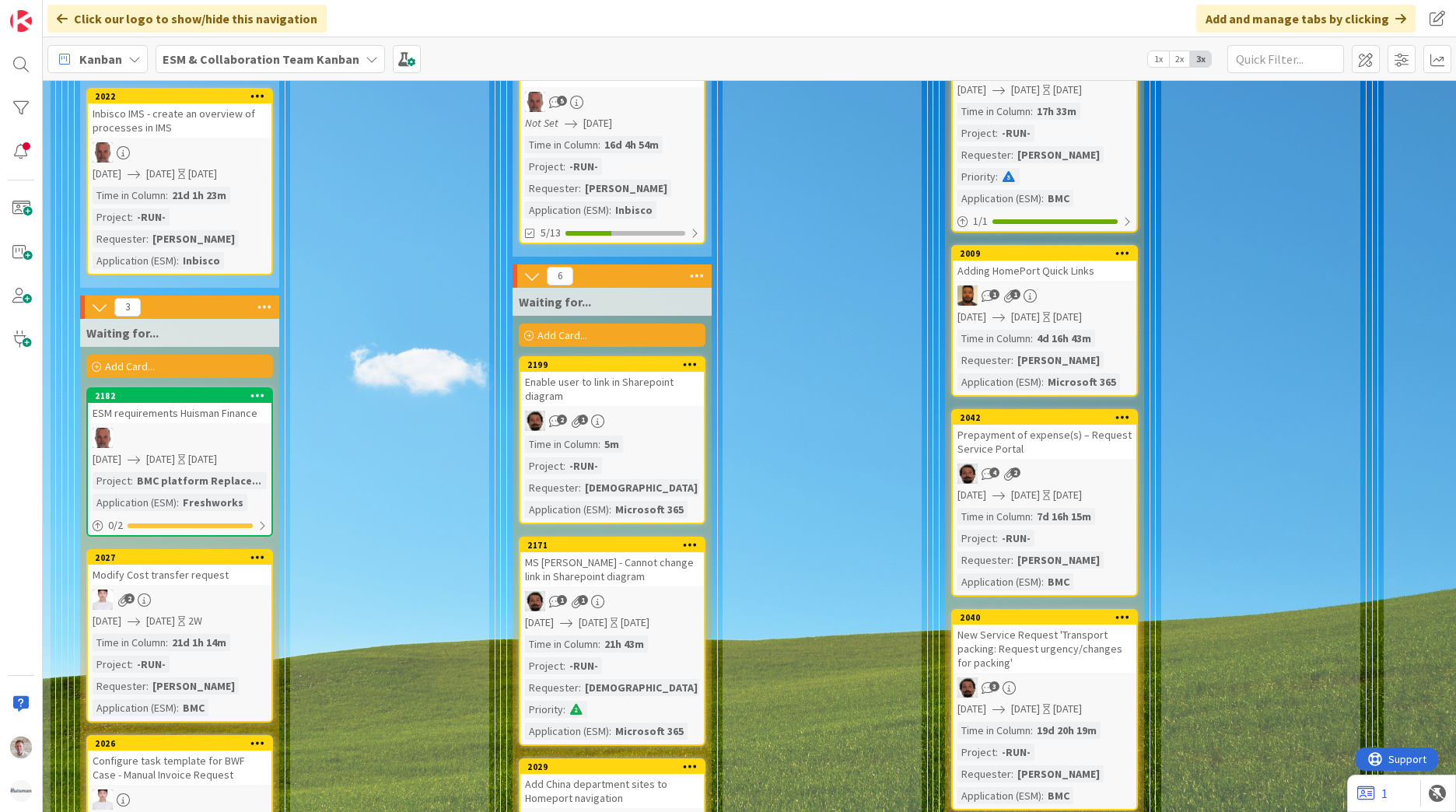
click at [648, 559] on div "MS [PERSON_NAME] - Cannot change link in Sharepoint diagram" at bounding box center [612, 569] width 184 height 34
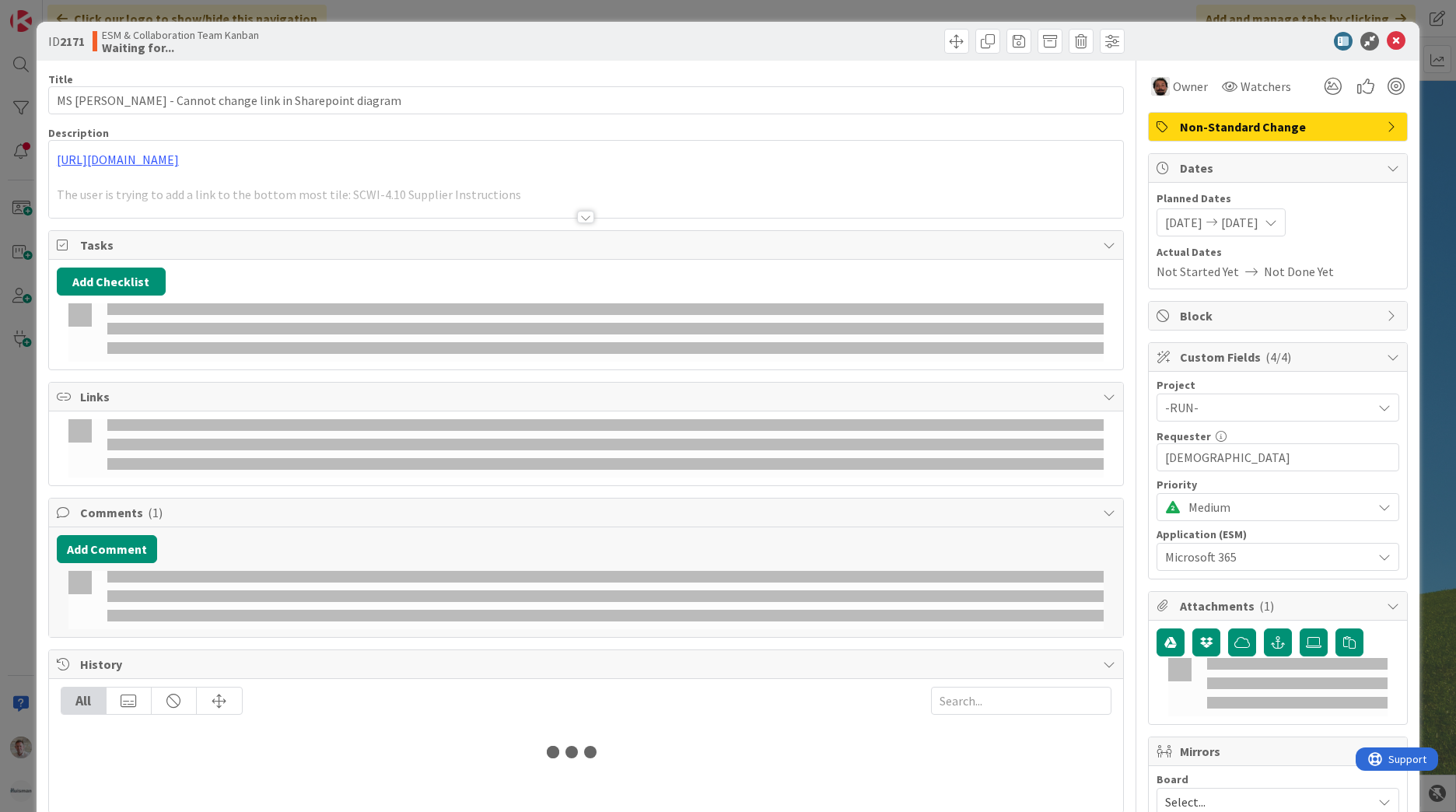
type input "MS [PERSON_NAME] - Cannot change link in Sharepoint diagram"
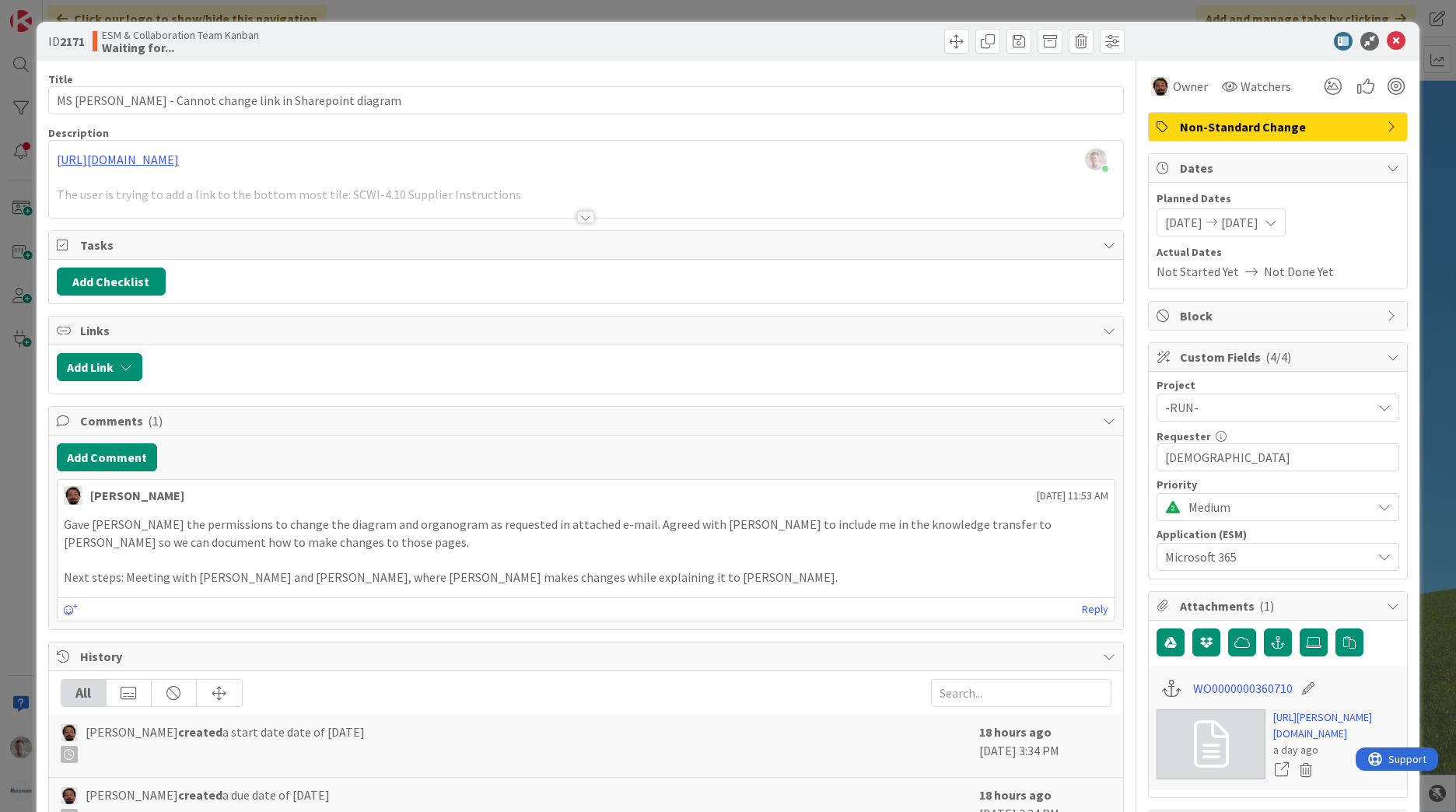
click at [1394, 46] on icon at bounding box center [1396, 40] width 18 height 18
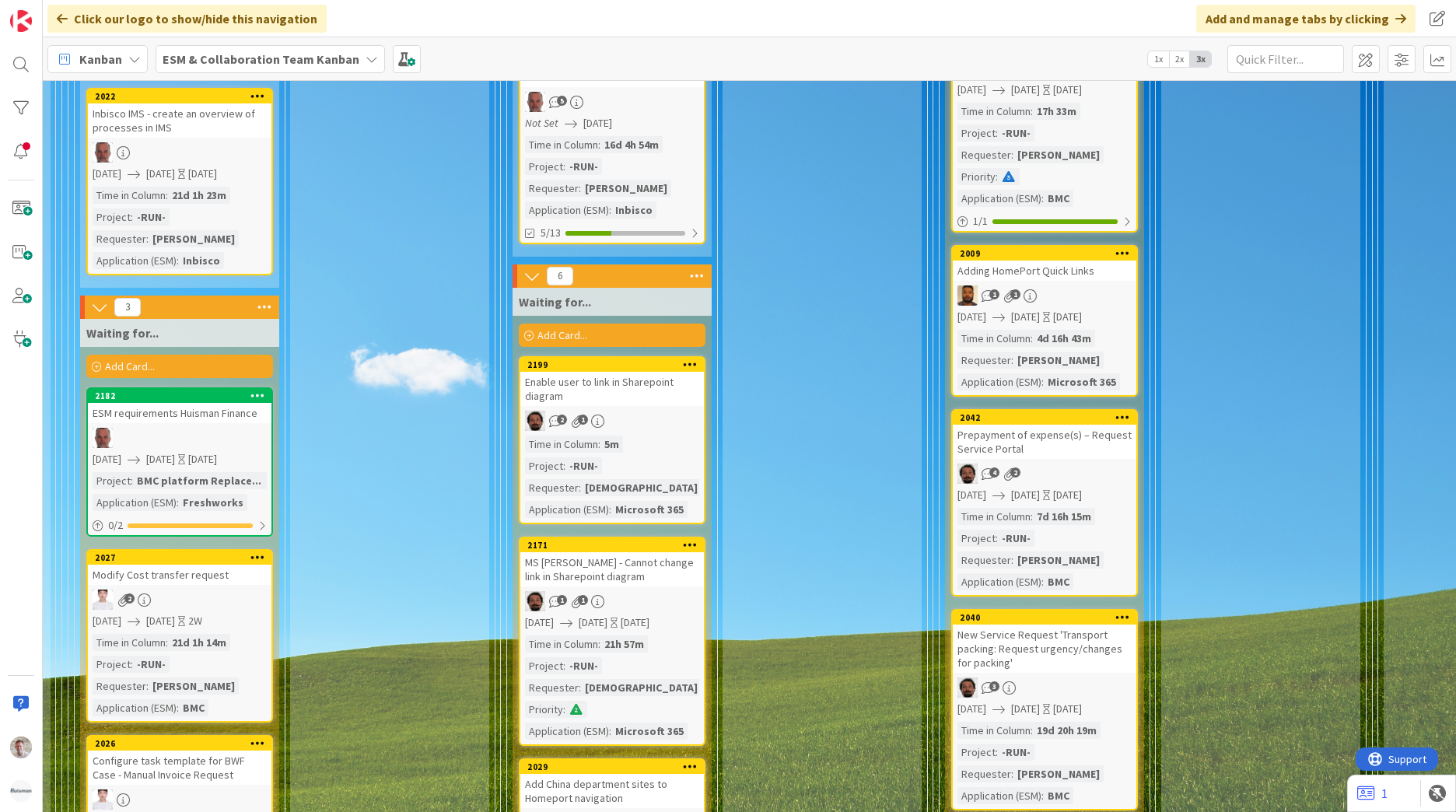
click at [659, 372] on div "Enable user to link in Sharepoint diagram" at bounding box center [612, 389] width 184 height 34
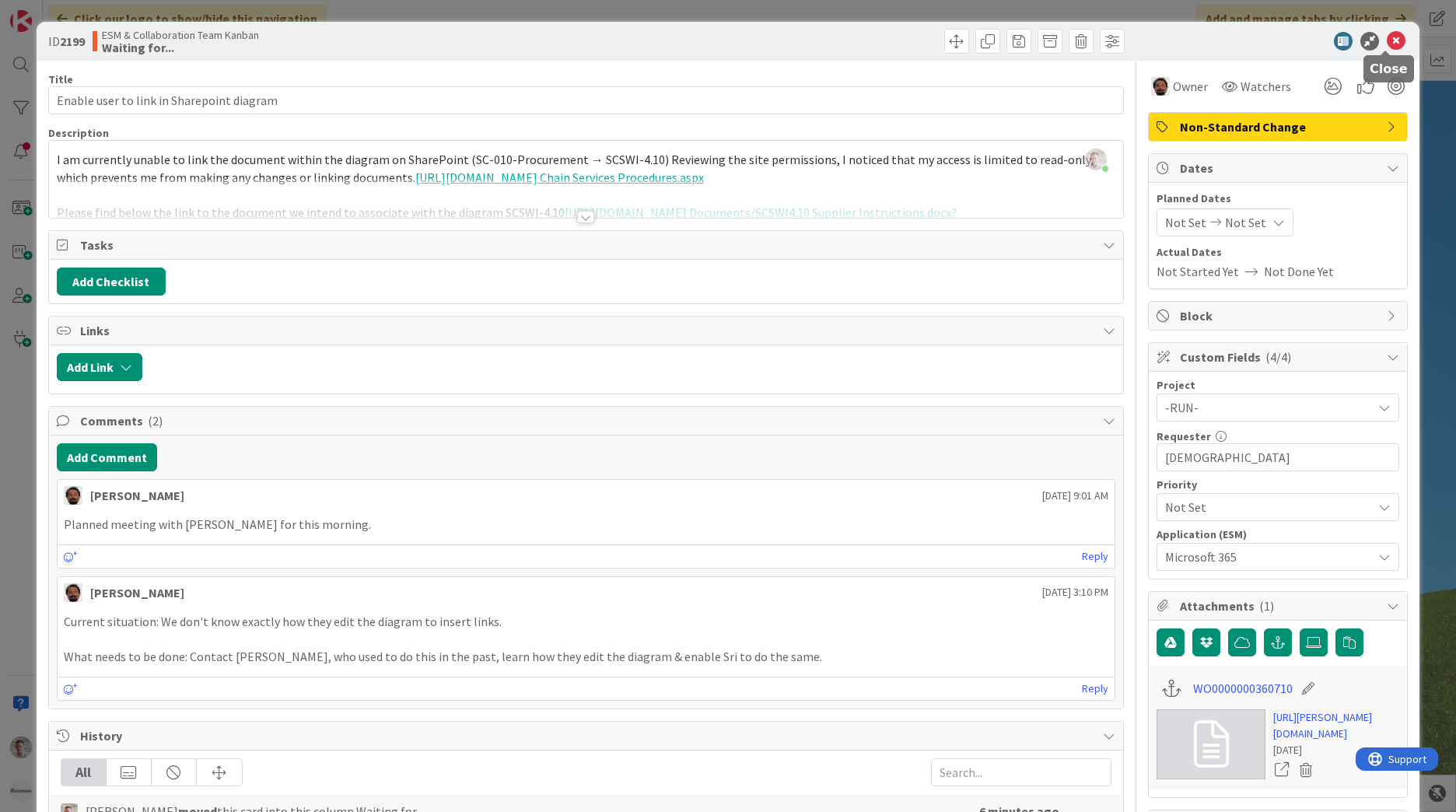
click at [1387, 39] on icon at bounding box center [1396, 40] width 18 height 18
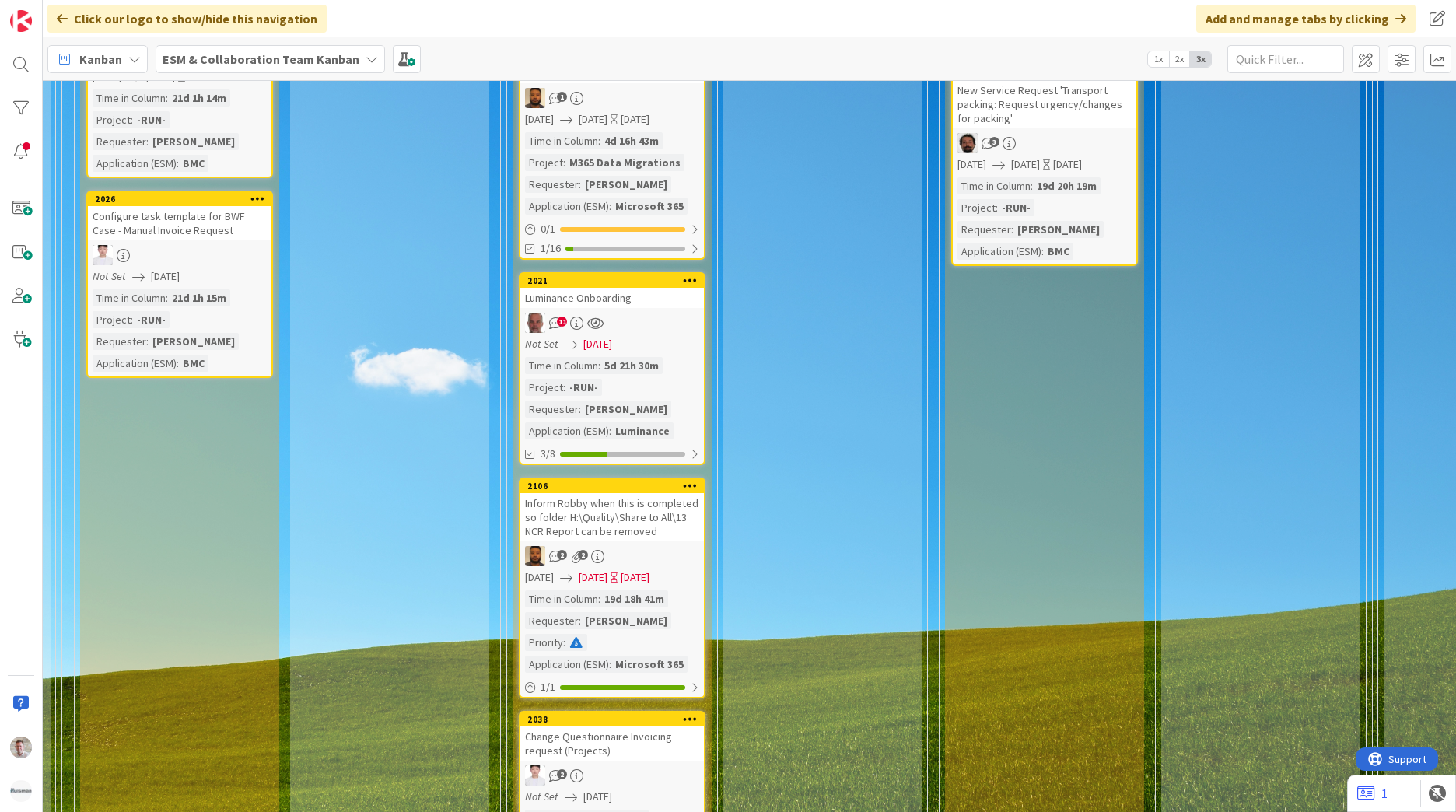
scroll to position [3827, 400]
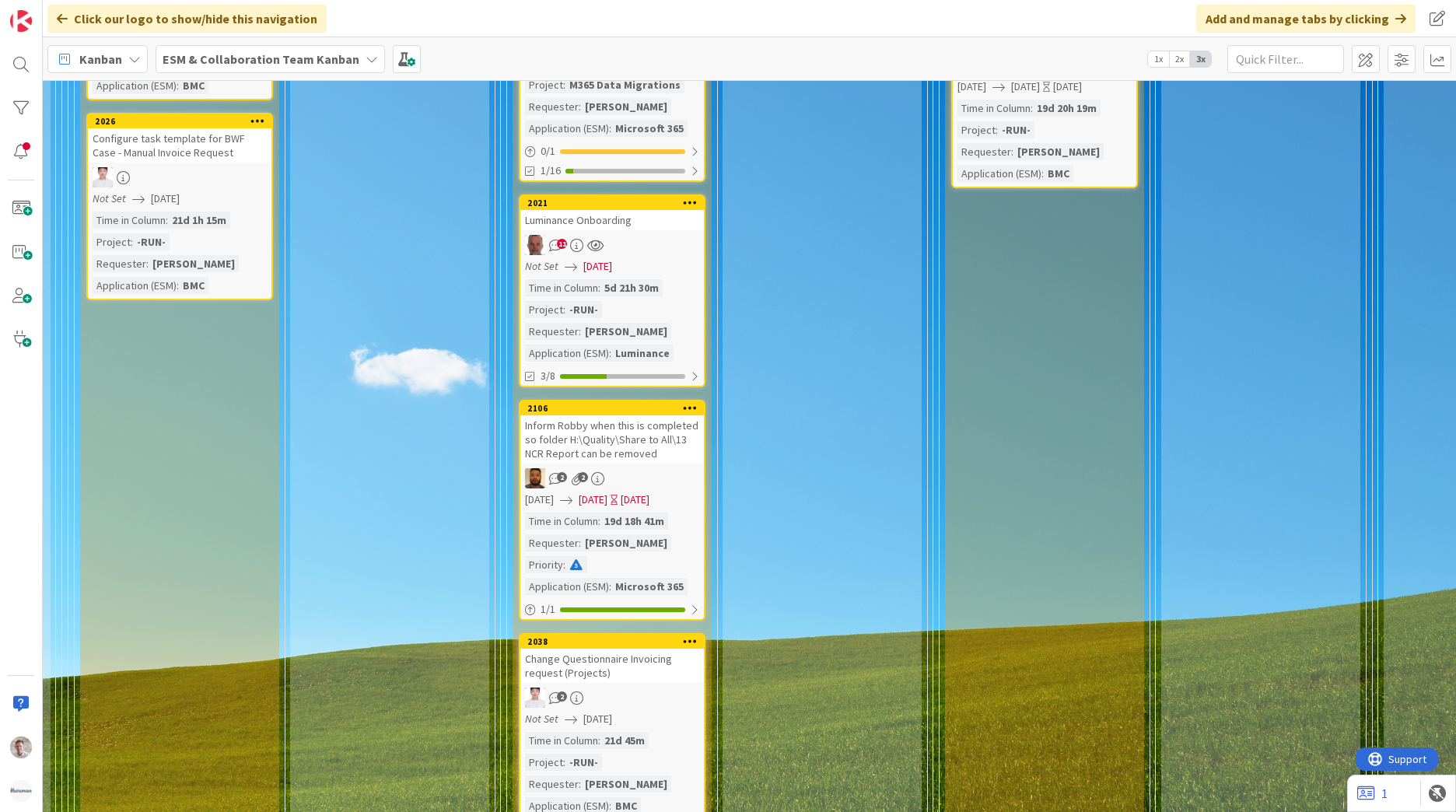
click at [573, 416] on div "Inform Robby when this is completed so folder H:\Quality\Share to All\13 NCR Re…" at bounding box center [612, 440] width 184 height 48
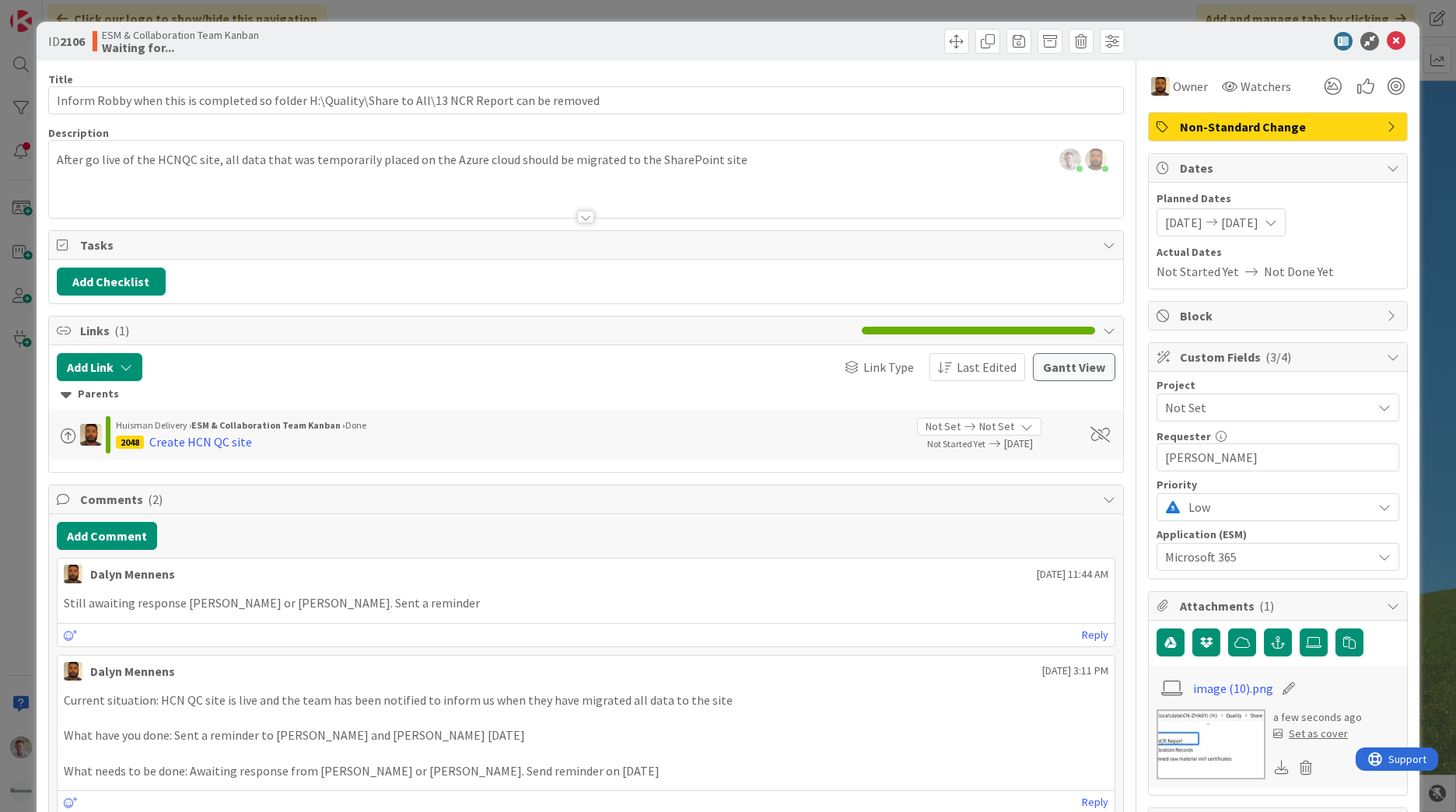
click at [1149, 737] on div "image (10).png a few seconds ago Set as cover" at bounding box center [1278, 726] width 259 height 122
click at [1168, 737] on img at bounding box center [1211, 743] width 109 height 70
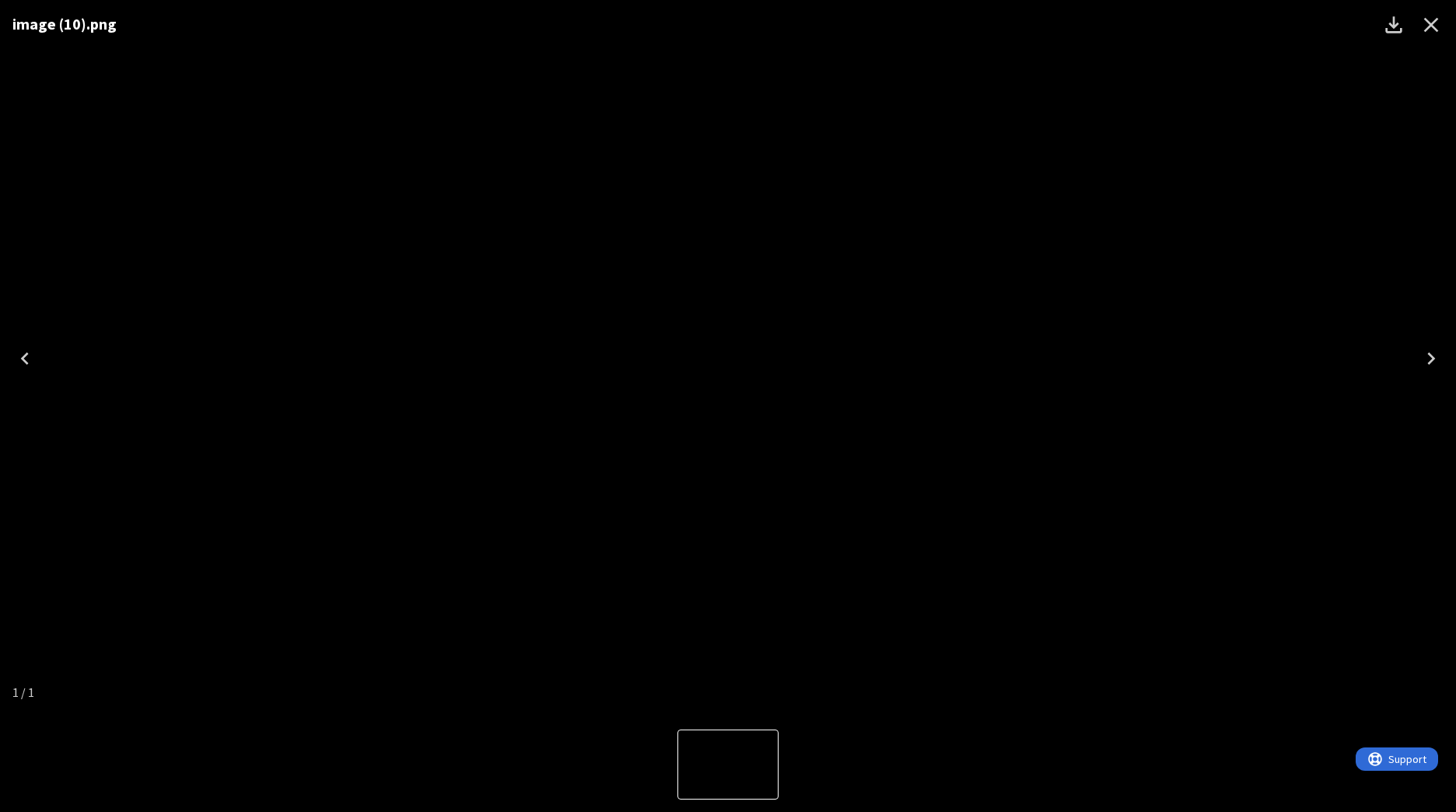
click at [1176, 241] on div "image (10).png" at bounding box center [728, 358] width 1456 height 717
click at [1428, 29] on icon "Close" at bounding box center [1431, 25] width 25 height 25
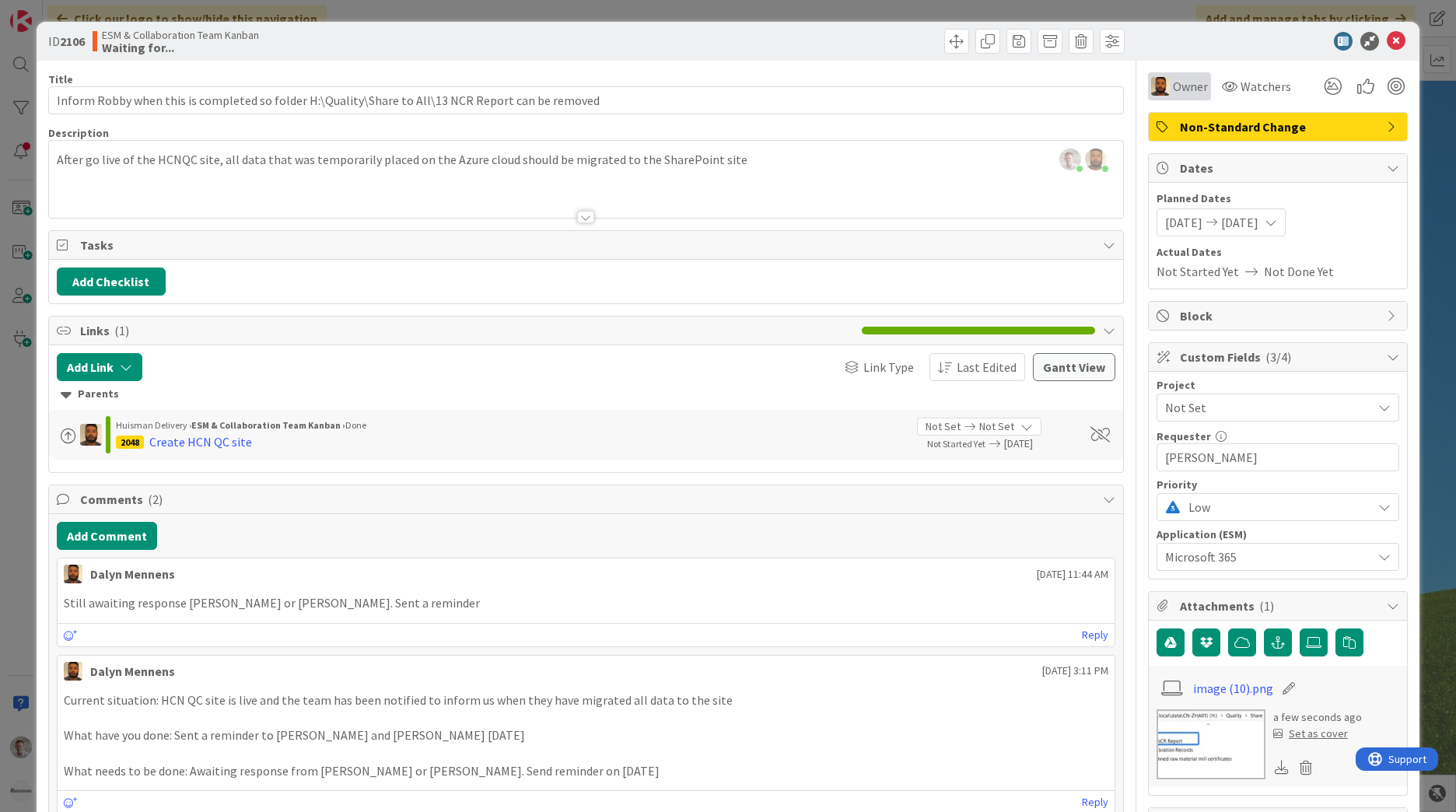
click at [1159, 80] on div "Owner" at bounding box center [1179, 85] width 57 height 18
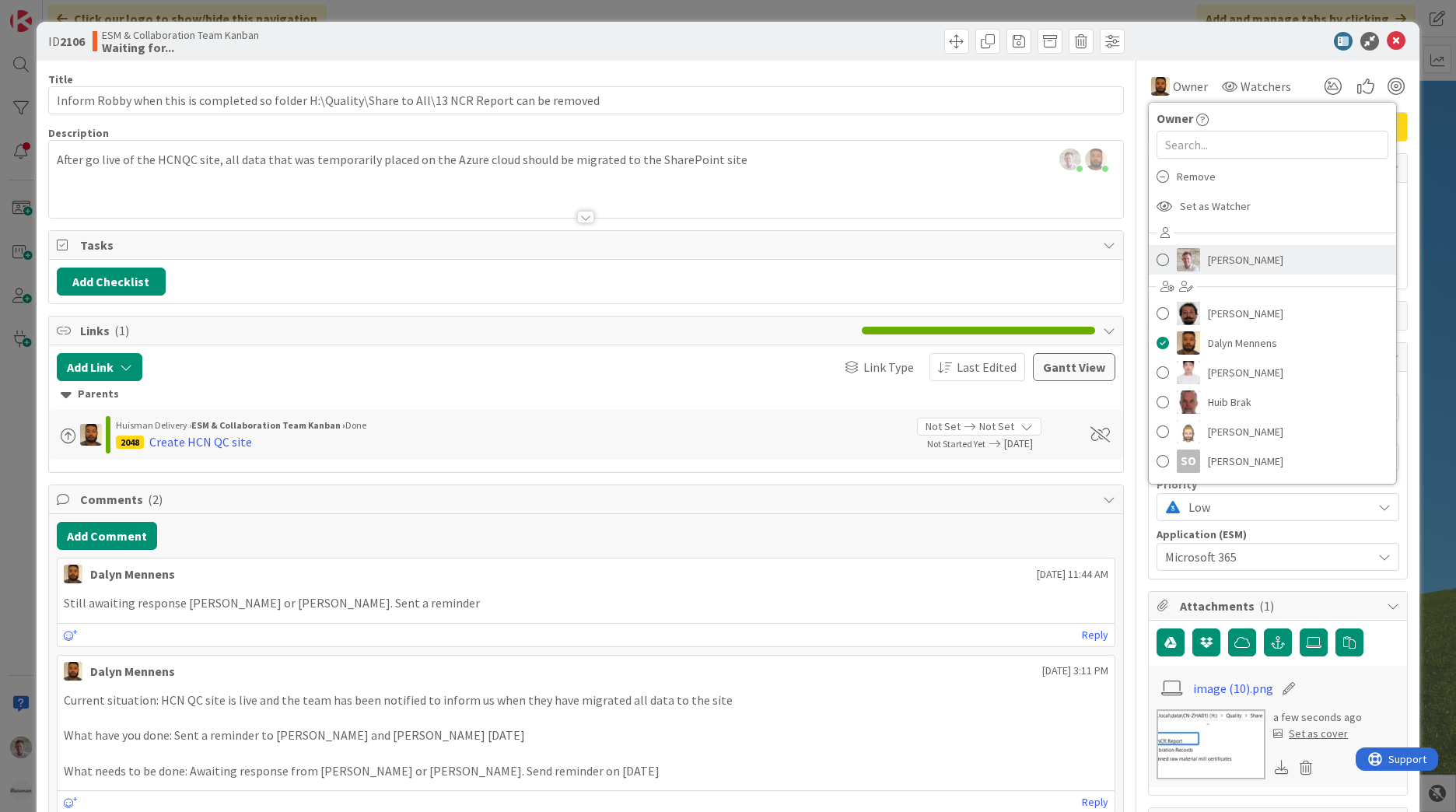
click at [1209, 263] on span "[PERSON_NAME]" at bounding box center [1245, 259] width 76 height 23
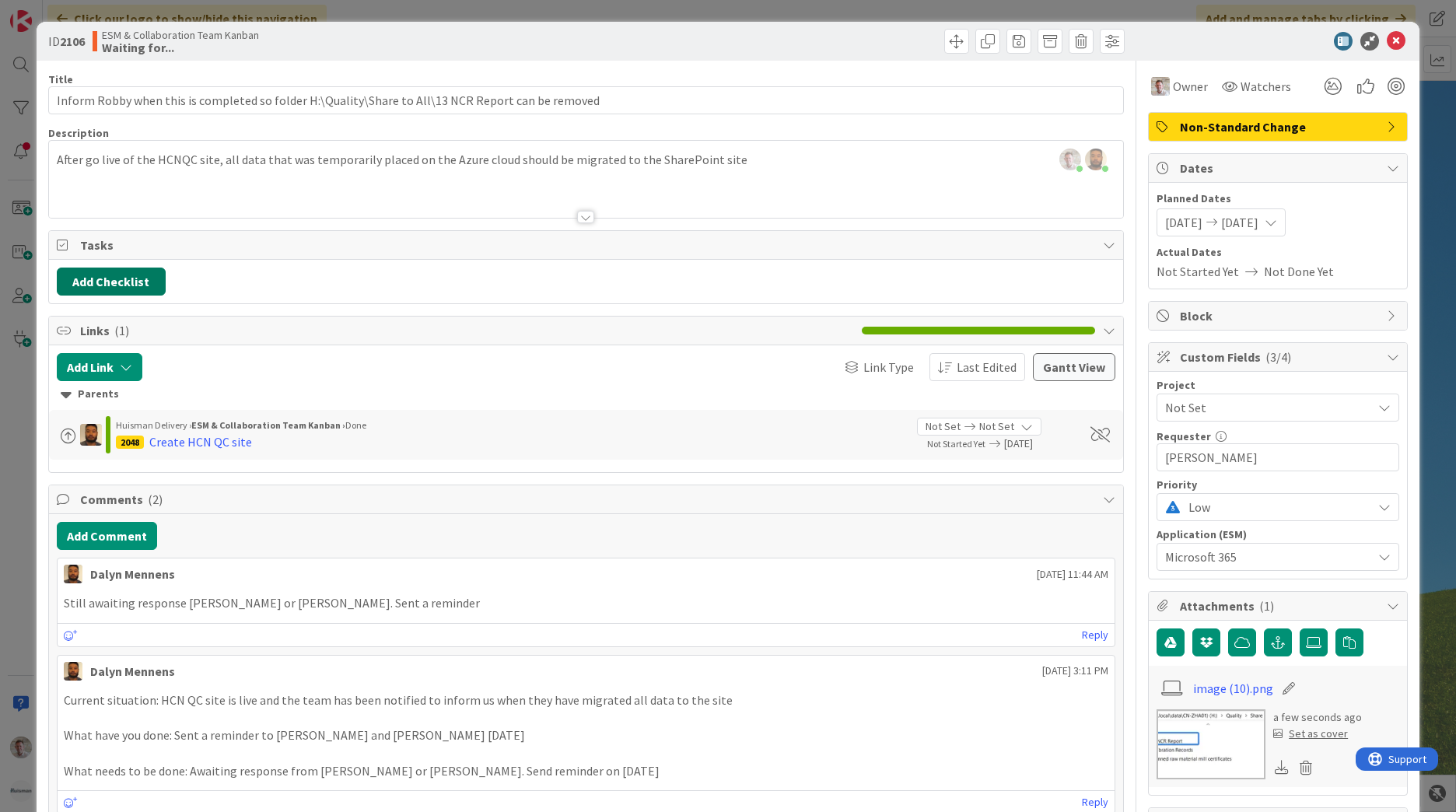
click at [117, 285] on button "Add Checklist" at bounding box center [111, 281] width 109 height 28
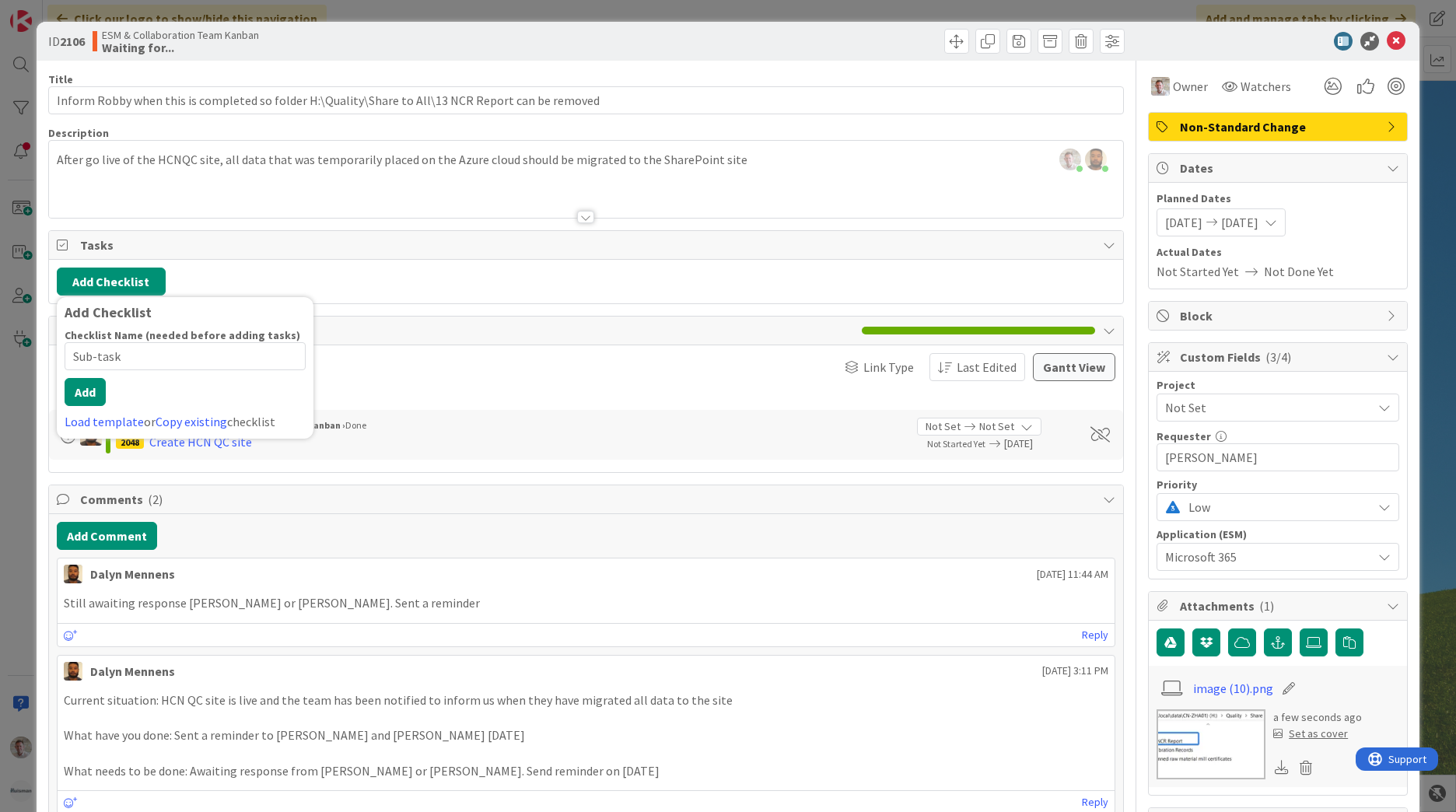
type input "Sub-tasks"
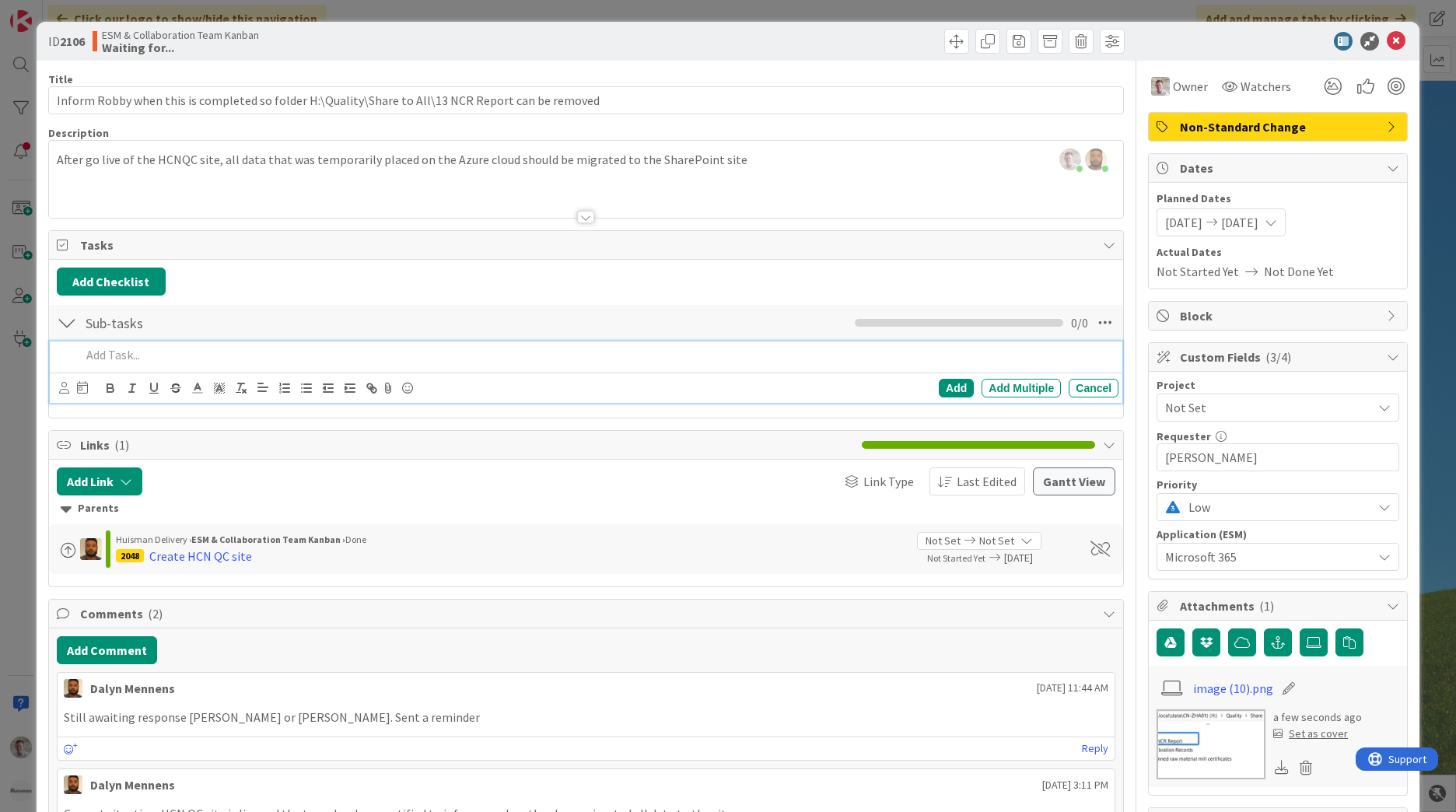
click at [112, 354] on p at bounding box center [596, 354] width 1031 height 18
click at [950, 390] on div "Add" at bounding box center [956, 387] width 35 height 18
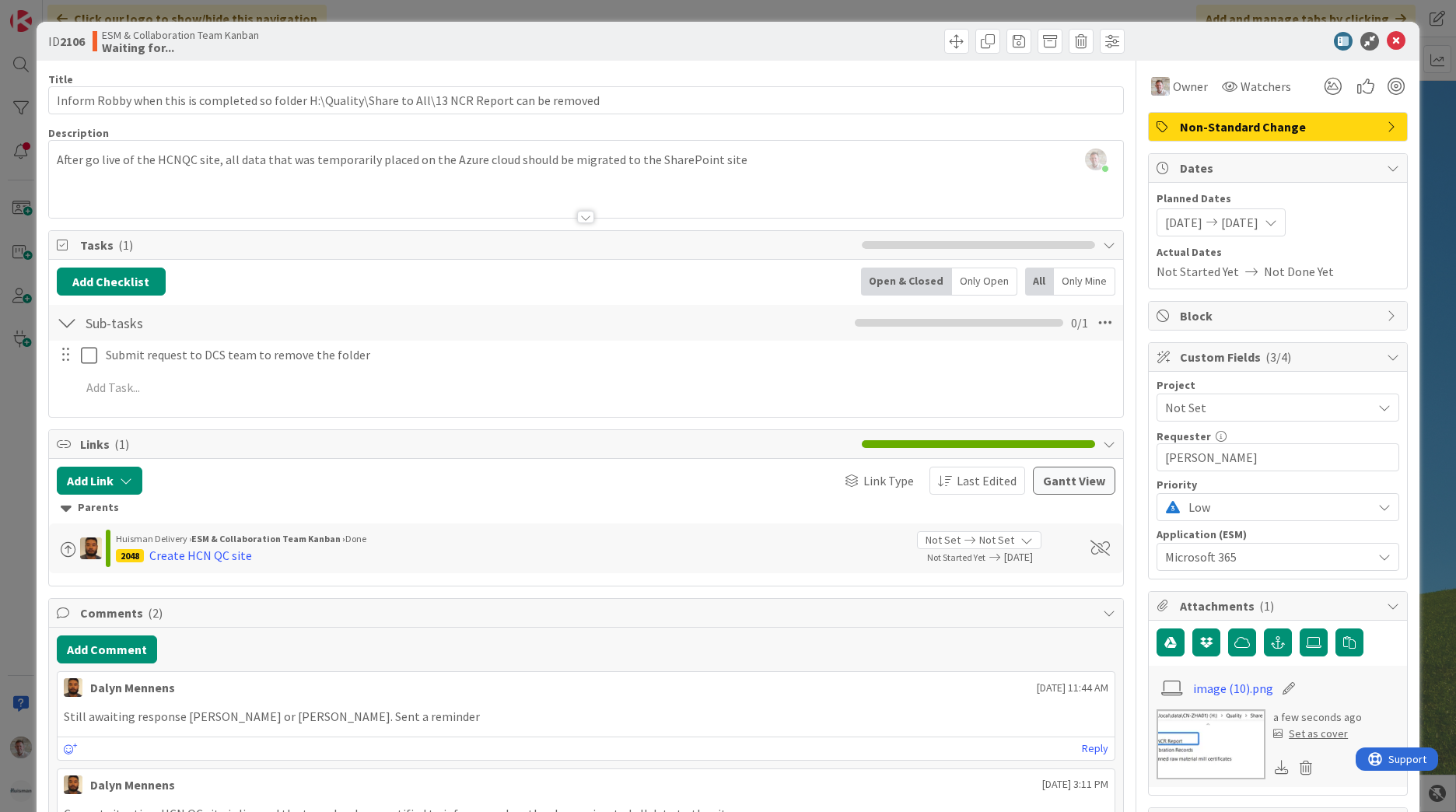
click at [1202, 221] on span "[DATE]" at bounding box center [1183, 221] width 37 height 18
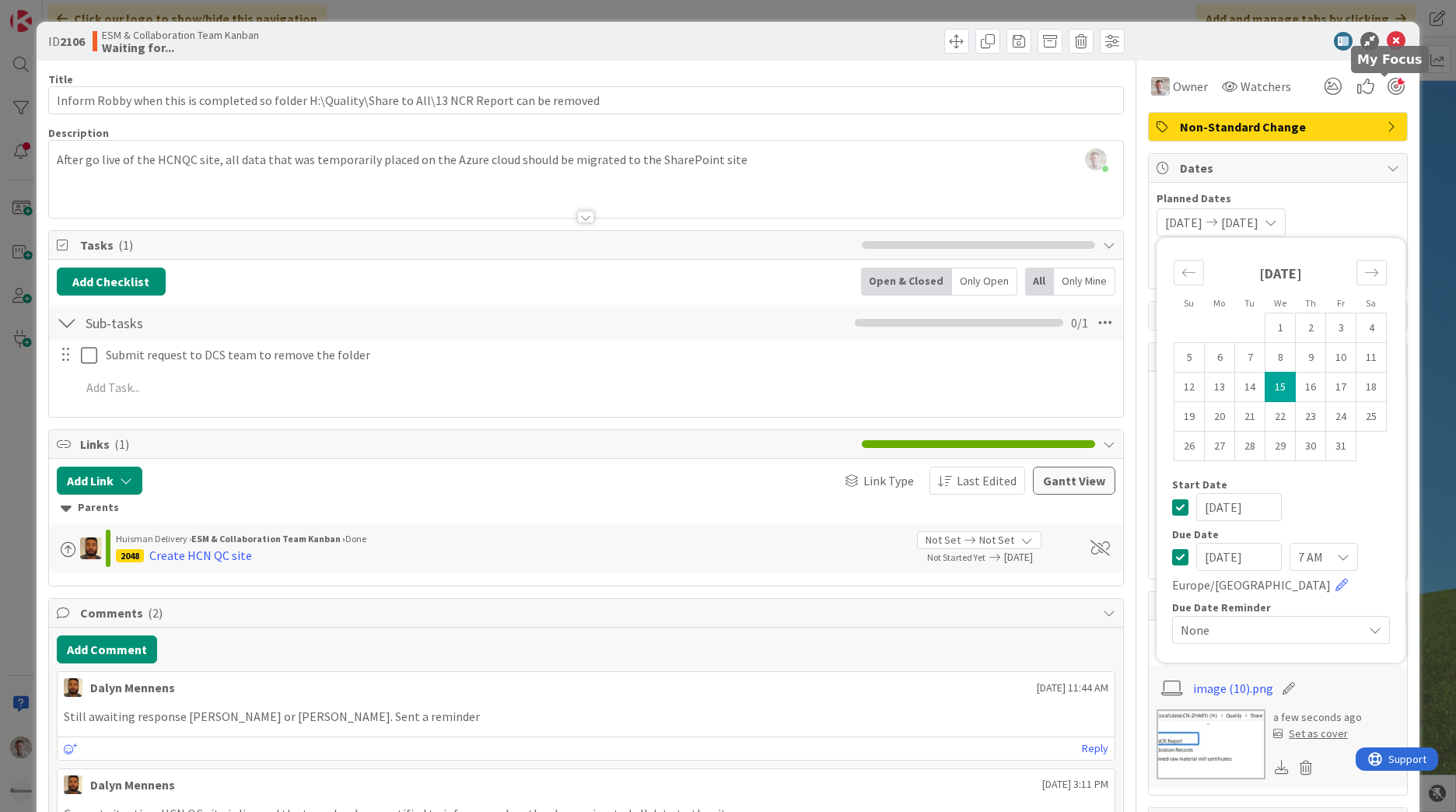
click at [1387, 93] on div at bounding box center [1396, 86] width 17 height 17
click at [1387, 41] on icon at bounding box center [1396, 40] width 18 height 18
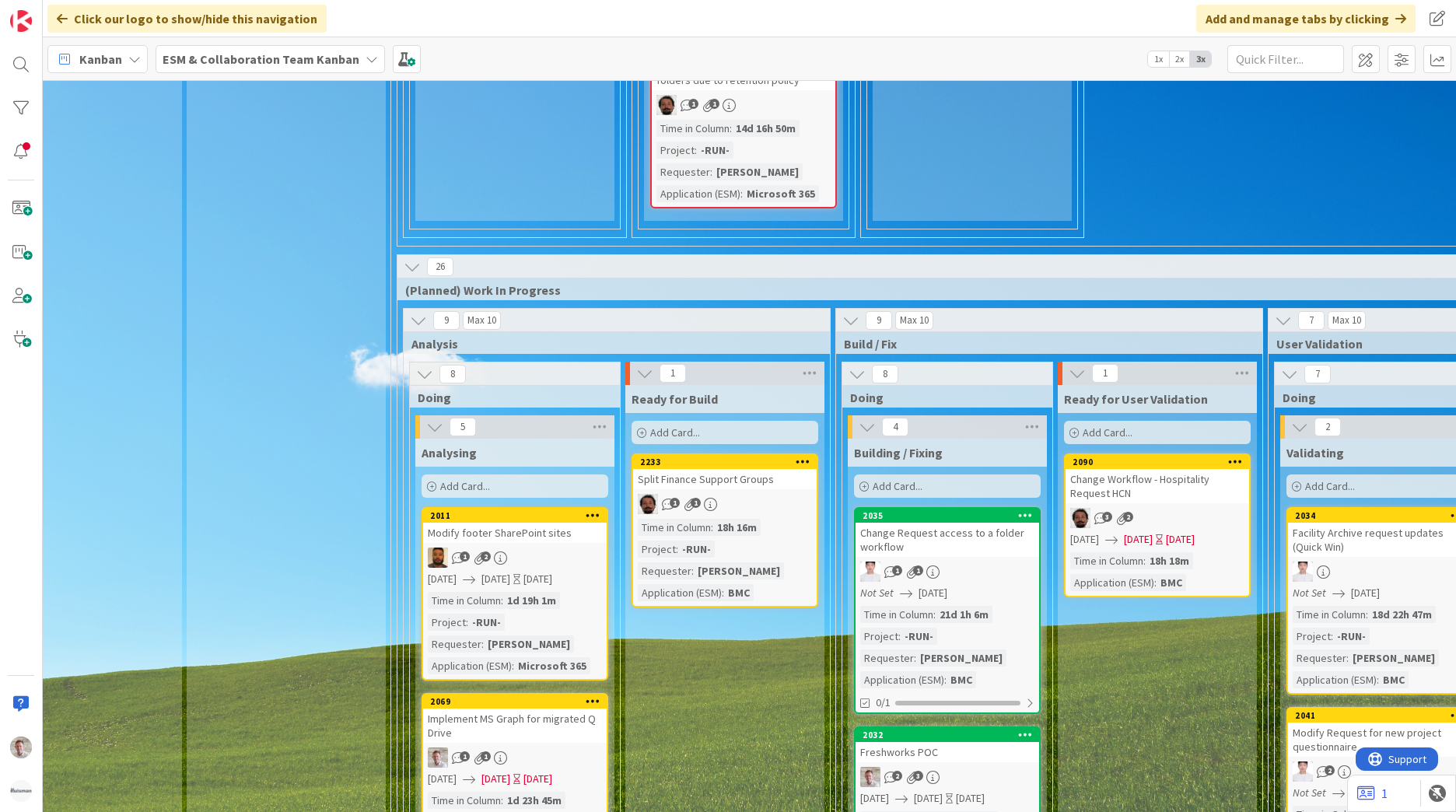
scroll to position [1993, 65]
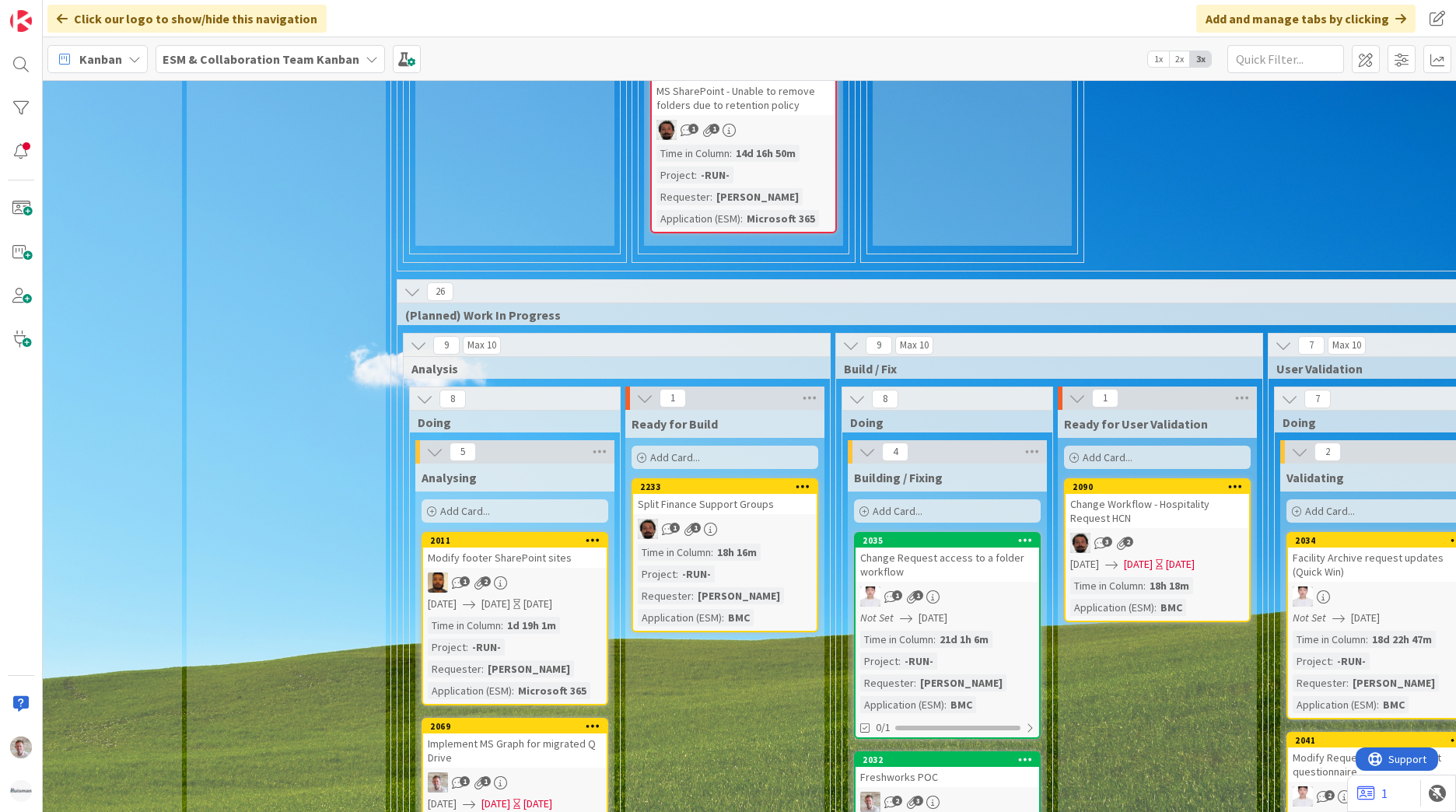
click at [765, 518] on div "1 1" at bounding box center [725, 528] width 184 height 20
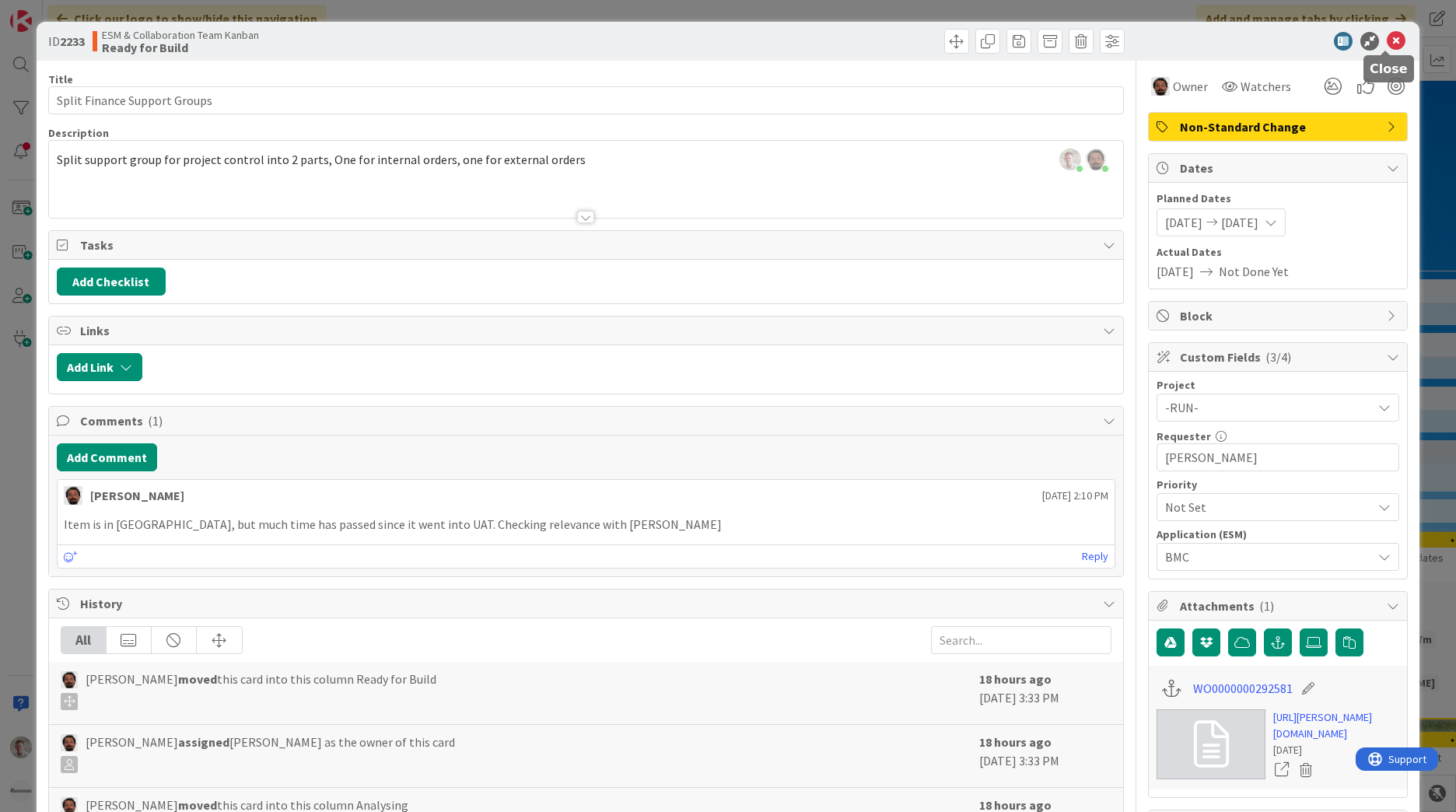
click at [1387, 43] on icon at bounding box center [1396, 40] width 18 height 18
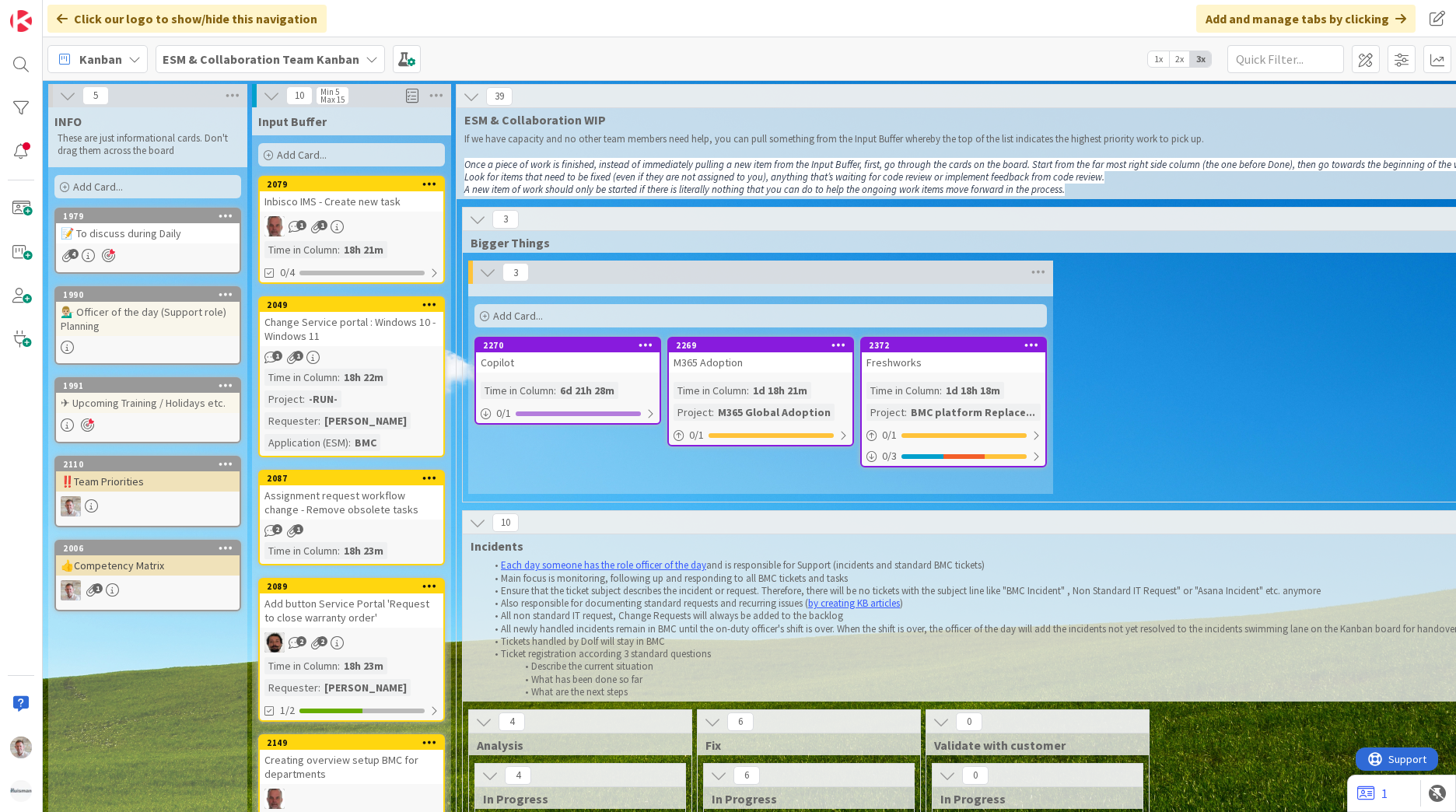
click at [135, 233] on div "📝 To discuss during Daily" at bounding box center [148, 233] width 184 height 20
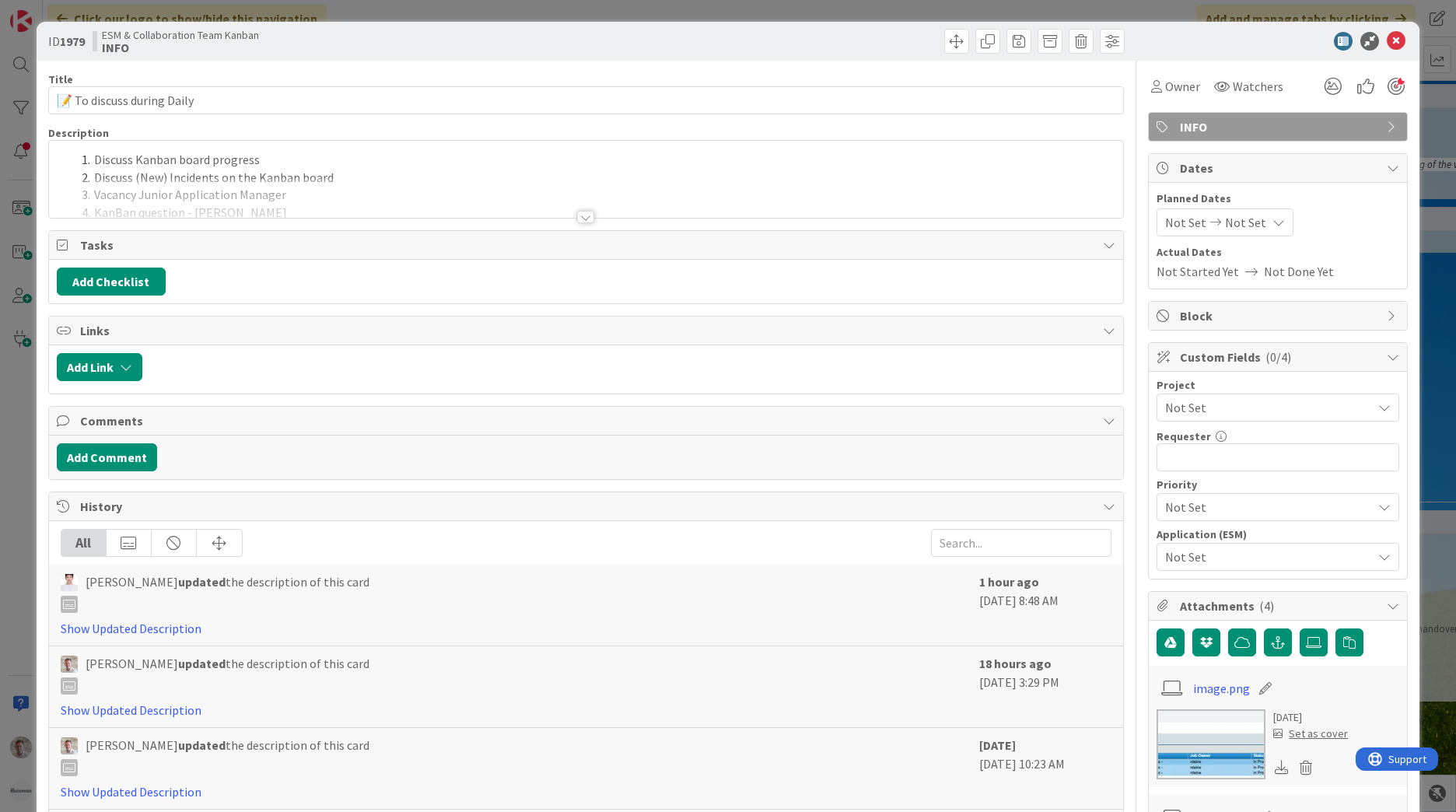
click at [580, 219] on div at bounding box center [585, 216] width 17 height 12
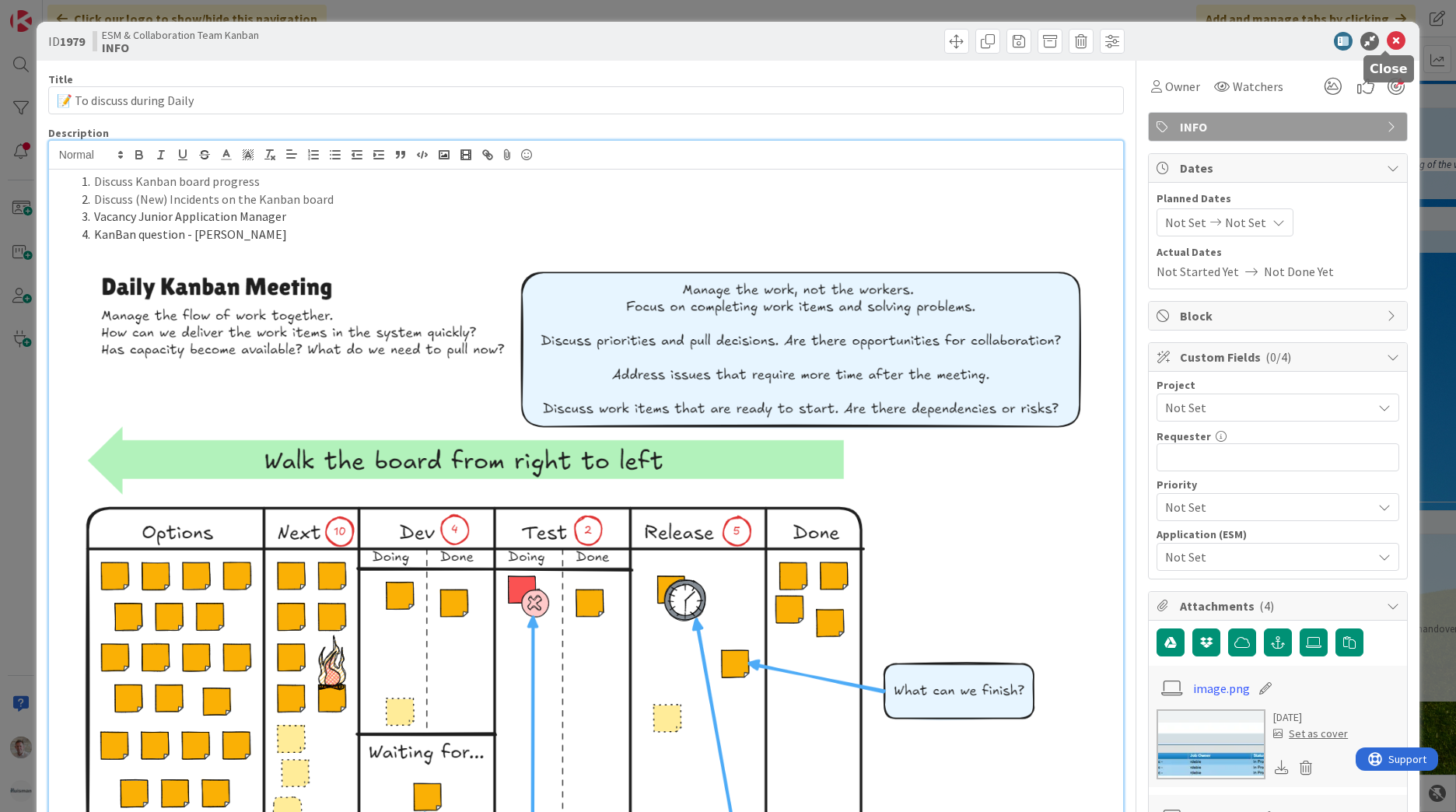
click at [1373, 37] on div at bounding box center [1269, 40] width 275 height 18
click at [1387, 40] on icon at bounding box center [1396, 40] width 18 height 18
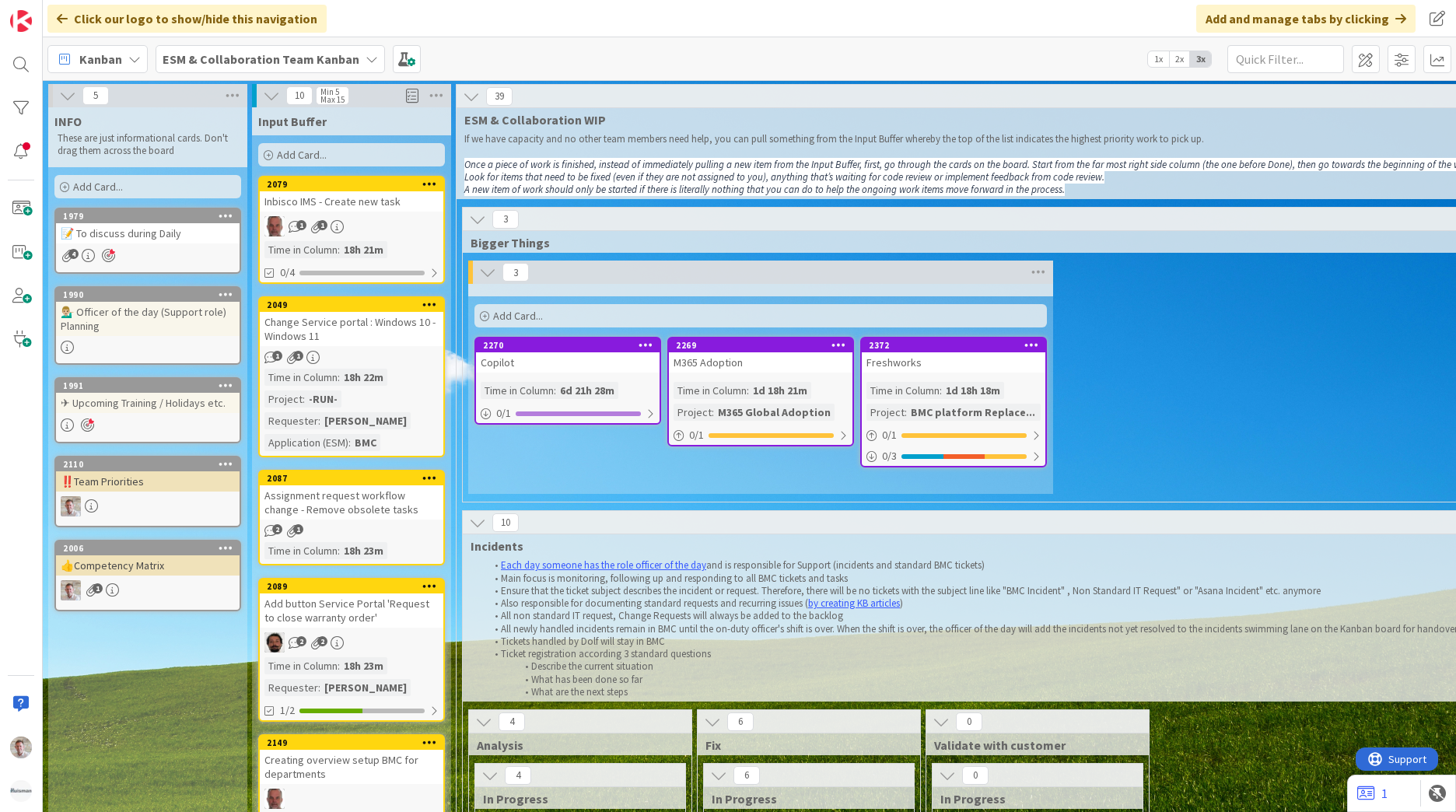
click at [259, 60] on b "ESM & Collaboration Team Kanban" at bounding box center [261, 59] width 196 height 15
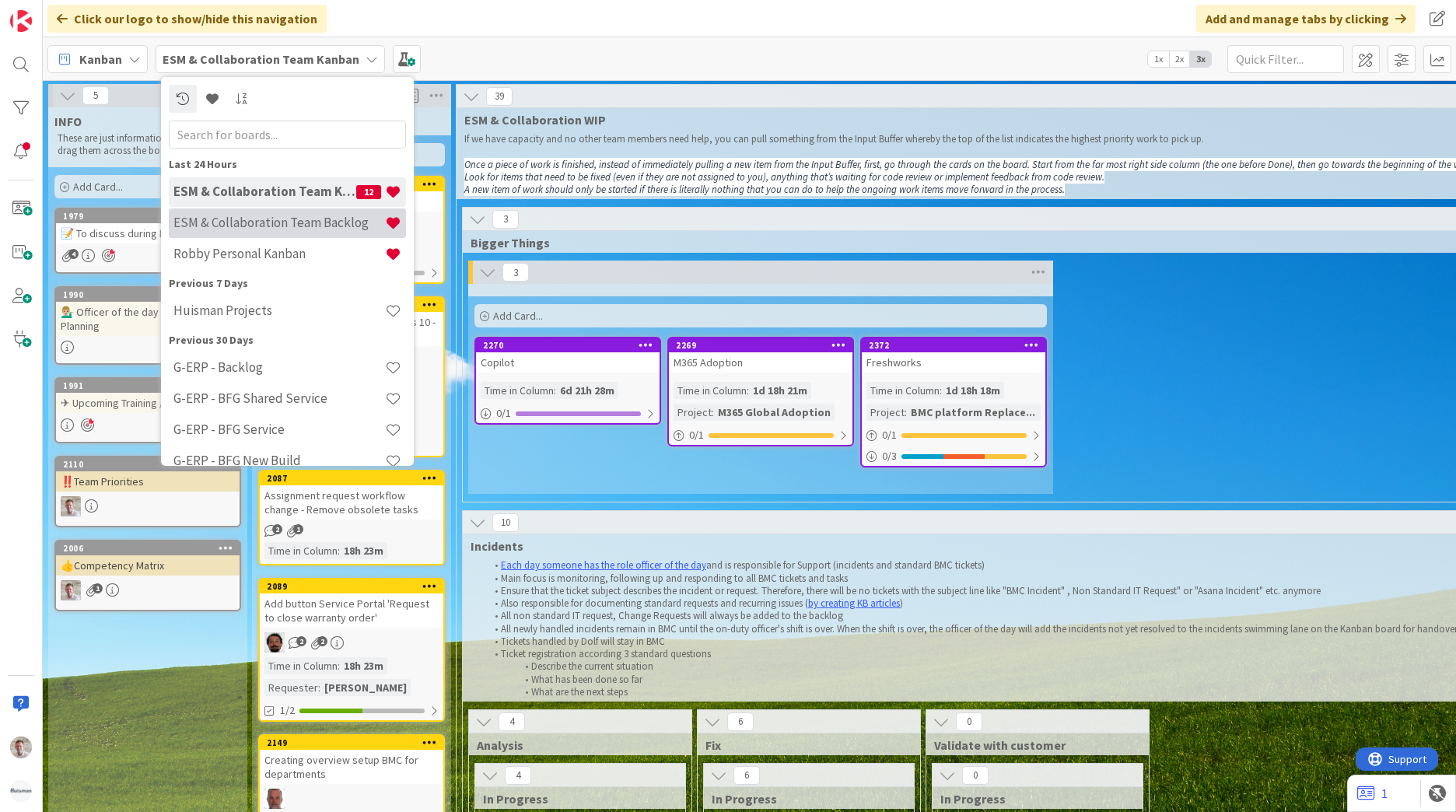
click at [288, 215] on h4 "ESM & Collaboration Team Backlog" at bounding box center [279, 222] width 212 height 15
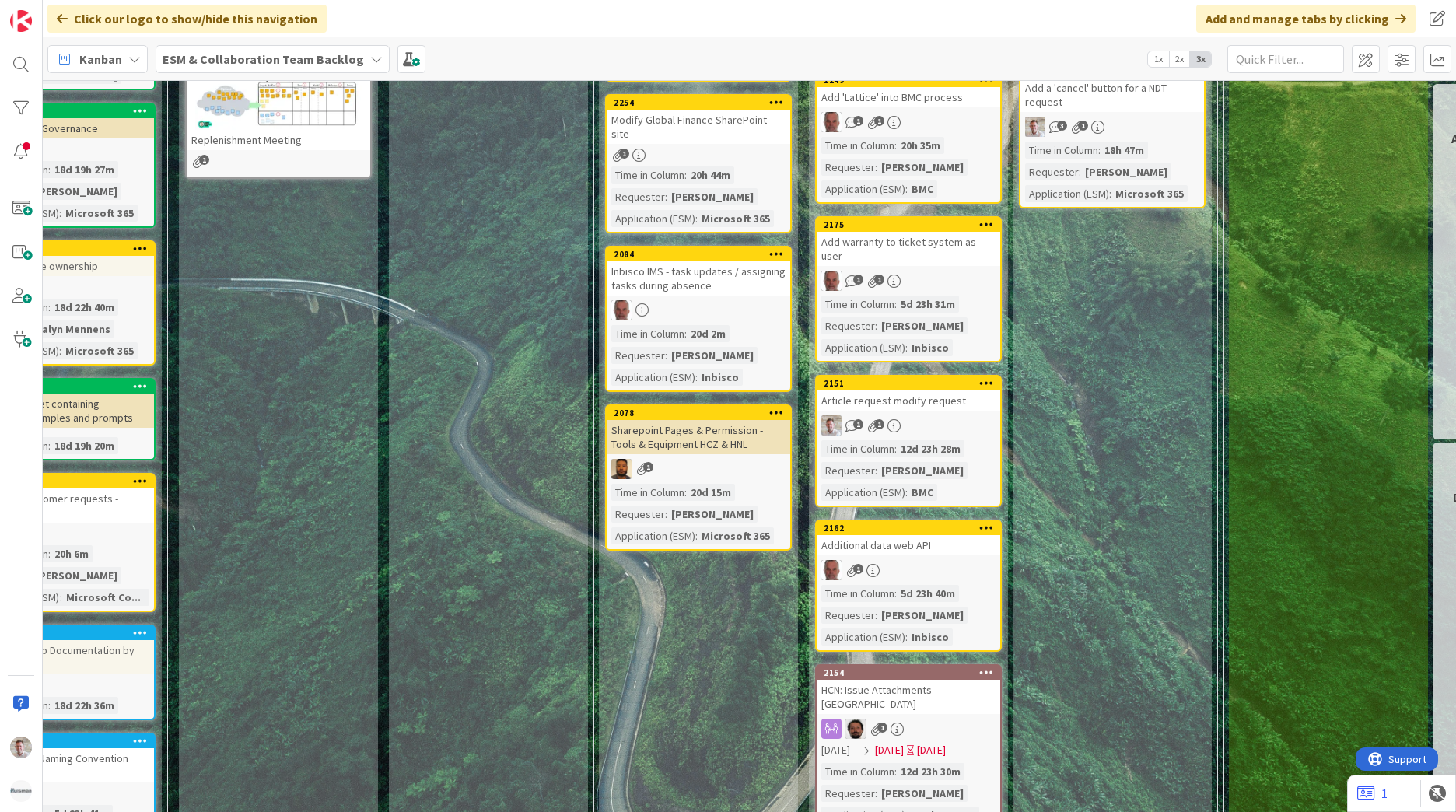
scroll to position [544, 92]
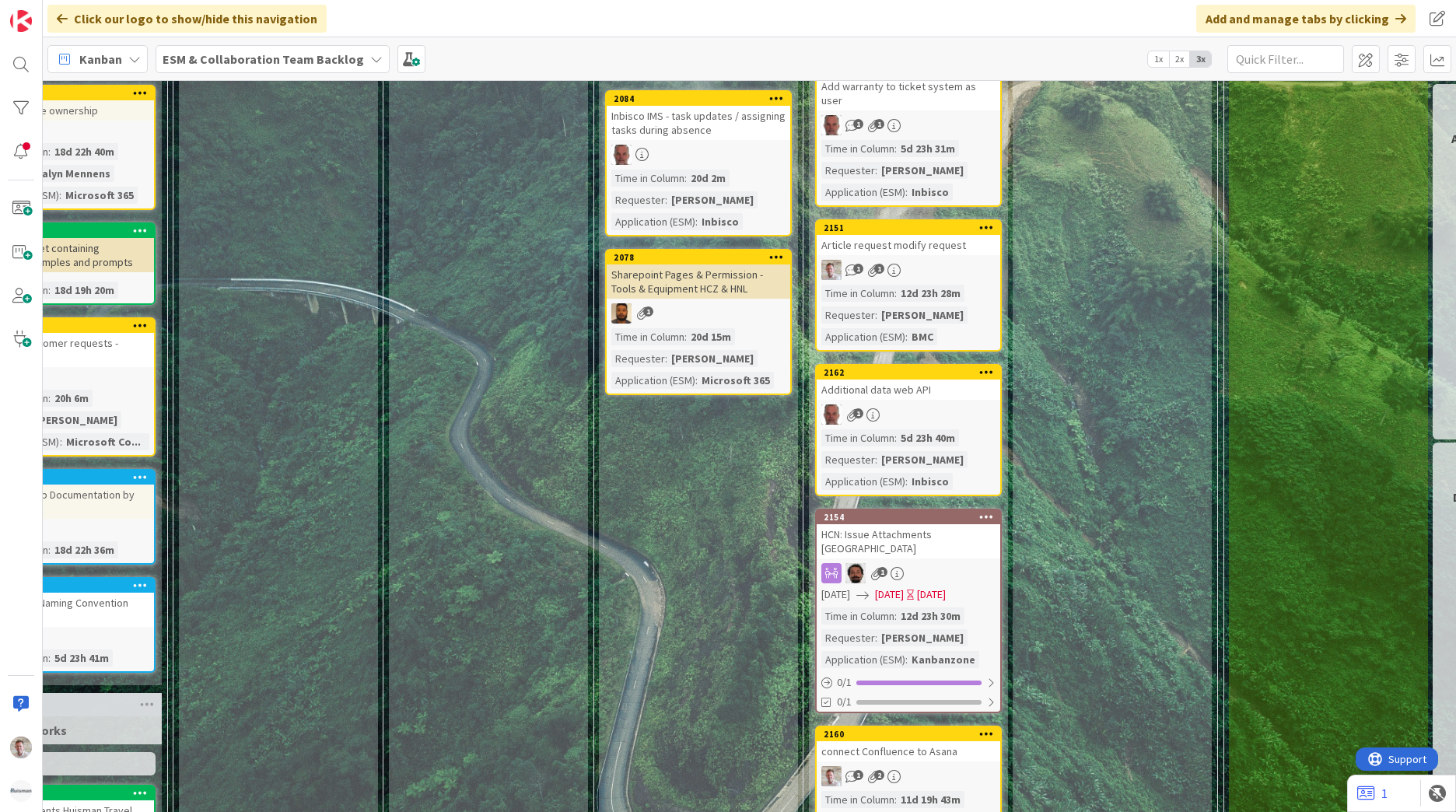
click at [970, 563] on div "1" at bounding box center [908, 573] width 184 height 20
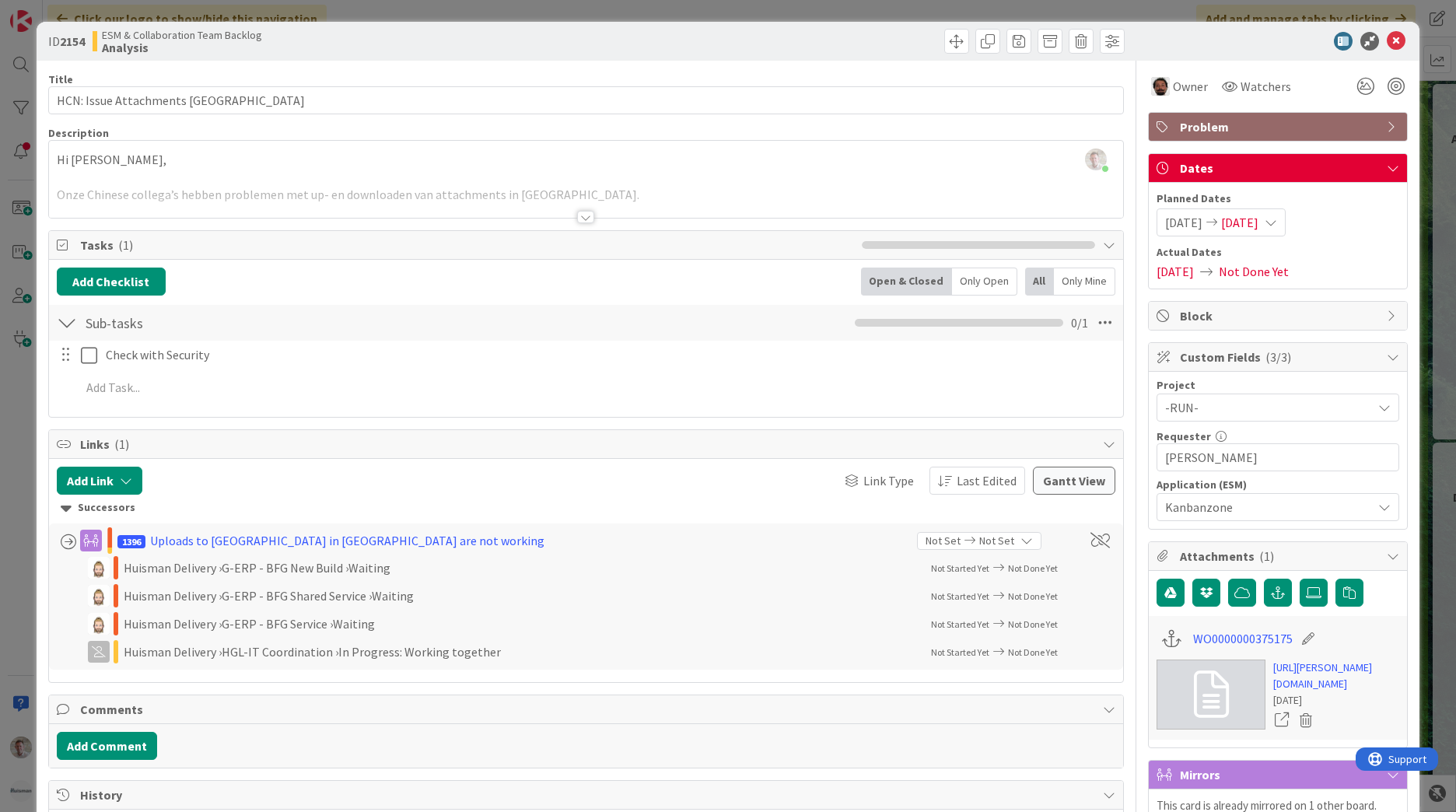
click at [581, 214] on div at bounding box center [585, 216] width 17 height 12
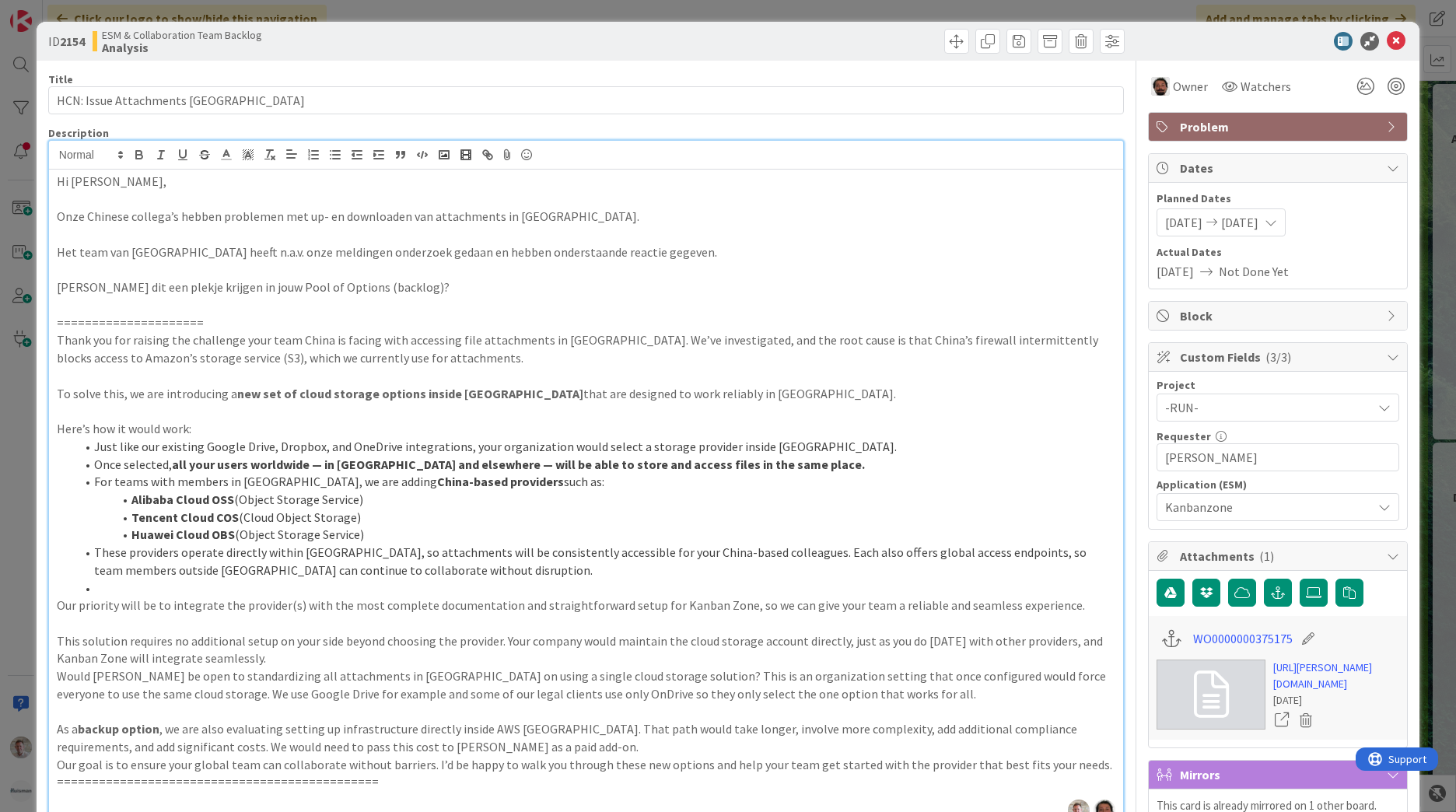
drag, startPoint x: 467, startPoint y: 500, endPoint x: 517, endPoint y: 468, distance: 59.4
click at [467, 500] on li "Alibaba Cloud OSS (Object Storage Service)" at bounding box center [595, 499] width 1039 height 18
click at [1387, 39] on icon at bounding box center [1396, 40] width 18 height 18
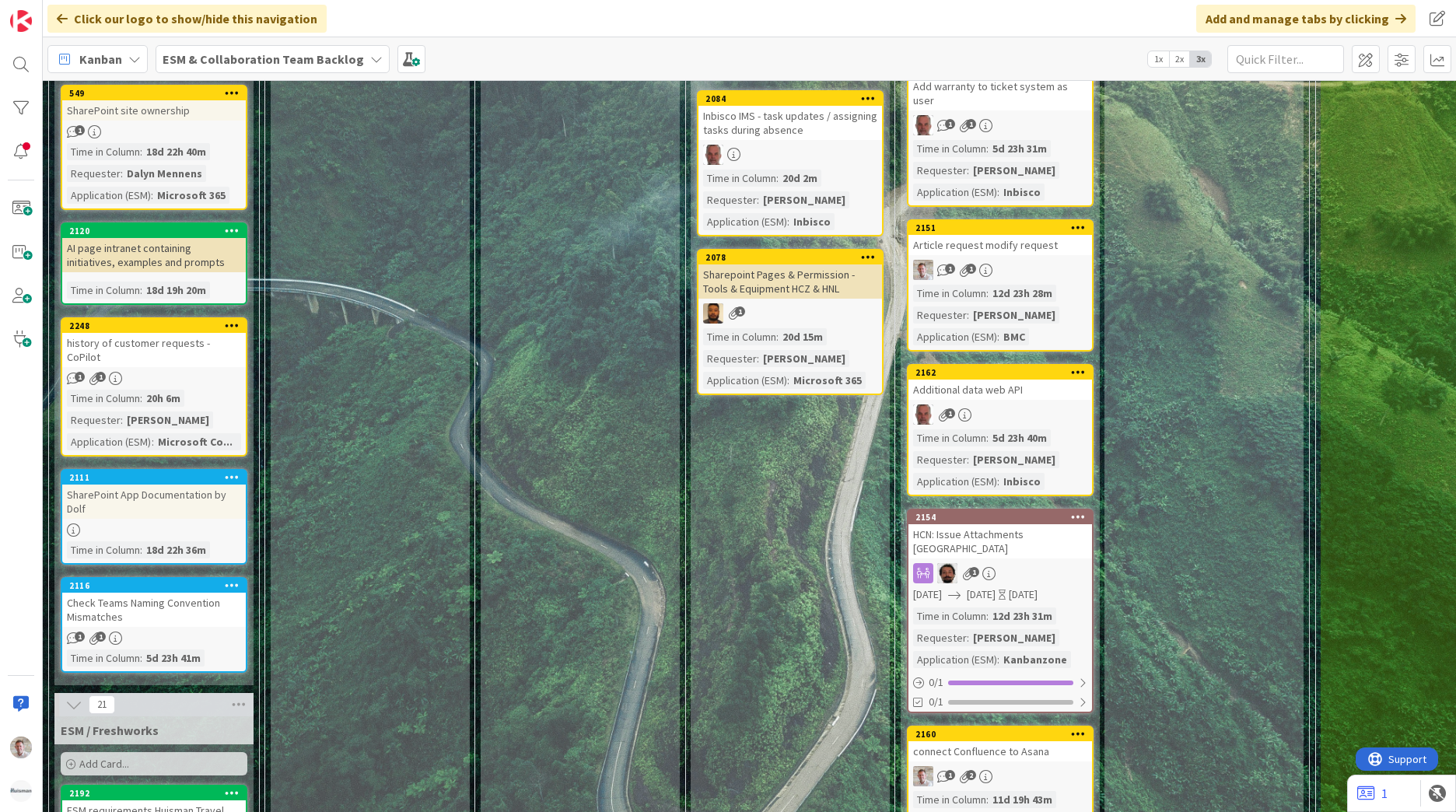
scroll to position [544, 0]
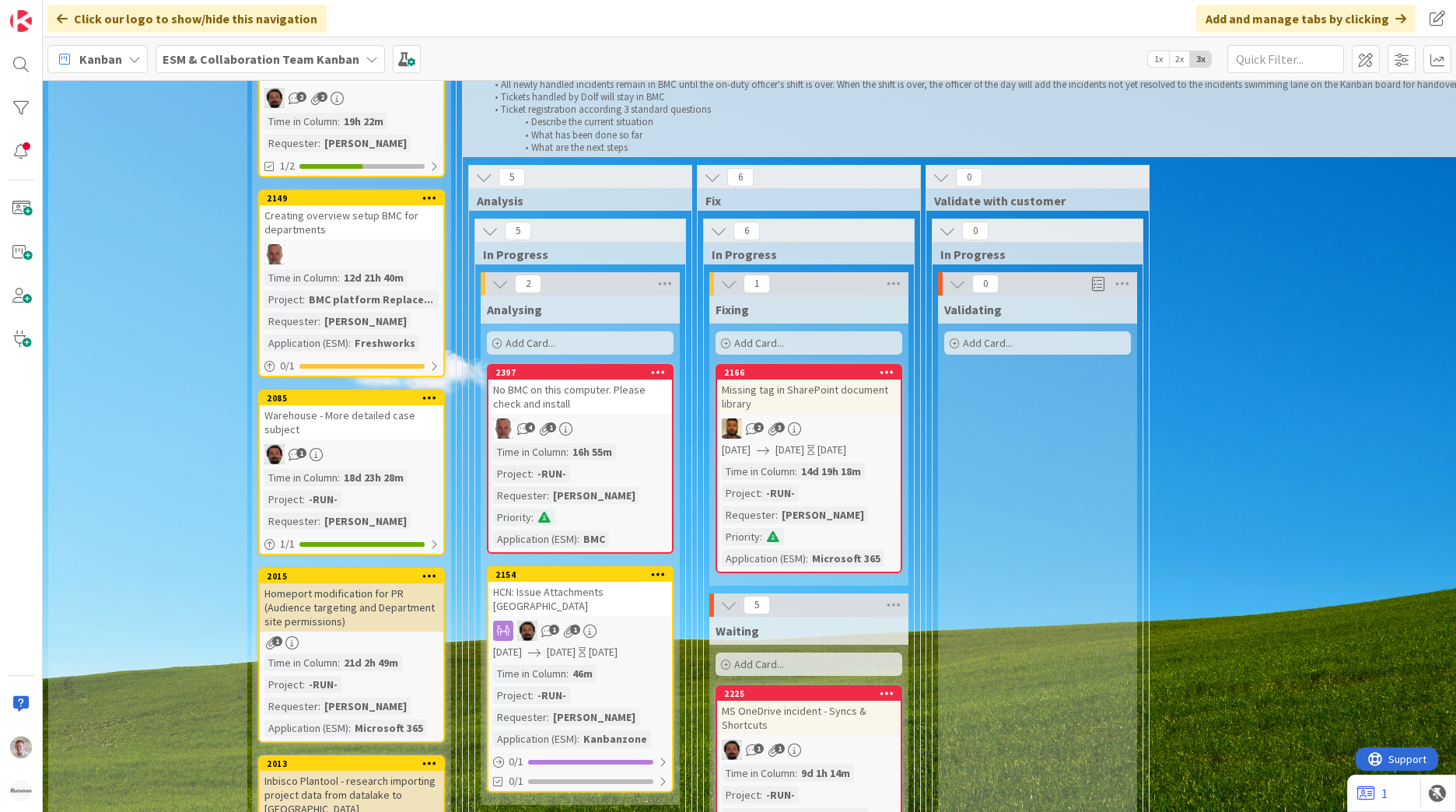
scroll to position [855, 0]
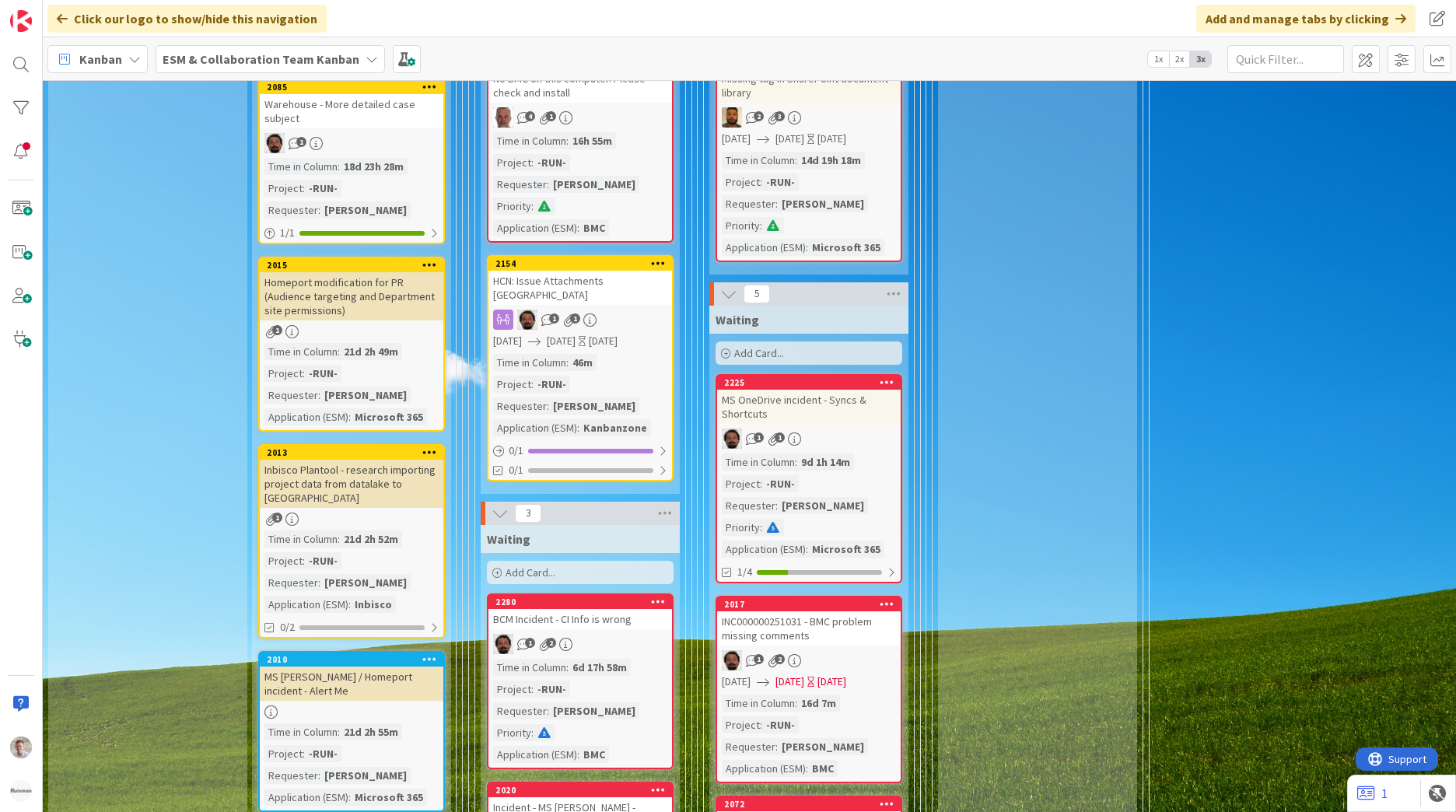
click at [265, 45] on div "ESM & Collaboration Team Kanban" at bounding box center [269, 58] width 229 height 28
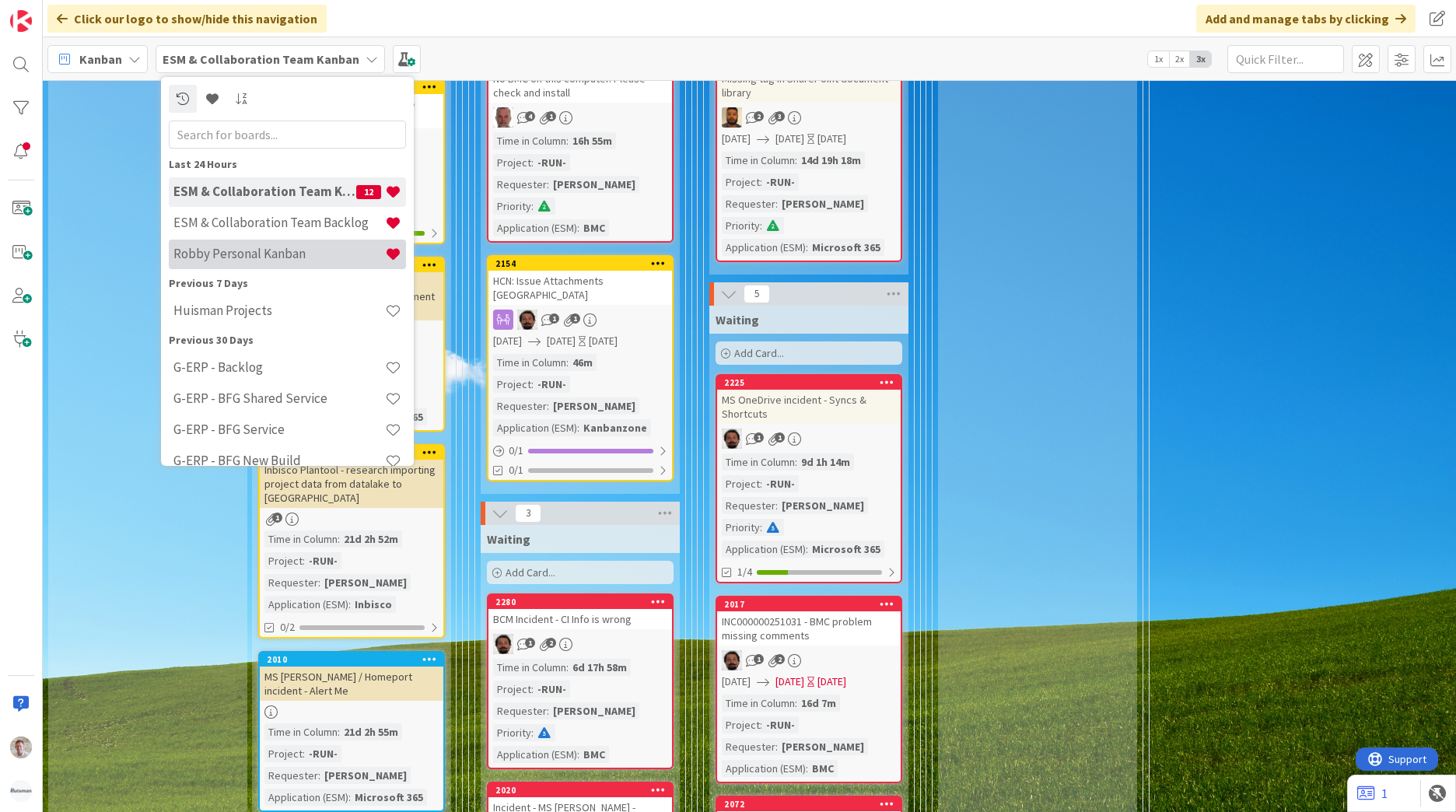
click at [277, 260] on h4 "Robby Personal Kanban" at bounding box center [279, 254] width 212 height 15
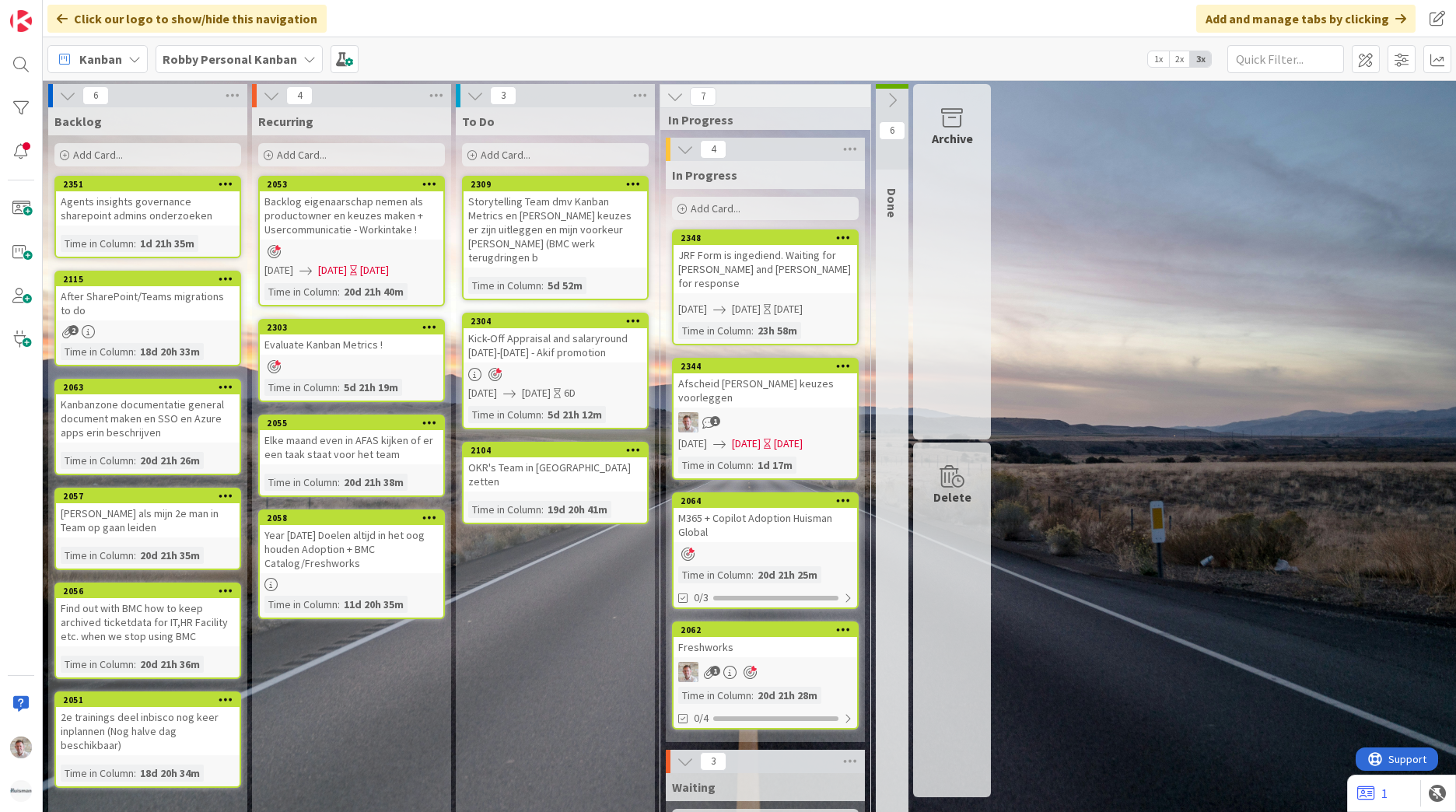
click at [795, 373] on div "Afscheid [PERSON_NAME] keuzes voorleggen" at bounding box center [765, 391] width 184 height 34
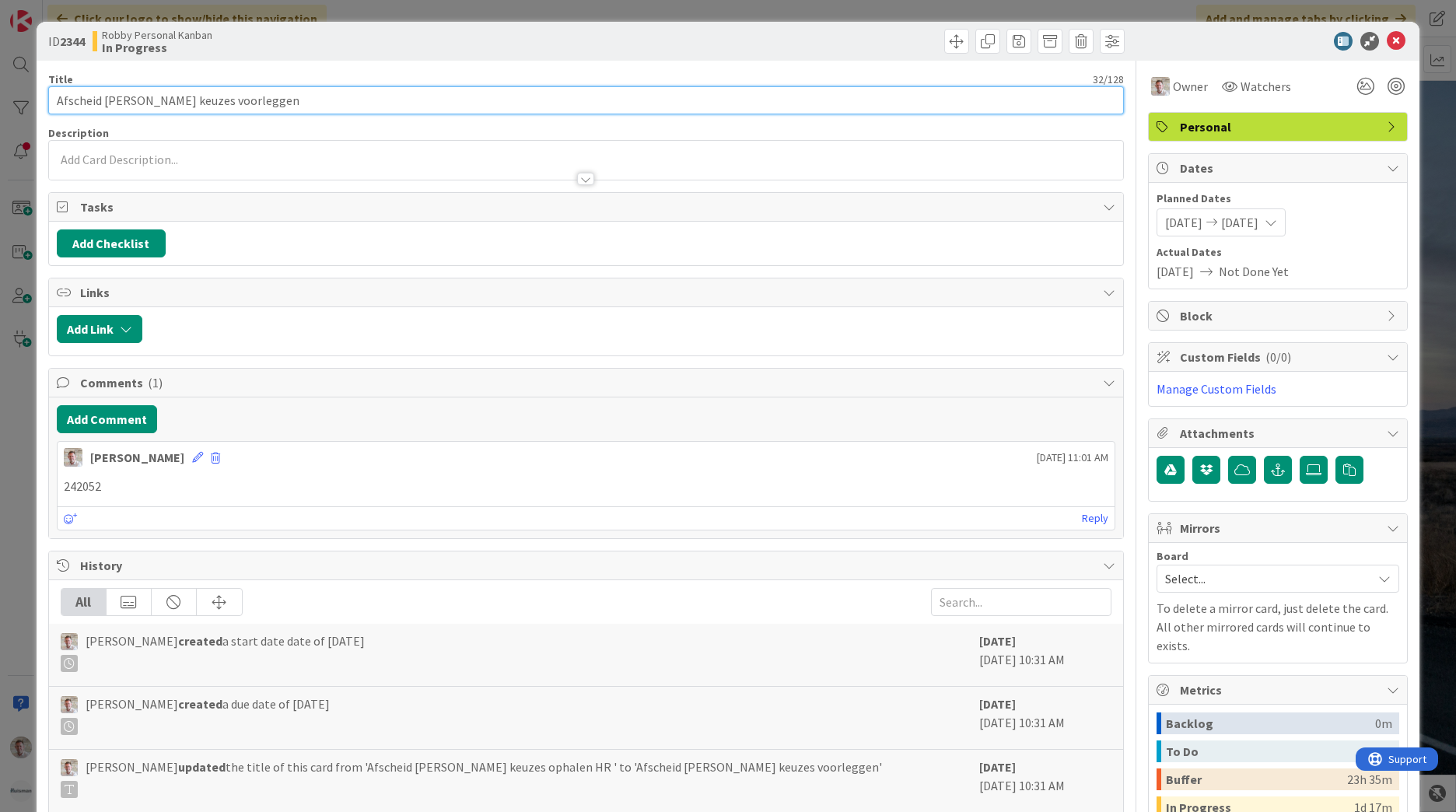
drag, startPoint x: 134, startPoint y: 101, endPoint x: 381, endPoint y: 144, distance: 250.7
click at [381, 144] on div "Title 32 / 128 Afscheid Sjaak keuzes voorleggen Description Owner Watchers Pers…" at bounding box center [585, 529] width 1076 height 936
type input "Afscheid [PERSON_NAME] regelen"
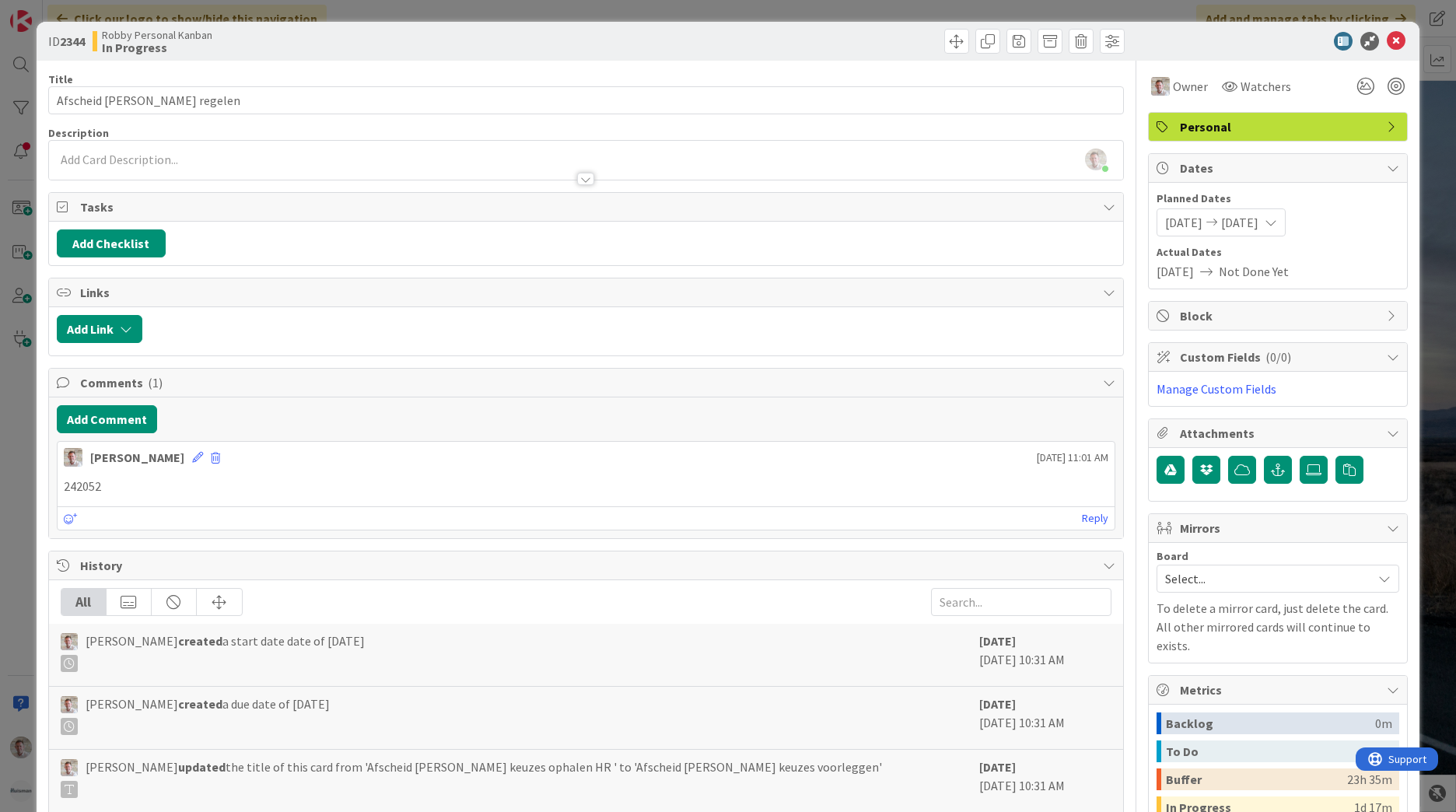
click at [111, 161] on div "[PERSON_NAME] just joined" at bounding box center [585, 160] width 1074 height 39
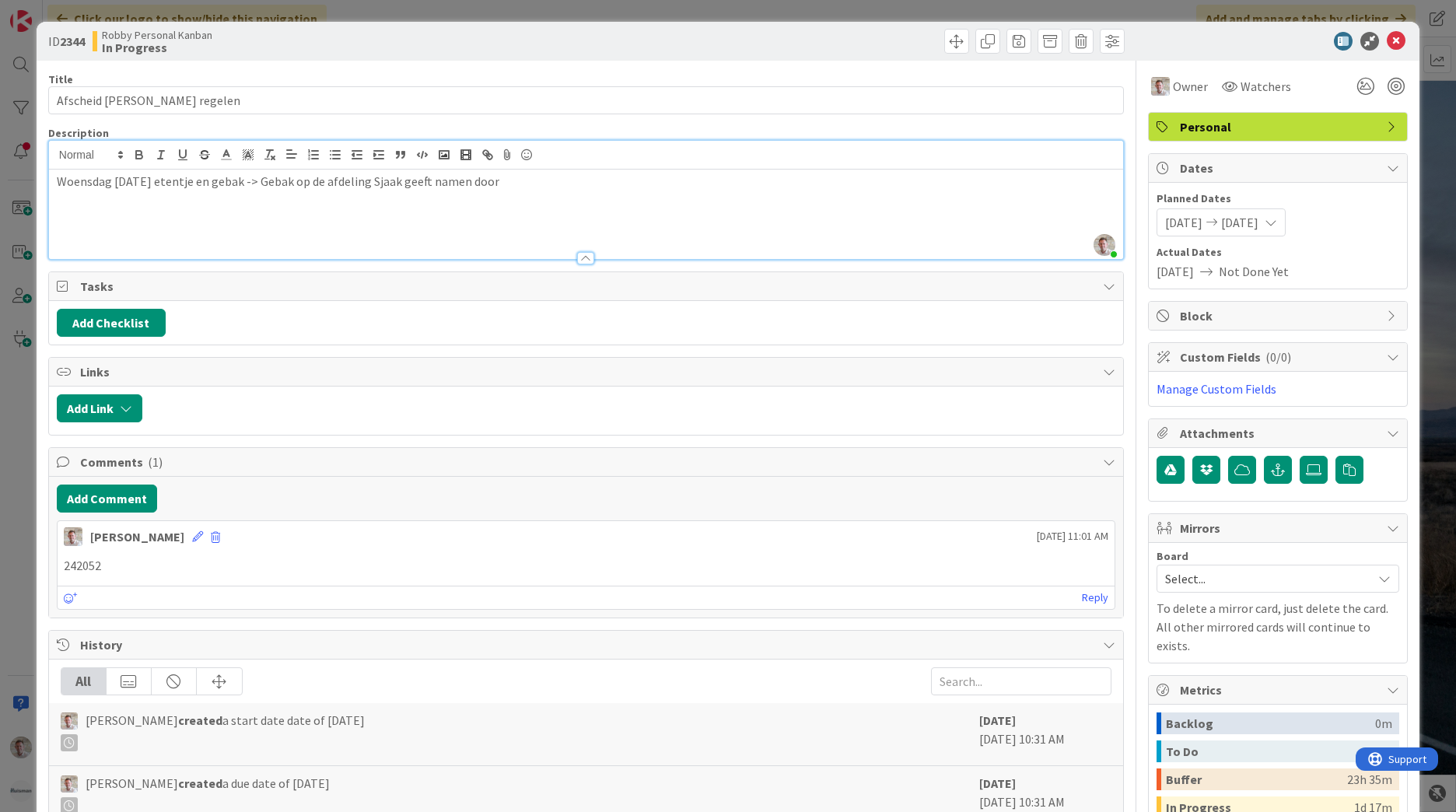
drag, startPoint x: 532, startPoint y: 186, endPoint x: 567, endPoint y: 190, distance: 35.2
click at [533, 186] on p "Woensdag [DATE] etentje en gebak -> Gebak op de afdeling Sjaak geeft namen door" at bounding box center [585, 181] width 1058 height 18
click at [428, 179] on span "Woensdag [DATE] etentje en gebak -> Gebak op de afdeling Sjaak geeft namen door" at bounding box center [278, 181] width 443 height 15
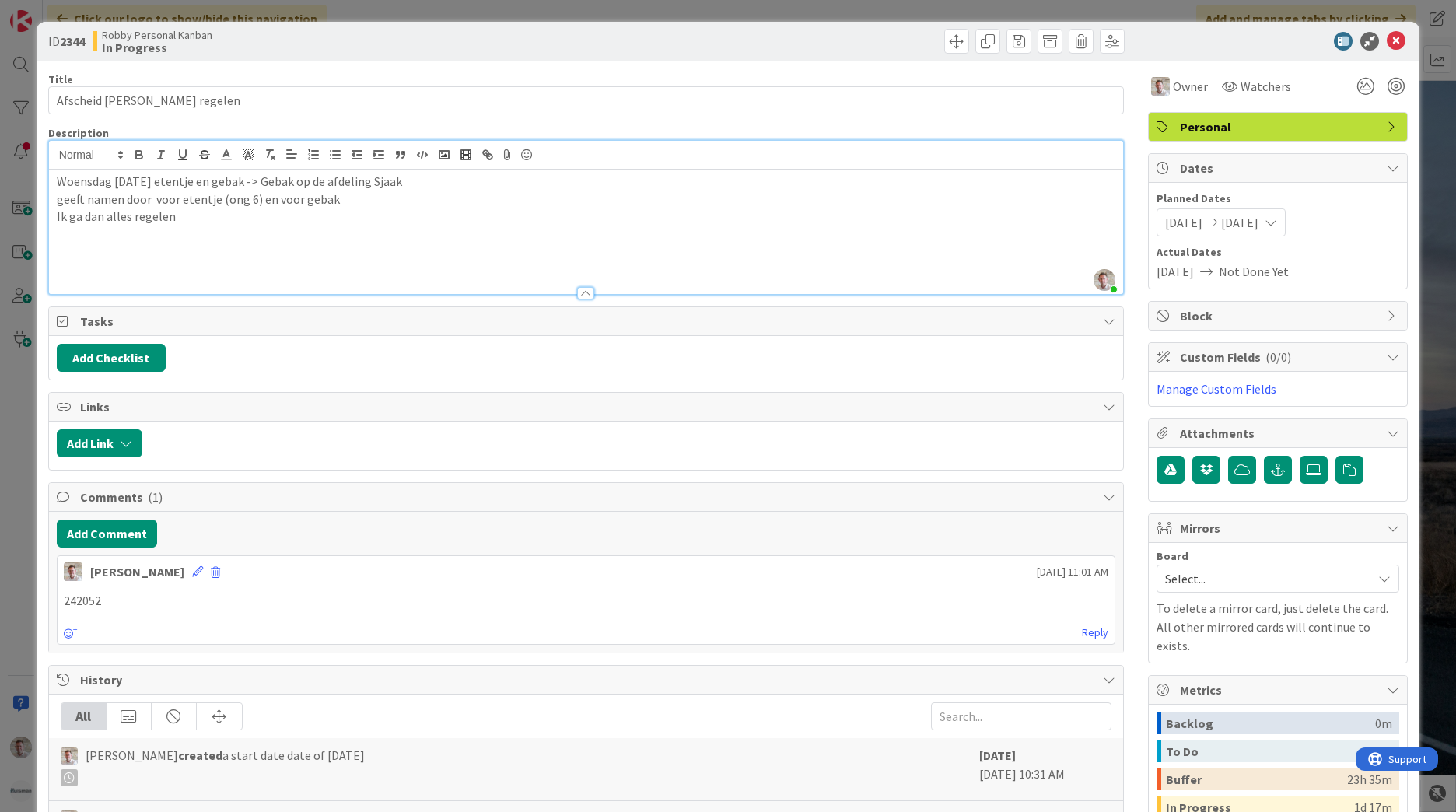
click at [316, 236] on p at bounding box center [585, 234] width 1058 height 18
click at [185, 778] on span "[PERSON_NAME] created a start date date of [DATE]" at bounding box center [224, 766] width 279 height 40
click at [155, 601] on p "242052" at bounding box center [586, 600] width 1044 height 18
click at [1389, 40] on icon at bounding box center [1396, 40] width 18 height 18
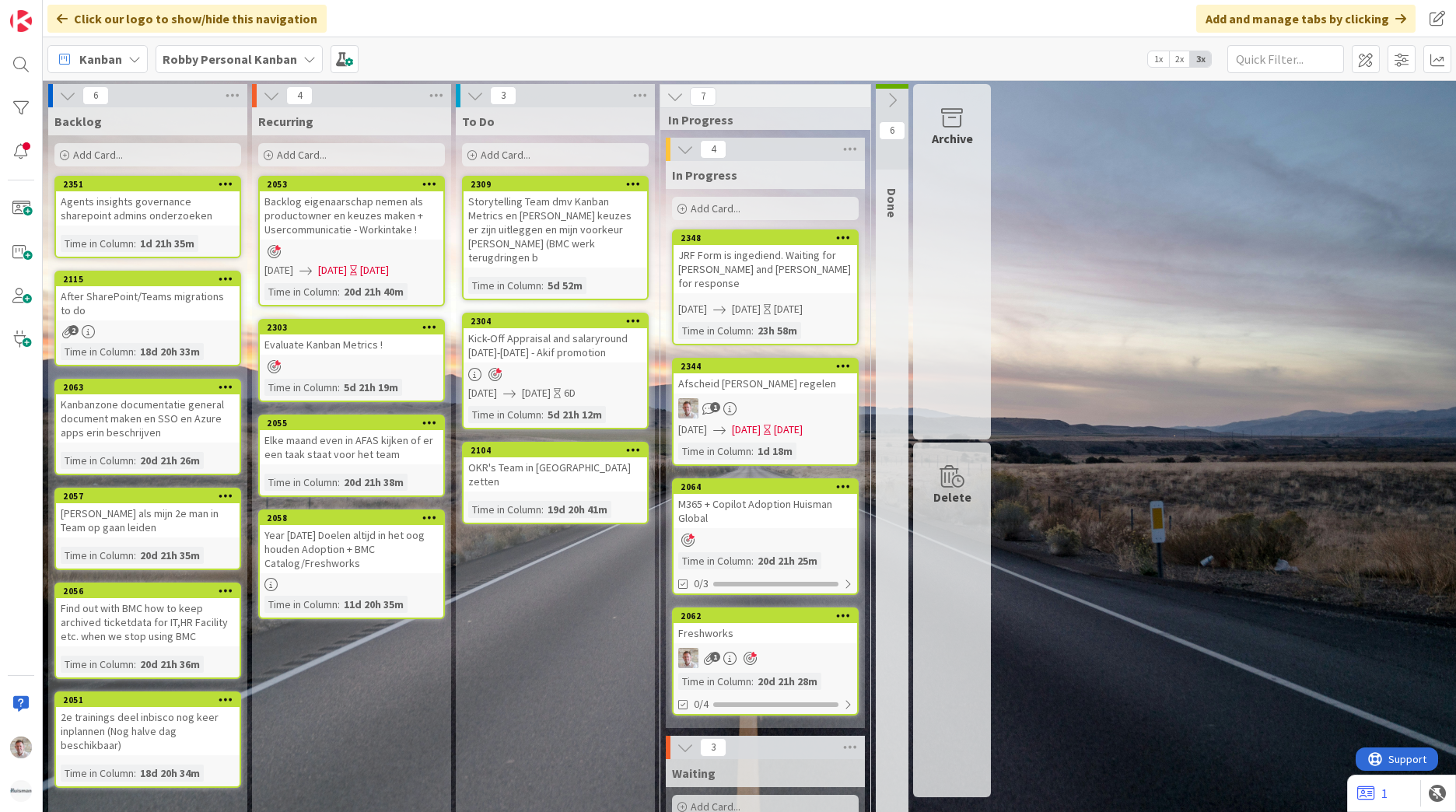
click at [201, 61] on b "Robby Personal Kanban" at bounding box center [230, 59] width 134 height 15
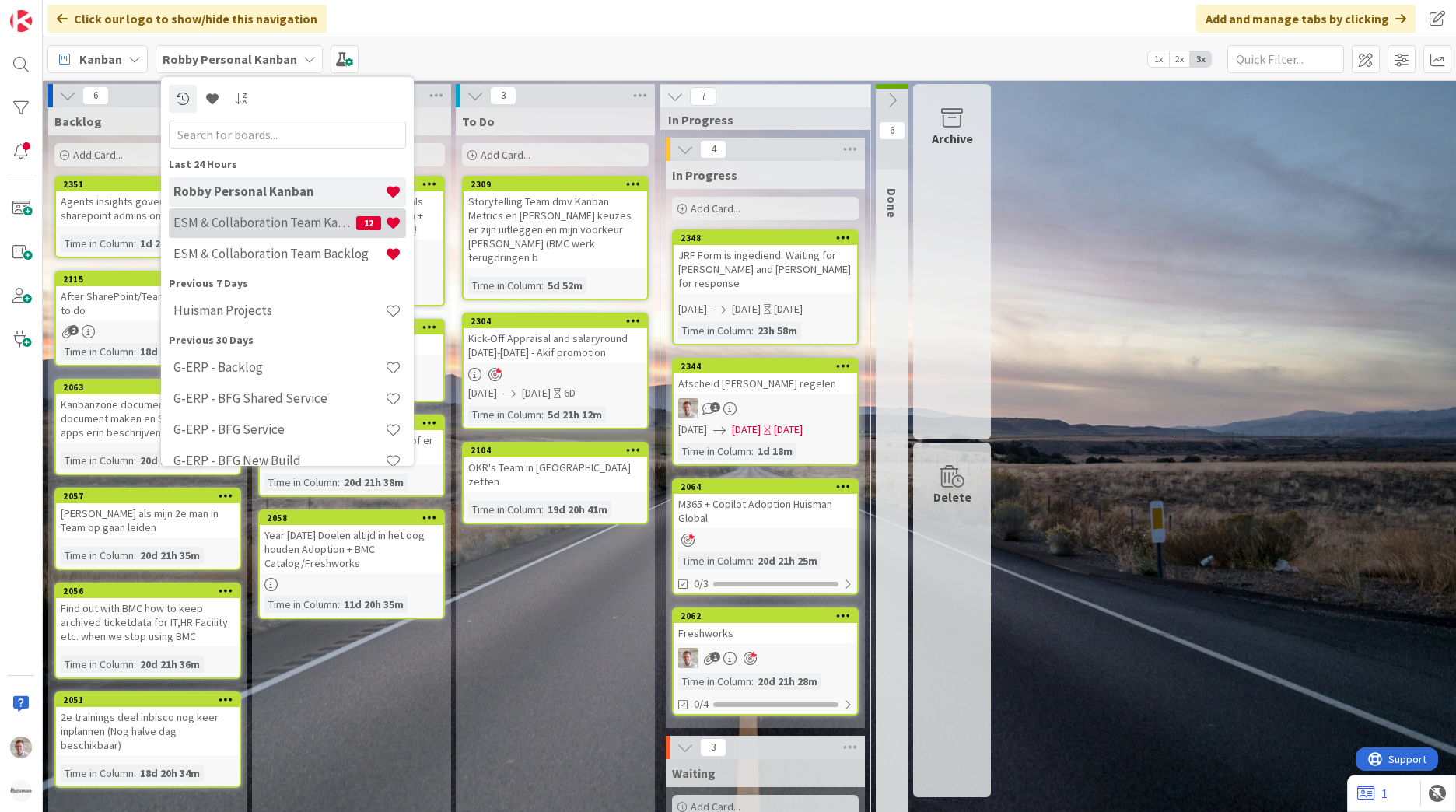
click at [259, 221] on h4 "ESM & Collaboration Team Kanban" at bounding box center [264, 222] width 183 height 15
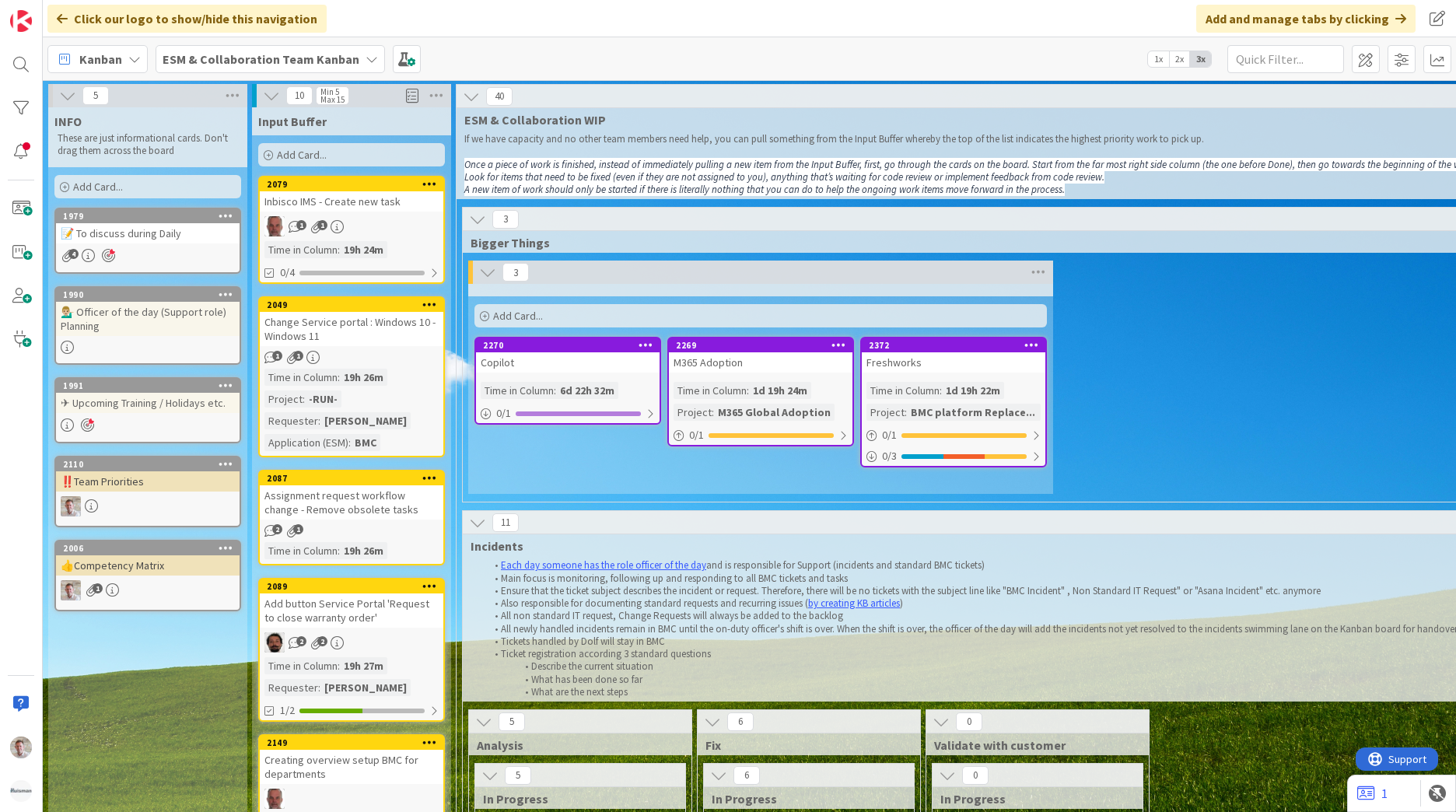
click at [399, 336] on div "Change Service portal : Windows 10 - Windows 11" at bounding box center [352, 329] width 184 height 34
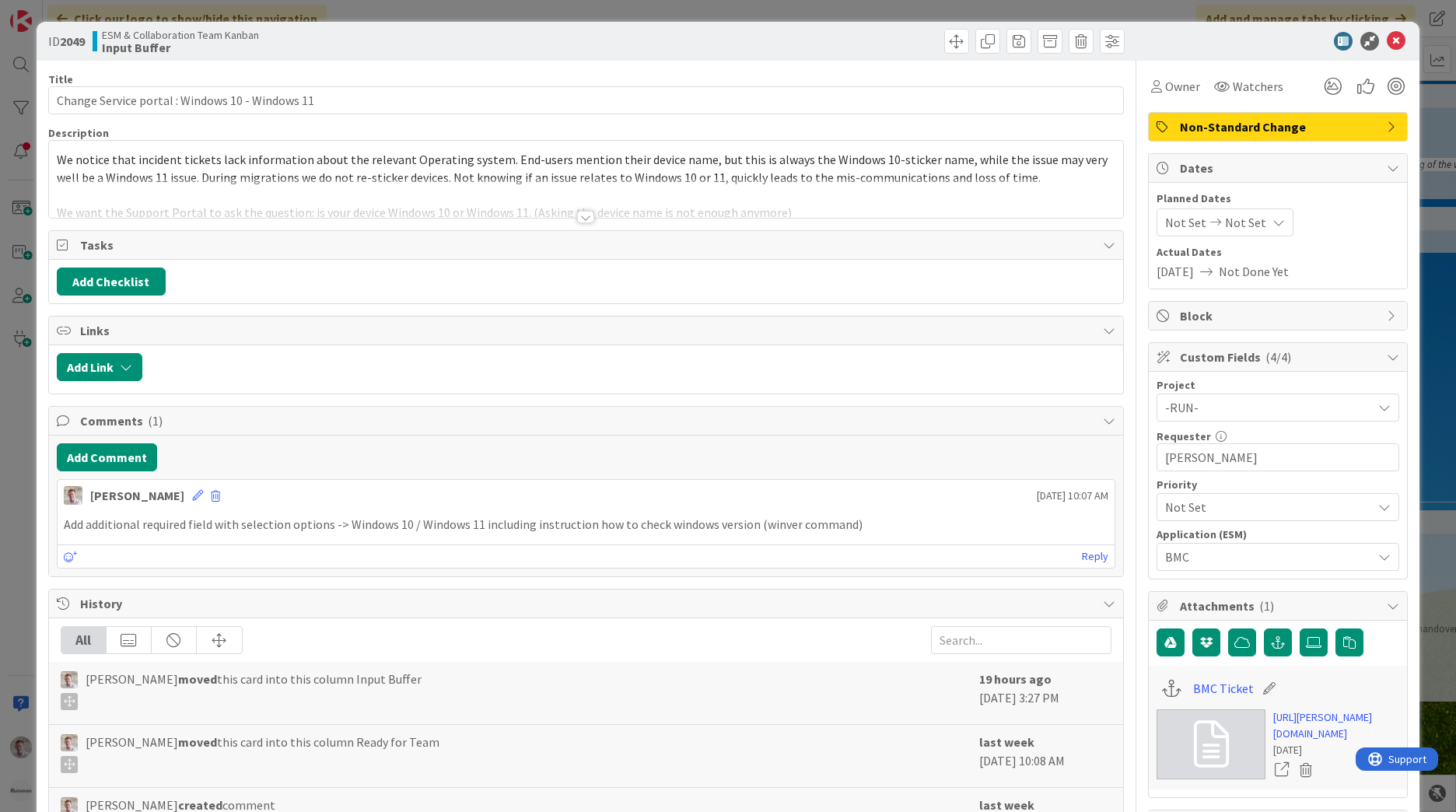
click at [580, 219] on div at bounding box center [585, 216] width 17 height 12
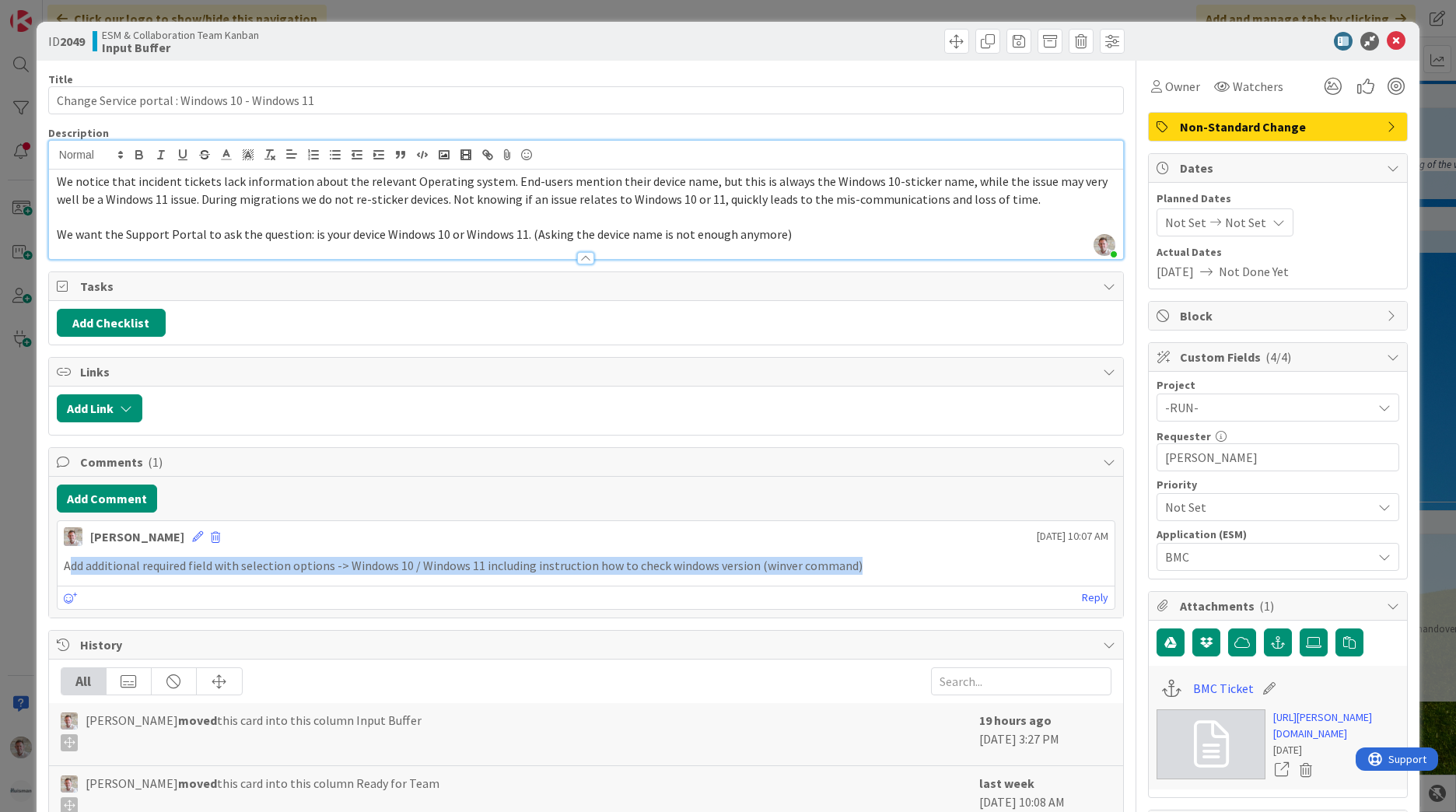
drag, startPoint x: 855, startPoint y: 564, endPoint x: 70, endPoint y: 560, distance: 785.0
click at [70, 560] on p "Add additional required field with selection options -> Windows 10 / Windows 11…" at bounding box center [586, 565] width 1044 height 18
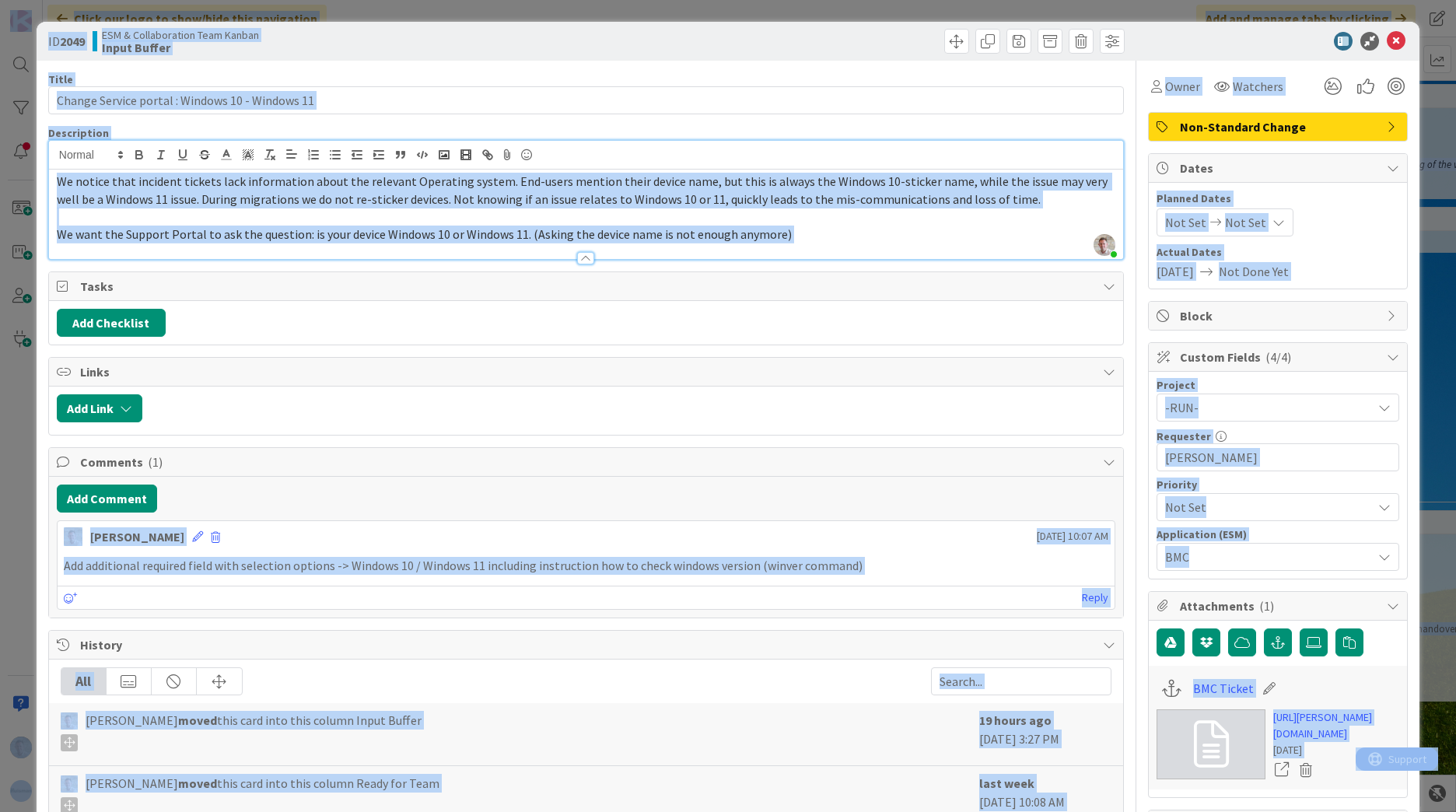
click at [846, 567] on p "Add additional required field with selection options -> Windows 10 / Windows 11…" at bounding box center [586, 565] width 1044 height 18
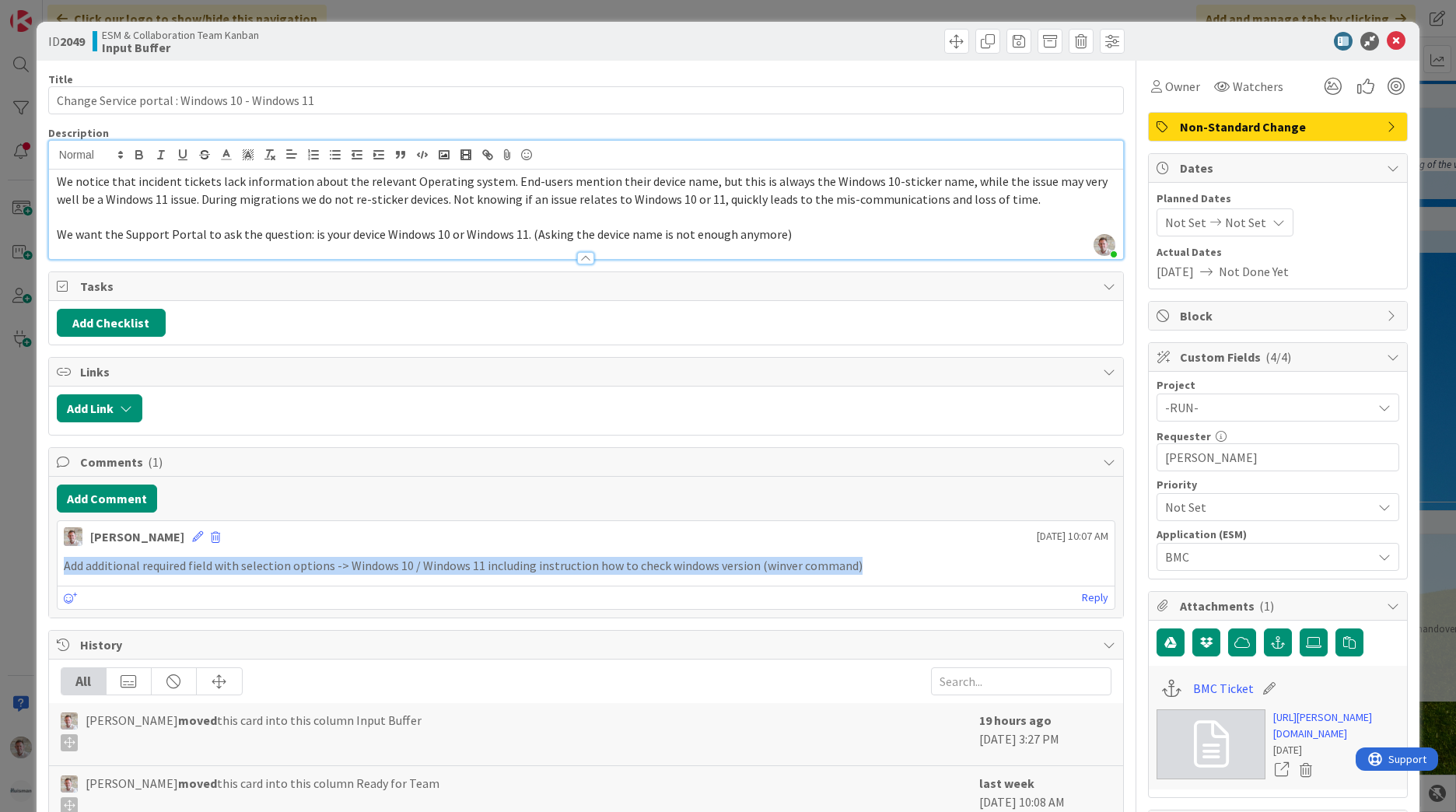
drag, startPoint x: 865, startPoint y: 569, endPoint x: 64, endPoint y: 570, distance: 801.0
click at [64, 570] on p "Add additional required field with selection options -> Windows 10 / Windows 11…" at bounding box center [586, 565] width 1044 height 18
copy p "Add additional required field with selection options -> Windows 10 / Windows 11…"
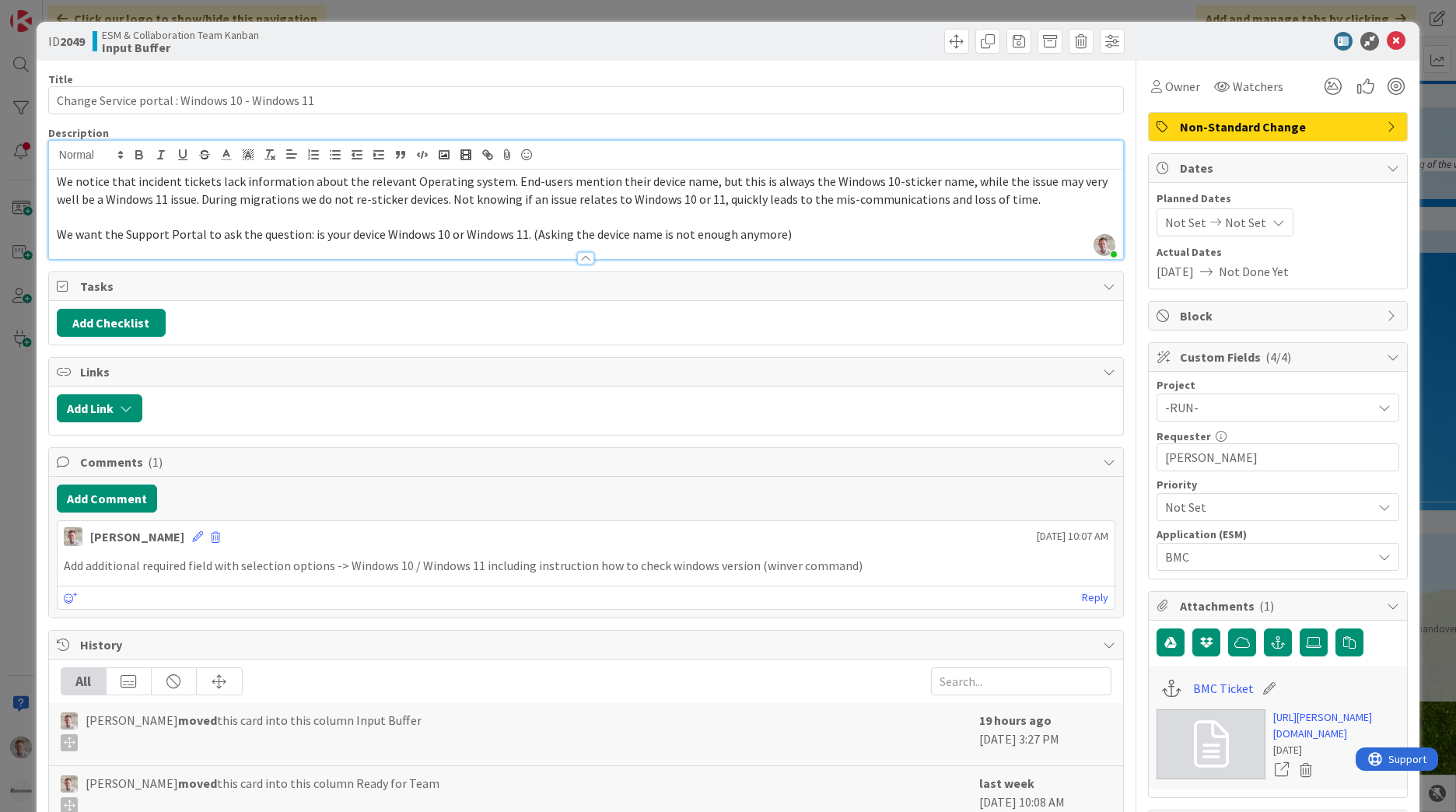
click at [56, 176] on div "We notice that incident tickets lack information about the relevant Operating s…" at bounding box center [585, 214] width 1074 height 89
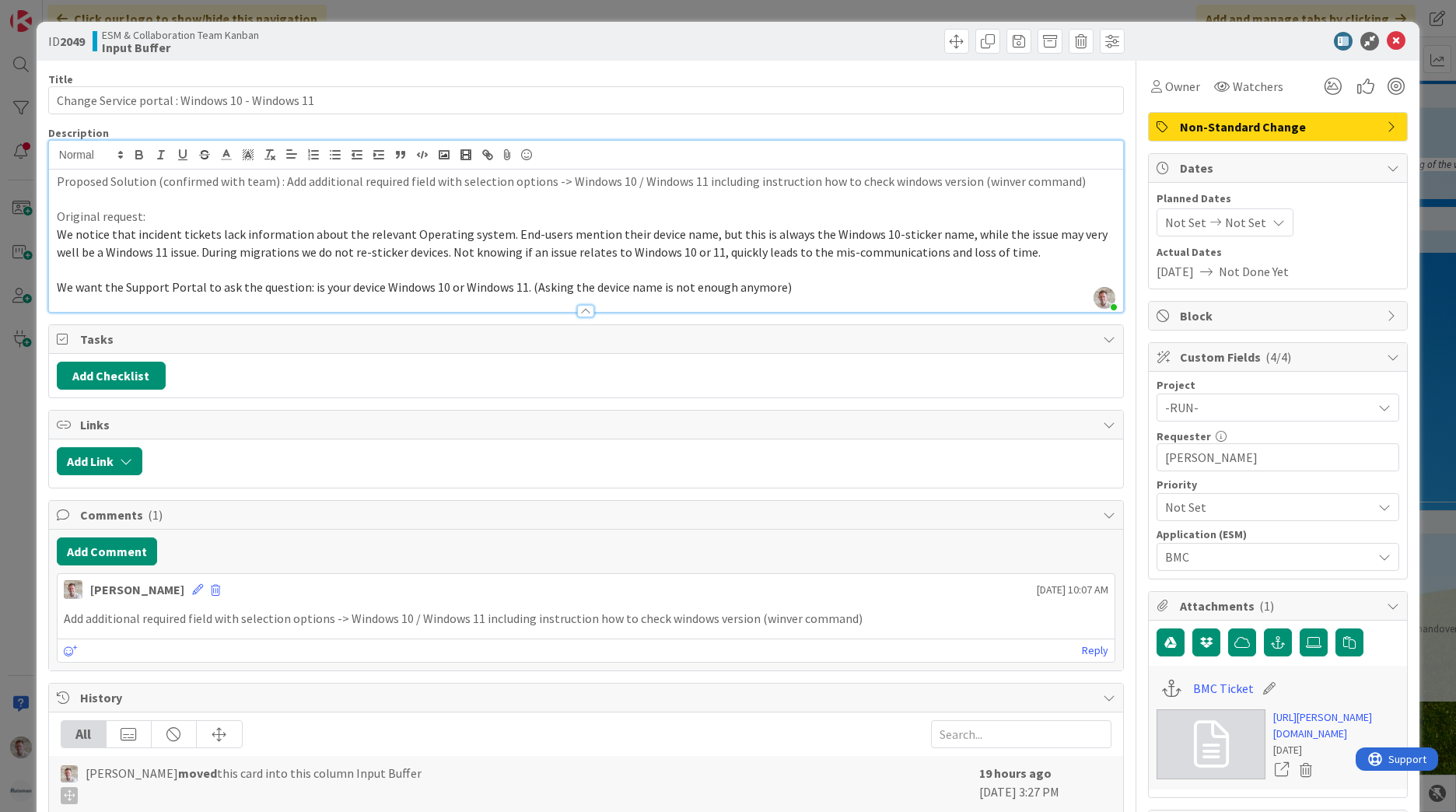
click at [436, 183] on p "Proposed Solution (confirmed with team) : Add additional required field with se…" at bounding box center [585, 181] width 1058 height 18
click at [432, 183] on p "Proposed Solution (confirmed with team) : Add additional required field with se…" at bounding box center [585, 181] width 1058 height 18
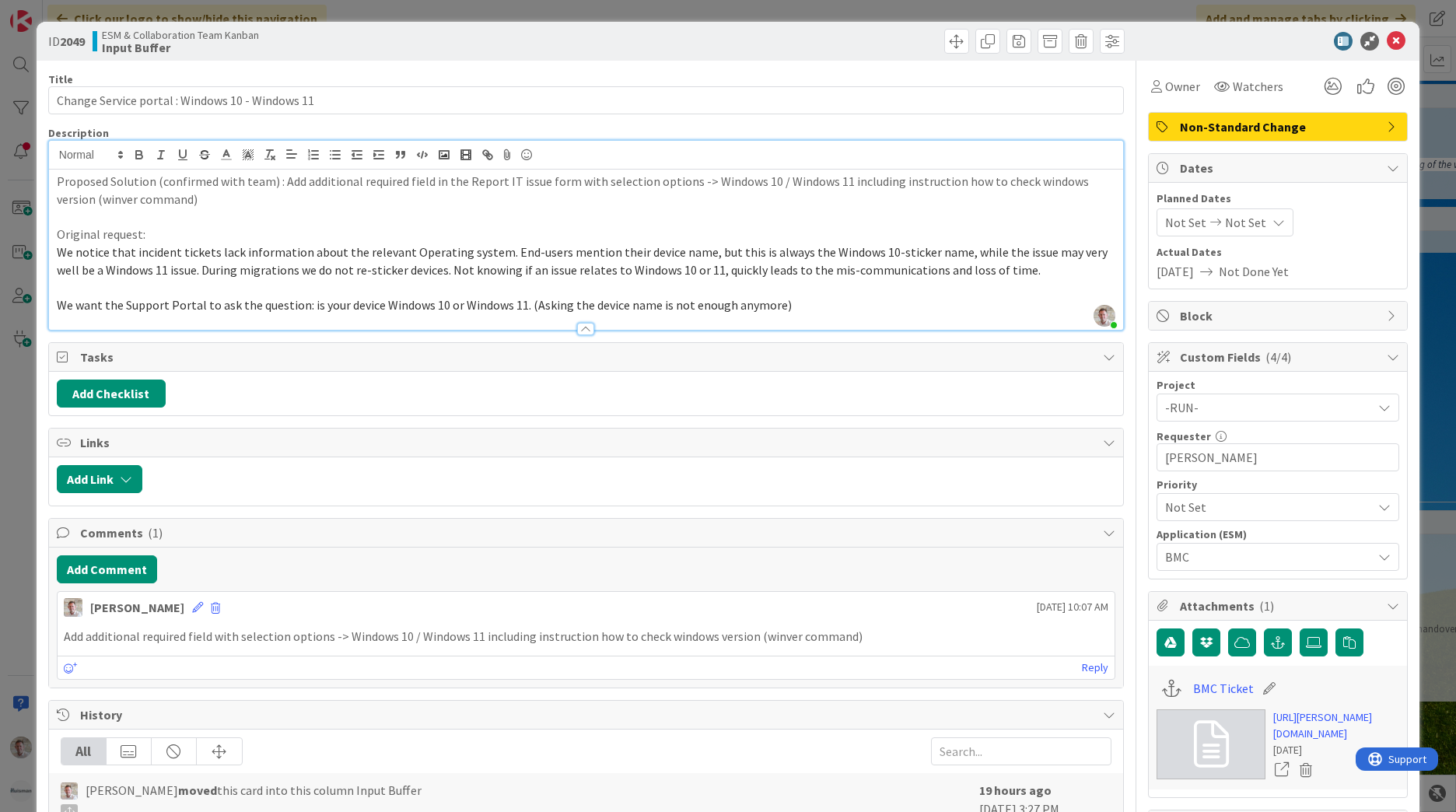
click at [430, 180] on p "Proposed Solution (confirmed with team) : Add additional required field in the …" at bounding box center [585, 190] width 1058 height 35
drag, startPoint x: 307, startPoint y: 304, endPoint x: 518, endPoint y: 307, distance: 211.0
click at [518, 307] on span "We want the Support Portal to ask the question: is your device Windows 10 or Wi…" at bounding box center [423, 304] width 735 height 15
copy span "is your device Windows 10 or Windows 11"
click at [428, 184] on p "Proposed Solution (confirmed with team) : Add additional required field in the …" at bounding box center [585, 190] width 1058 height 35
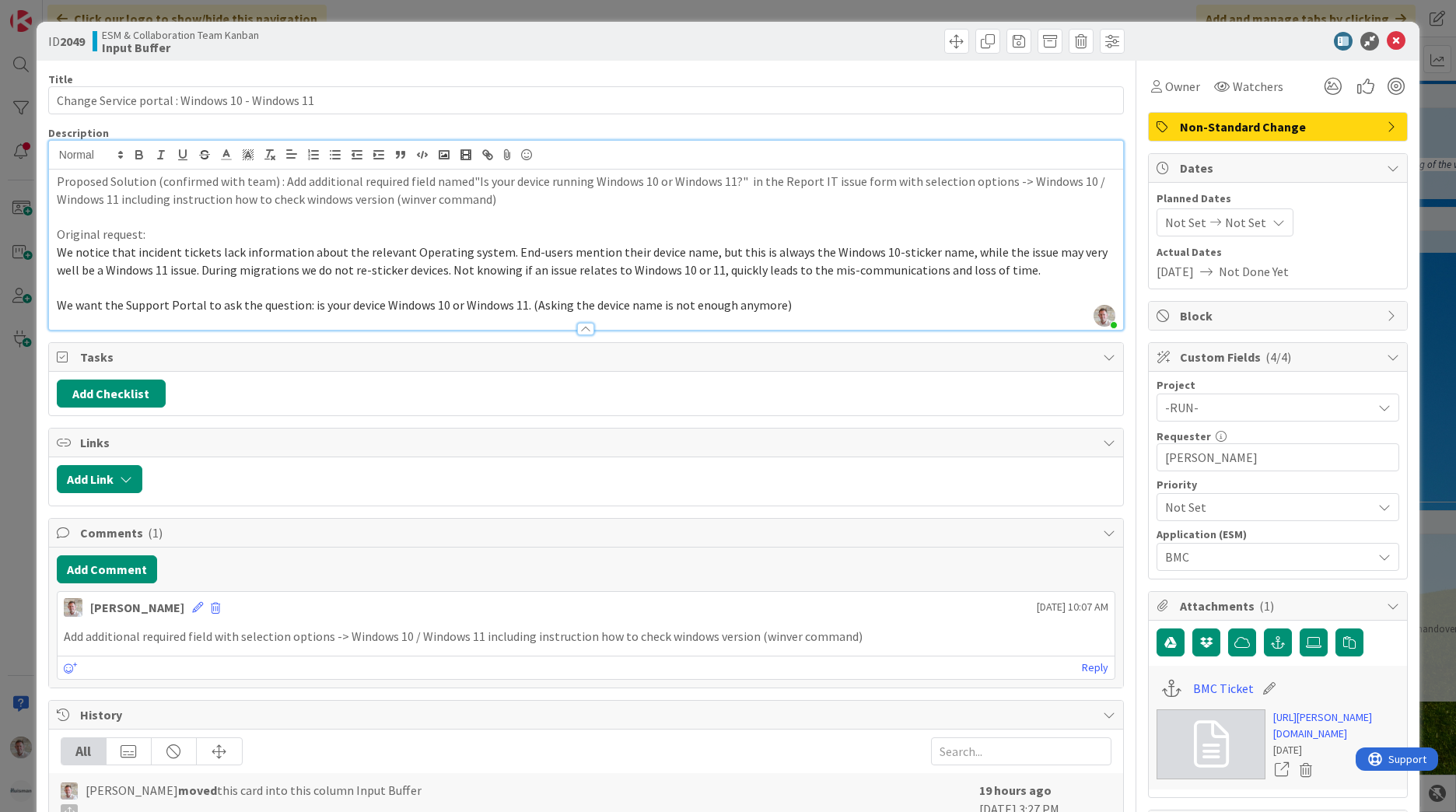
click at [466, 185] on p "Proposed Solution (confirmed with team) : Add additional required field named"I…" at bounding box center [585, 190] width 1058 height 35
click at [524, 196] on p "Proposed Solution (confirmed with team) : Add additional required field named "…" at bounding box center [585, 190] width 1058 height 35
click at [230, 197] on p "Proposed Solution (confirmed with team) : Add additional required field named "…" at bounding box center [585, 190] width 1058 height 35
click at [1387, 42] on icon at bounding box center [1396, 40] width 18 height 18
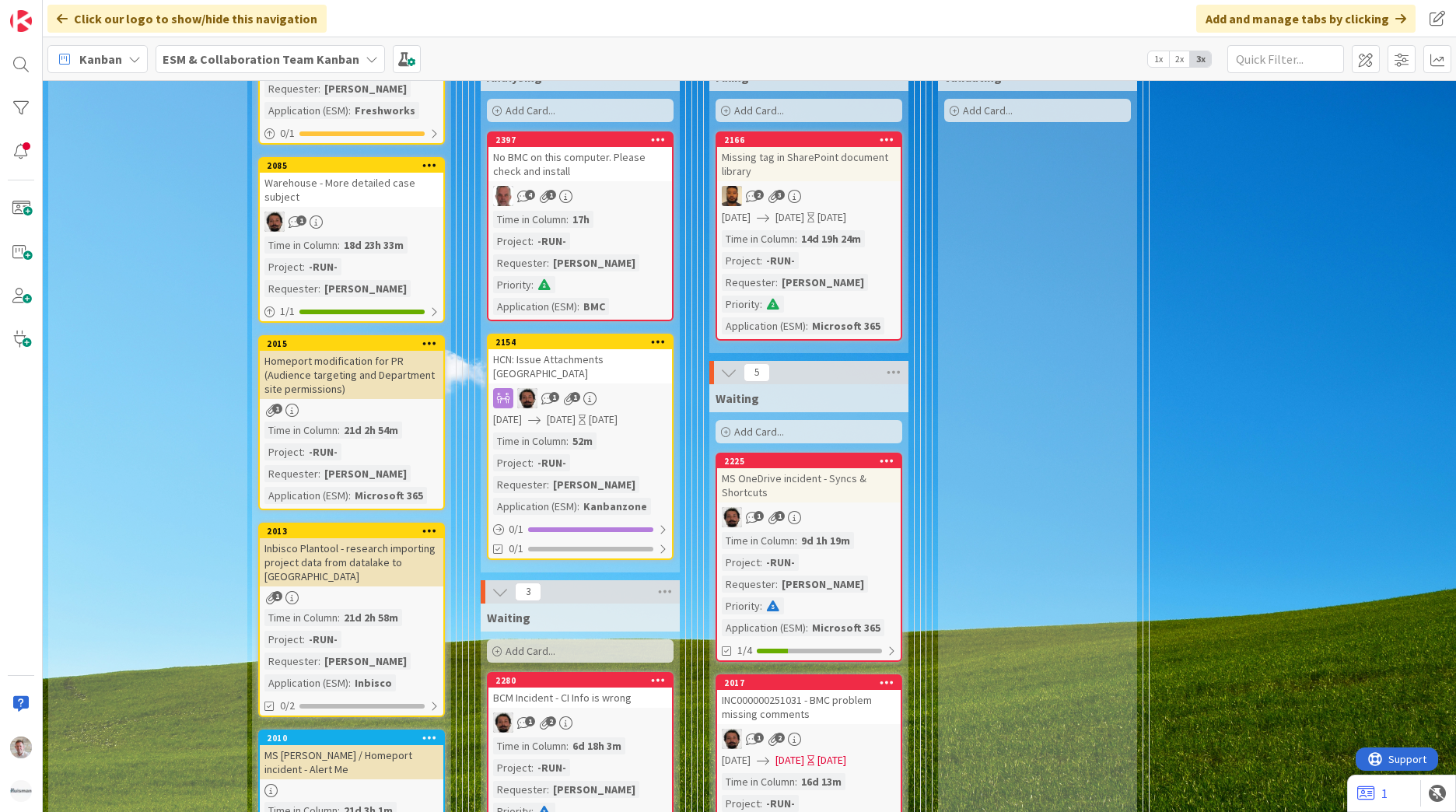
scroll to position [778, 0]
click at [395, 395] on div "Homeport modification for PR (Audience targeting and Department site permission…" at bounding box center [352, 373] width 184 height 48
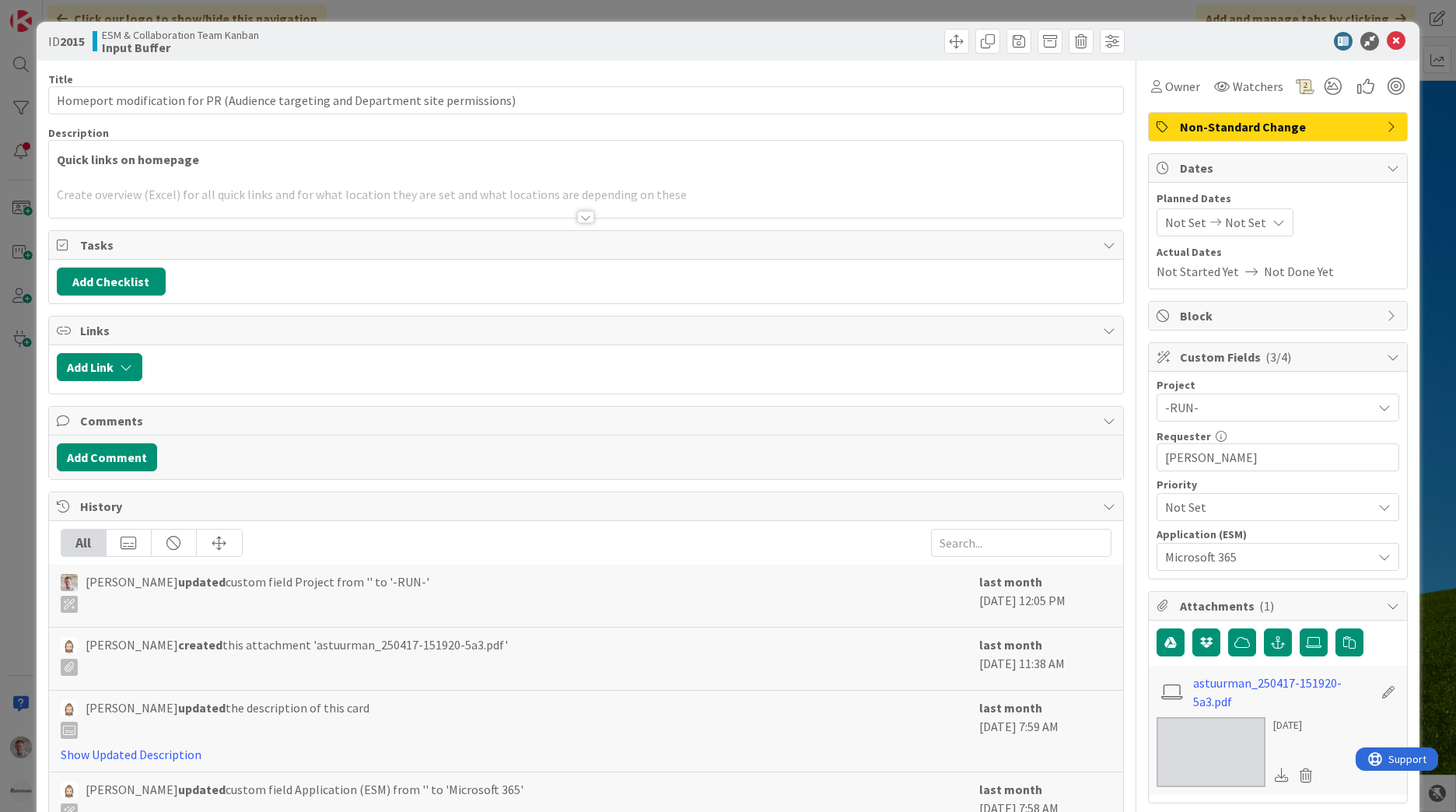
click at [577, 213] on div at bounding box center [585, 216] width 17 height 12
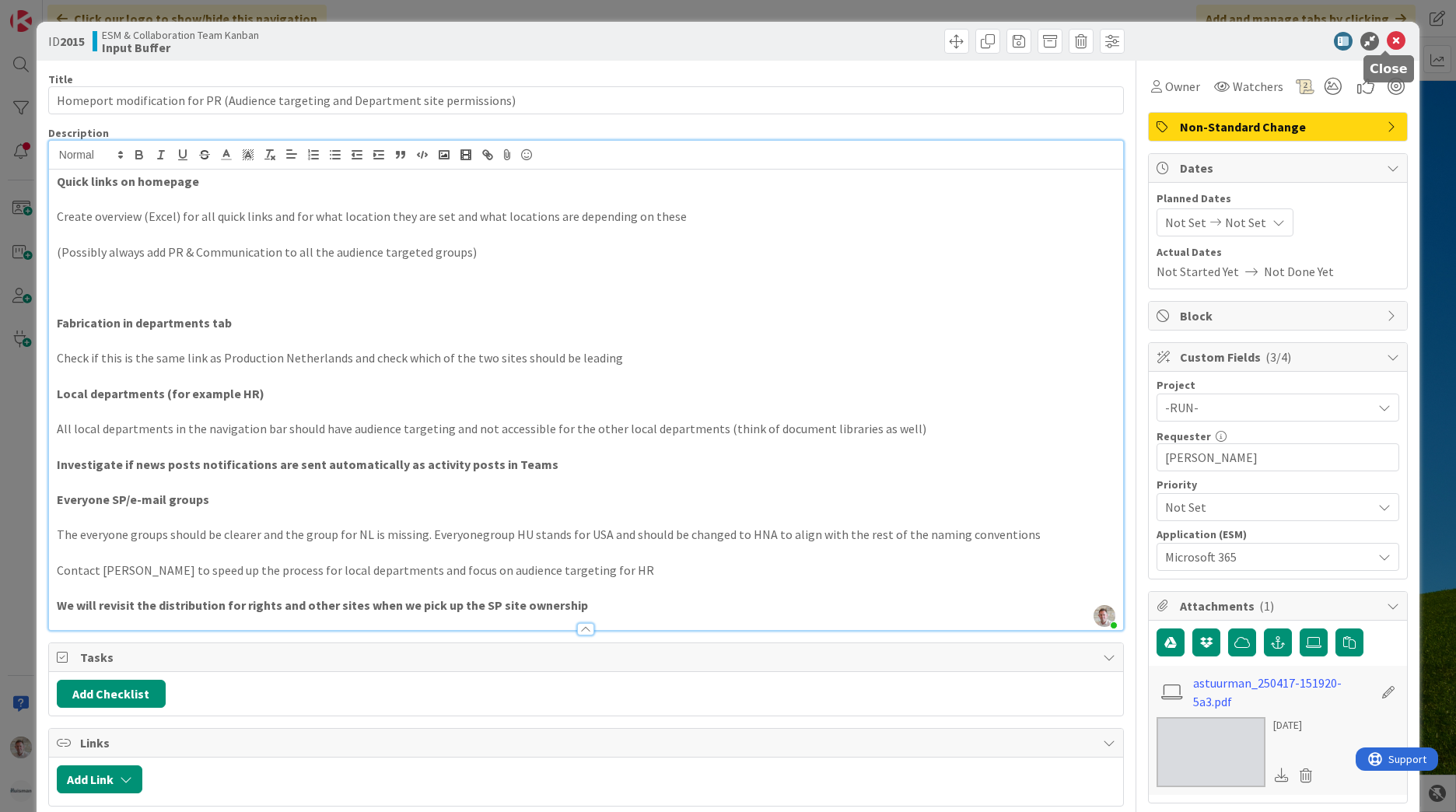
click at [1393, 39] on icon at bounding box center [1396, 40] width 18 height 18
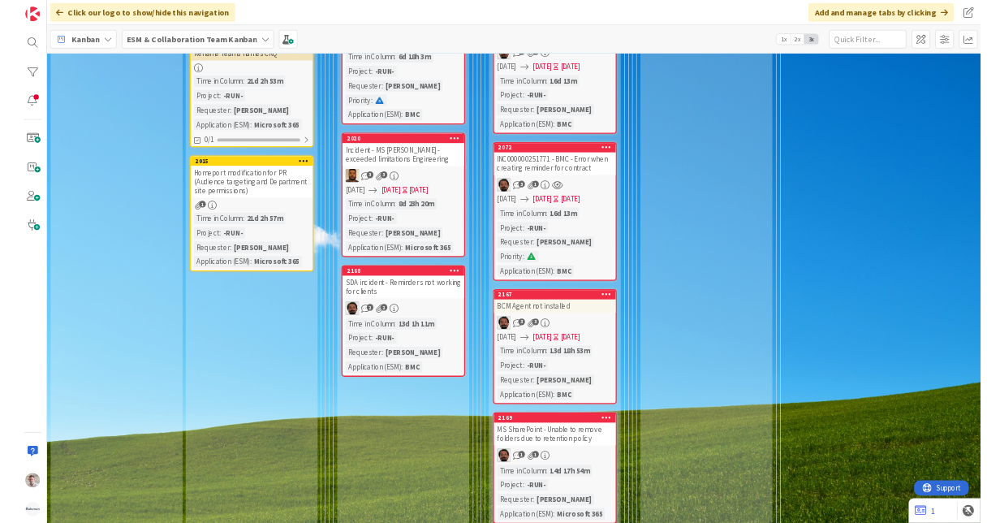
scroll to position [1499, 0]
